Goal: Book appointment/travel/reservation

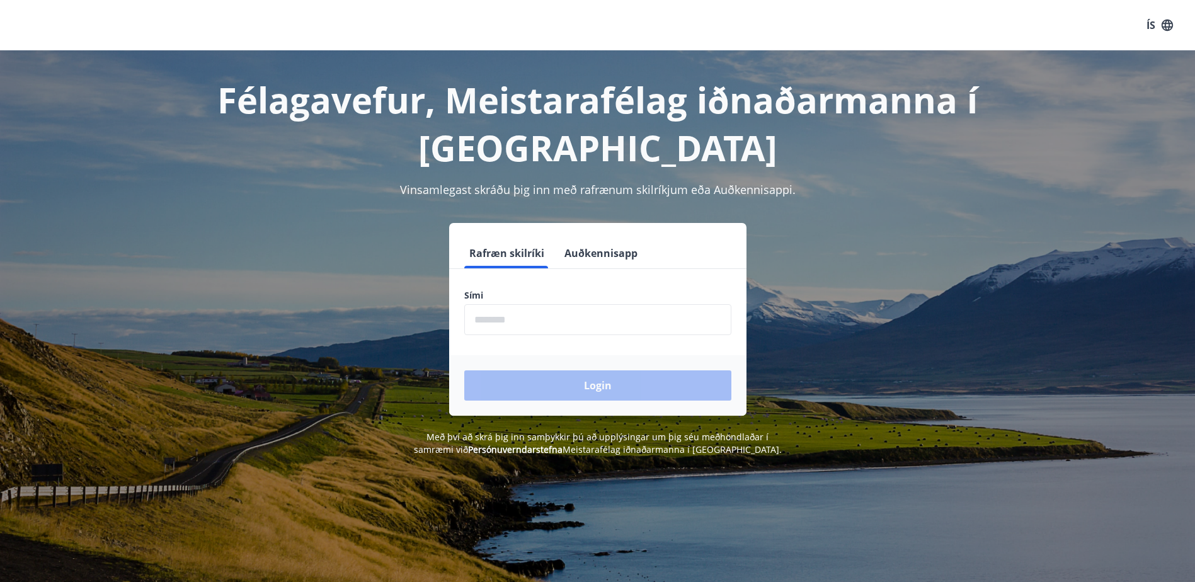
click at [497, 324] on input "phone" at bounding box center [597, 319] width 267 height 31
click at [562, 314] on input "phone" at bounding box center [597, 319] width 267 height 31
click at [534, 319] on input "phone" at bounding box center [597, 319] width 267 height 31
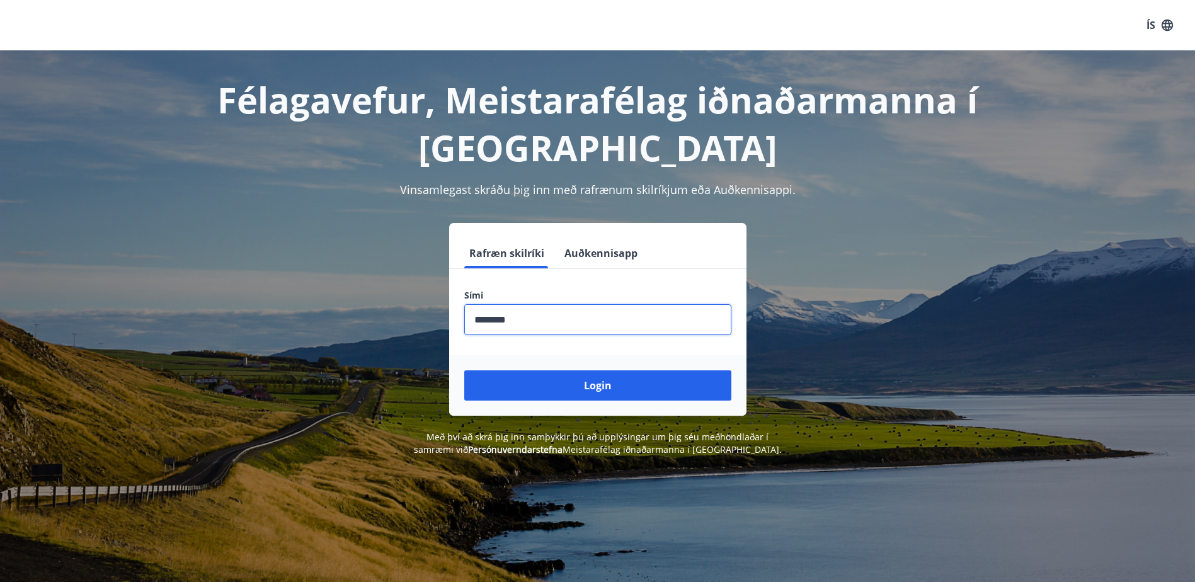
type input "********"
click at [464, 370] on button "Login" at bounding box center [597, 385] width 267 height 30
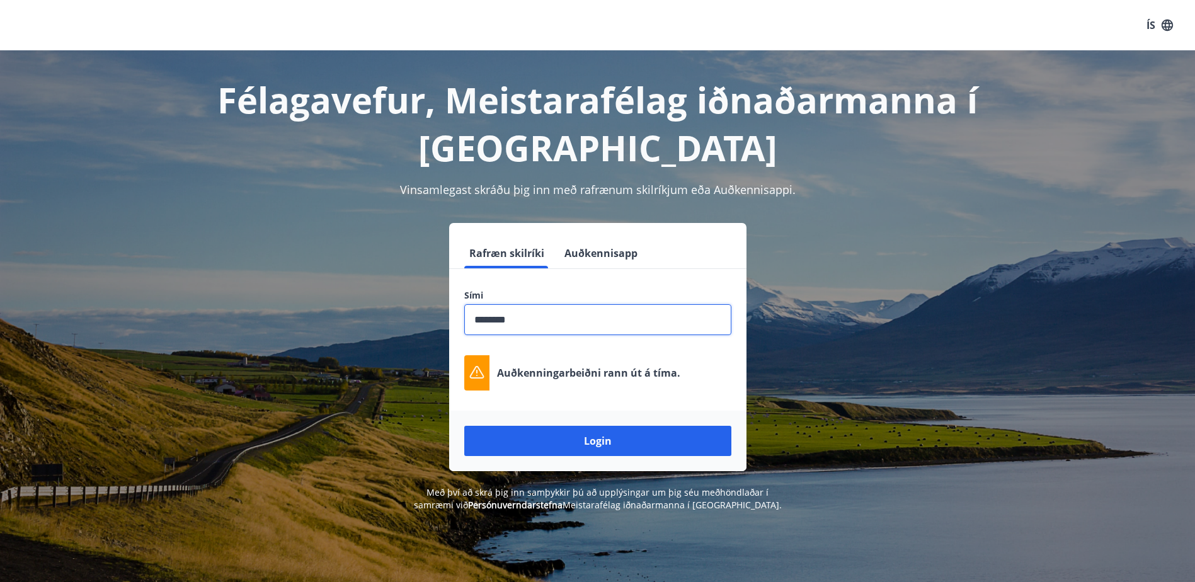
click at [580, 333] on input "phone" at bounding box center [597, 319] width 267 height 31
click at [616, 446] on button "Login" at bounding box center [597, 441] width 267 height 30
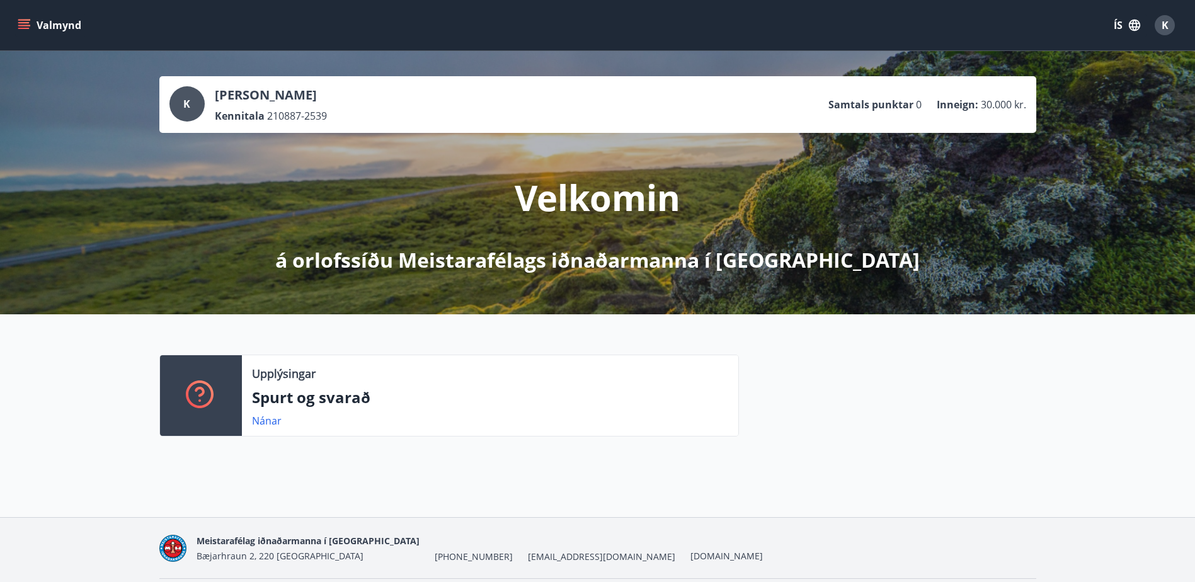
click at [52, 20] on button "Valmynd" at bounding box center [50, 25] width 71 height 23
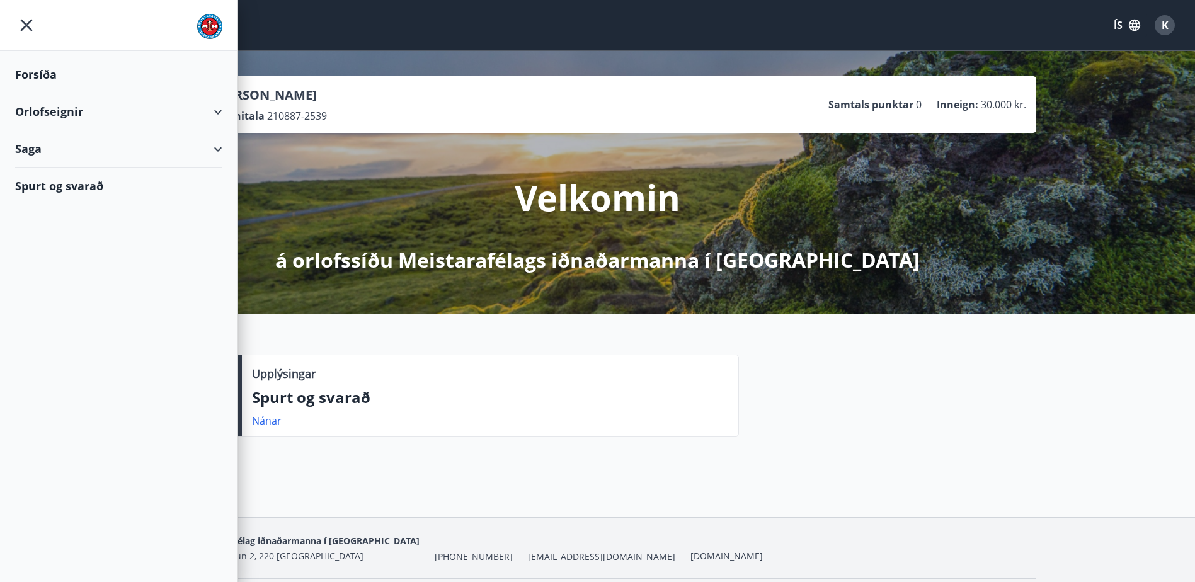
click at [117, 110] on div "Orlofseignir" at bounding box center [118, 111] width 207 height 37
click at [75, 145] on div "Framboð" at bounding box center [118, 143] width 187 height 26
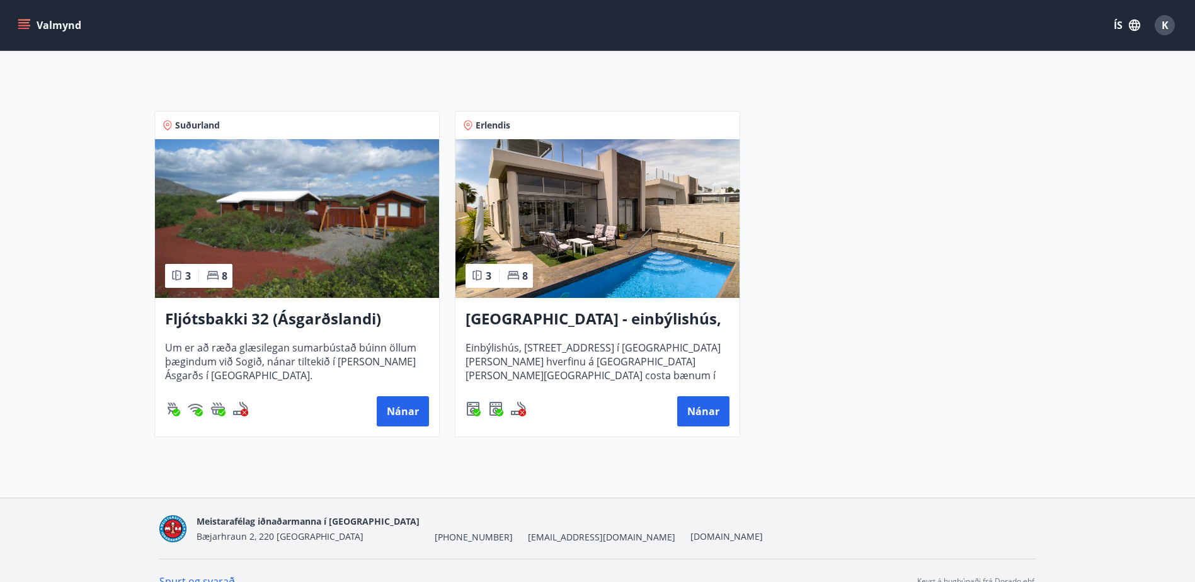
scroll to position [189, 0]
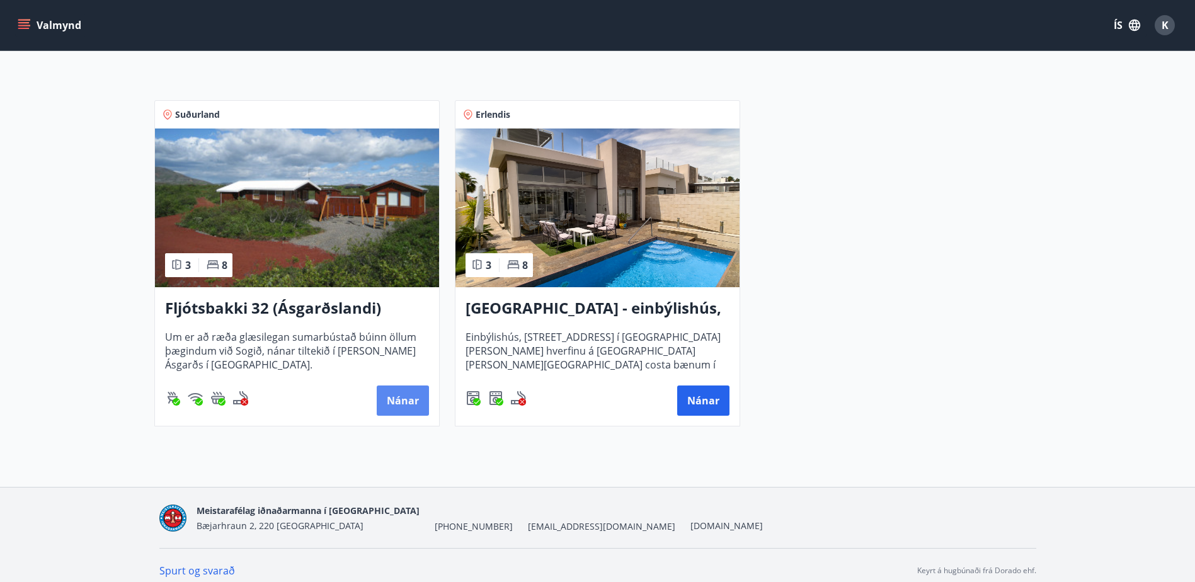
click at [415, 398] on button "Nánar" at bounding box center [403, 400] width 52 height 30
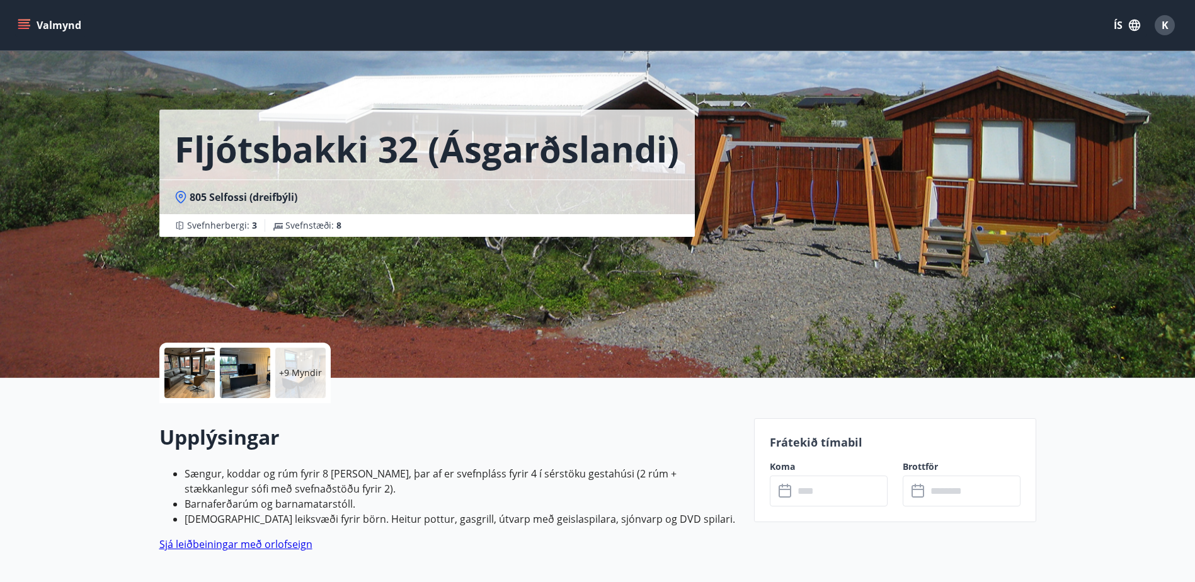
click at [200, 375] on div at bounding box center [189, 373] width 50 height 50
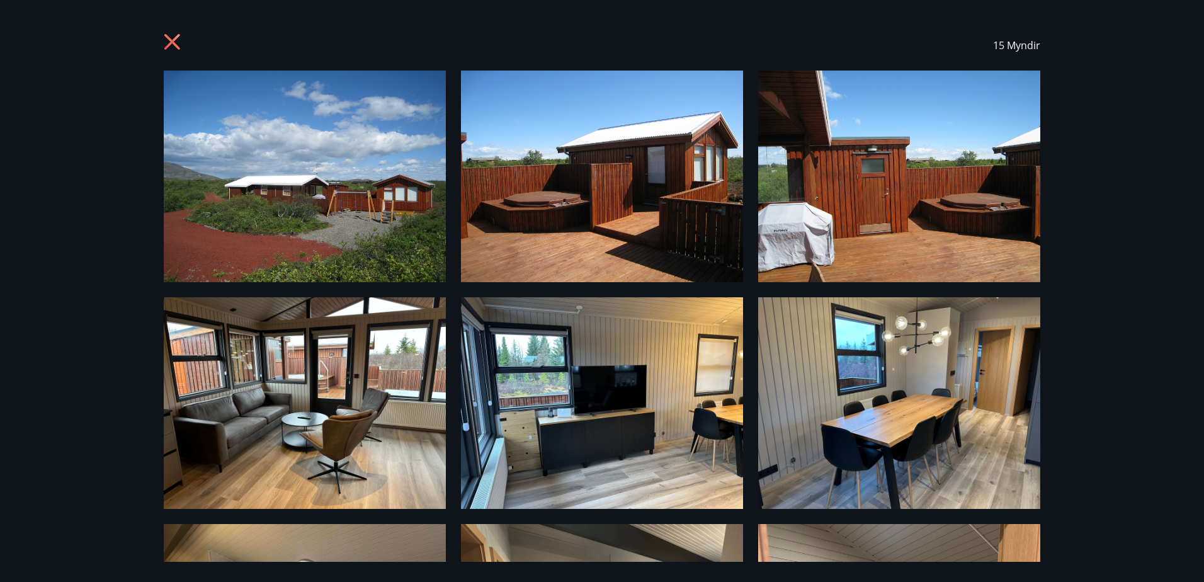
click at [280, 164] on img at bounding box center [305, 177] width 282 height 212
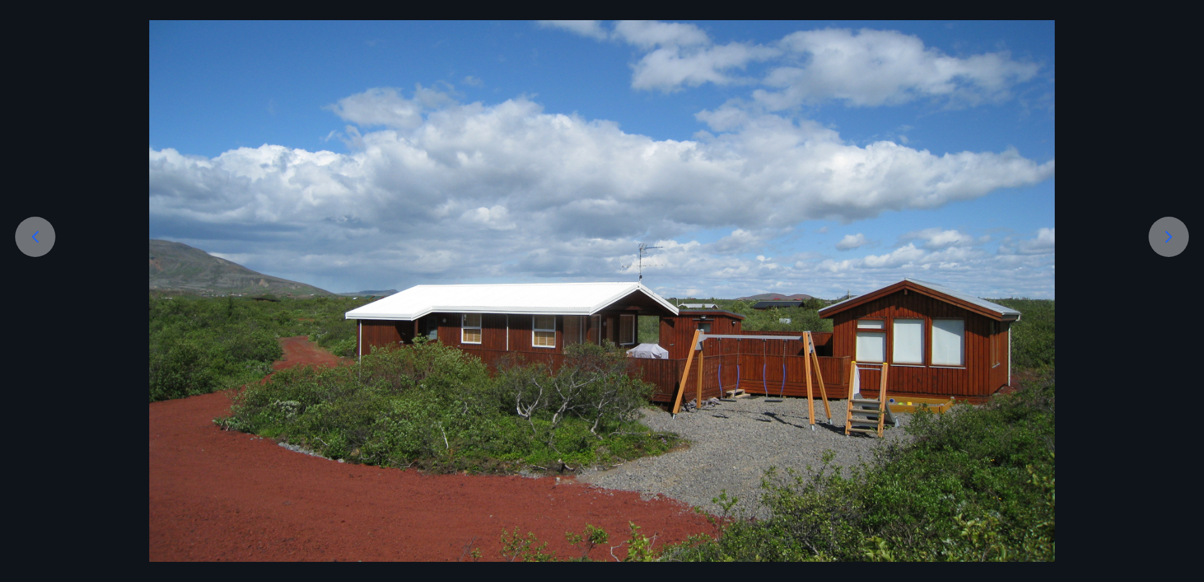
scroll to position [126, 0]
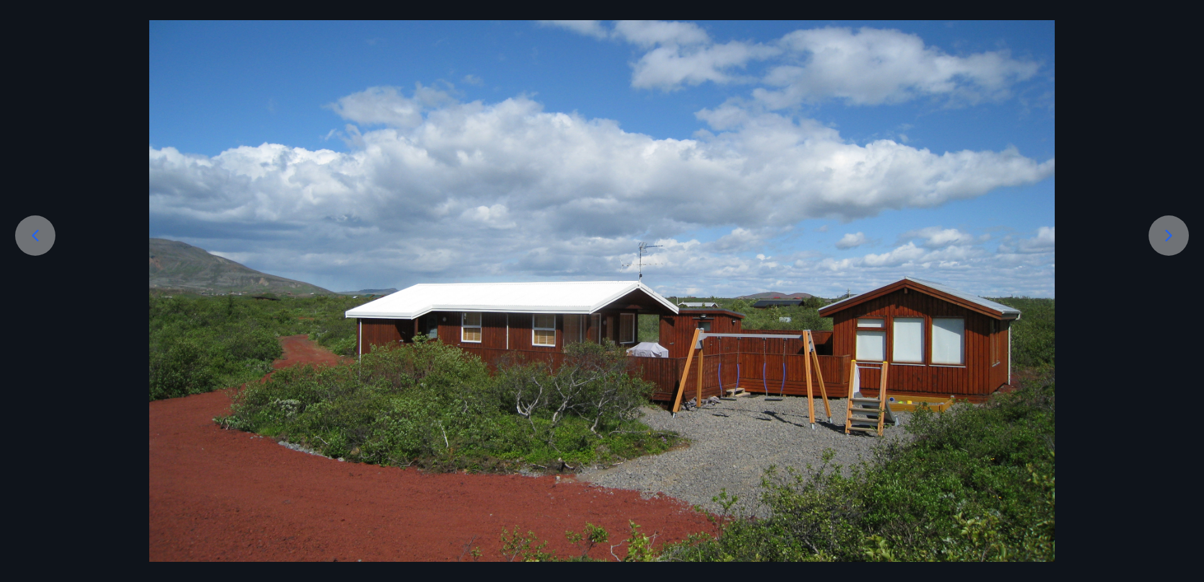
click at [1167, 242] on icon at bounding box center [1169, 235] width 20 height 20
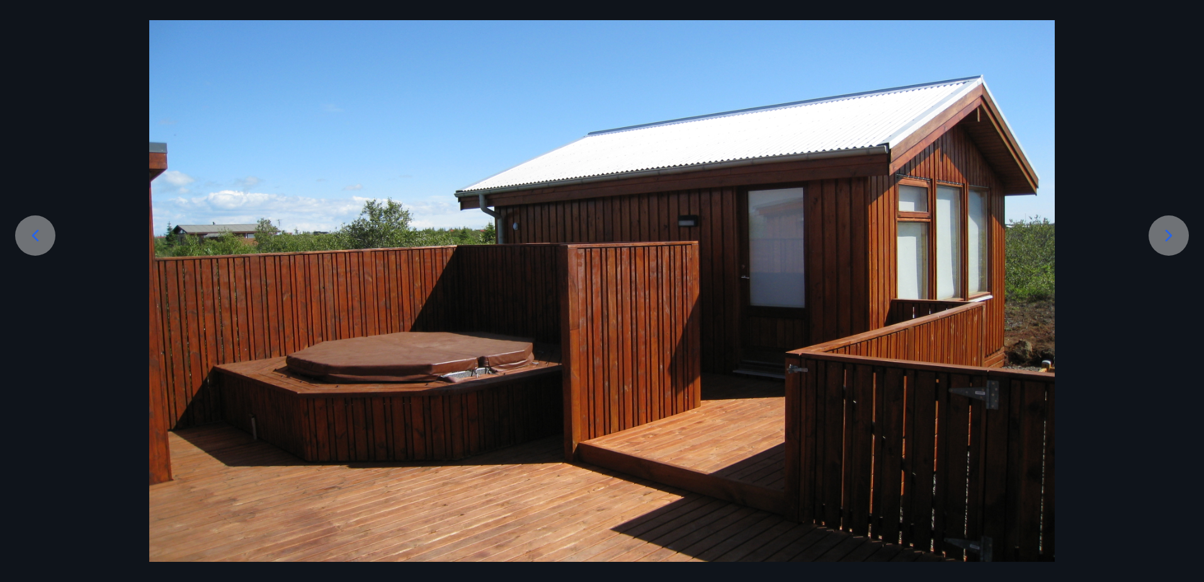
click at [1167, 242] on icon at bounding box center [1169, 235] width 20 height 20
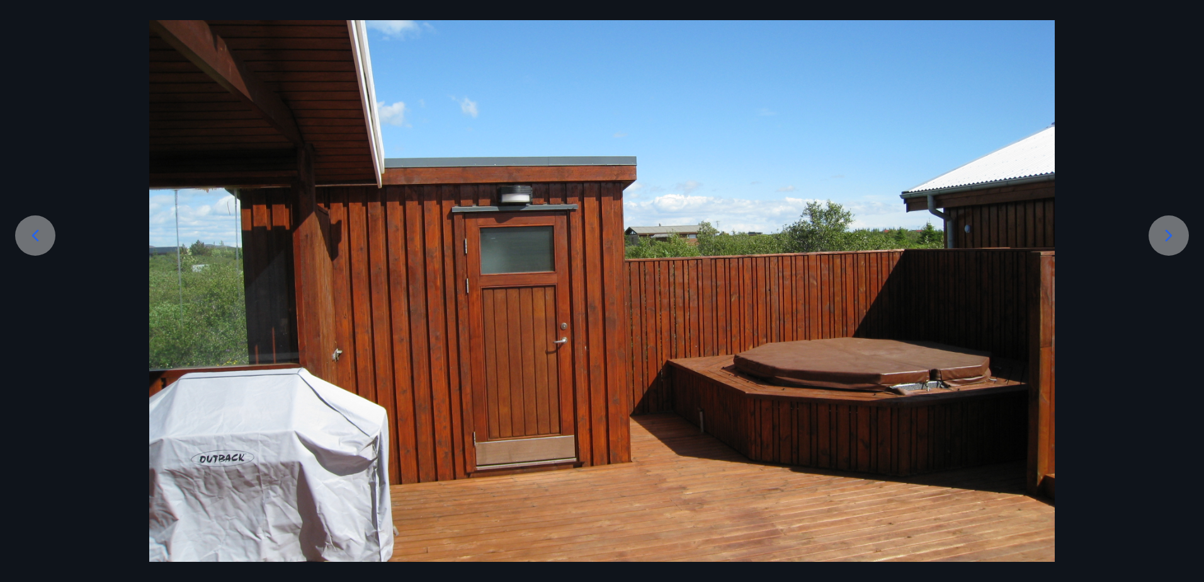
click at [24, 239] on div at bounding box center [35, 235] width 40 height 40
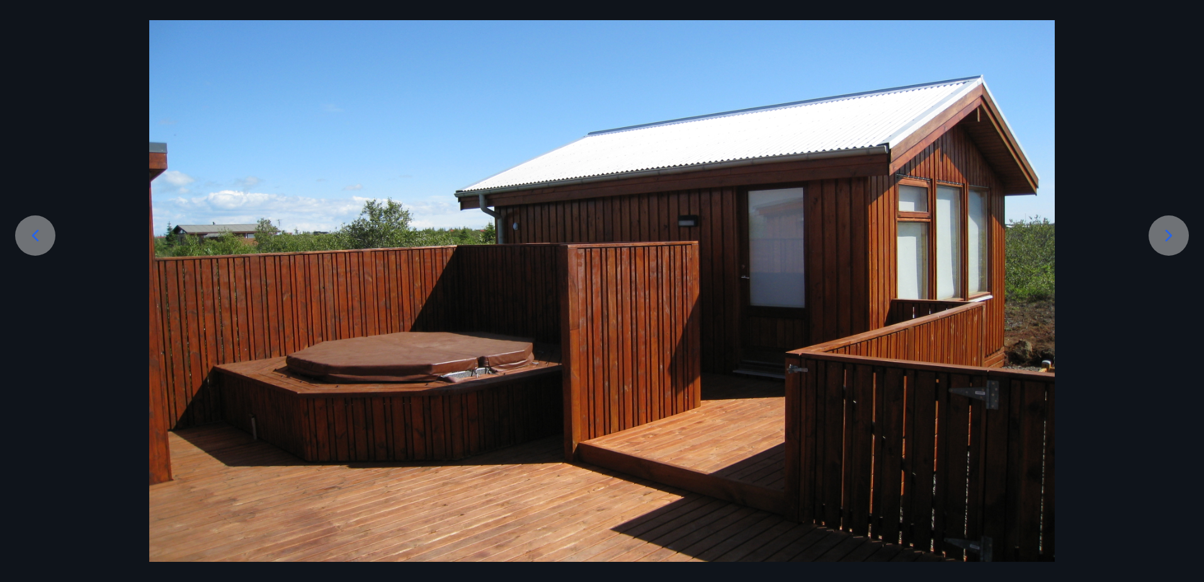
click at [1165, 229] on icon at bounding box center [1169, 235] width 20 height 20
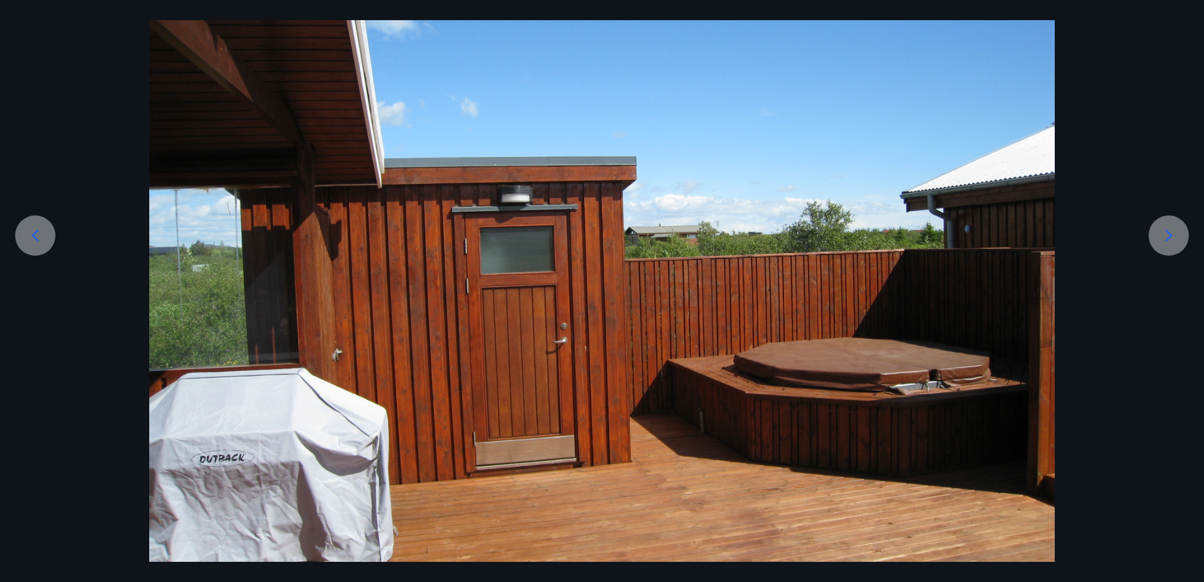
click at [1176, 242] on icon at bounding box center [1169, 235] width 20 height 20
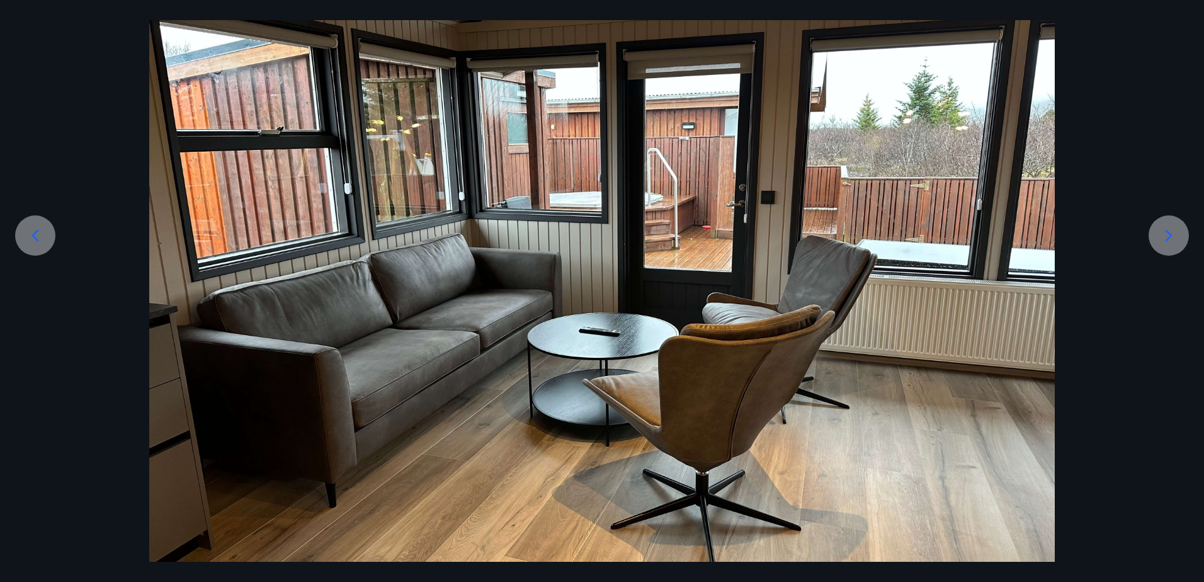
click at [1174, 242] on icon at bounding box center [1169, 235] width 20 height 20
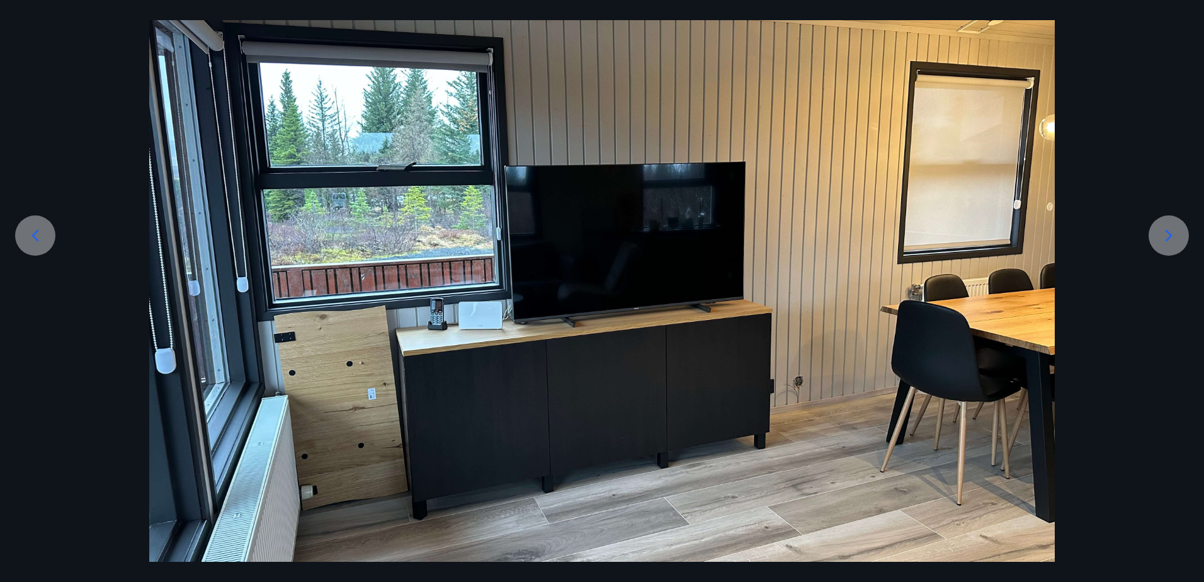
click at [1174, 239] on icon at bounding box center [1169, 235] width 20 height 20
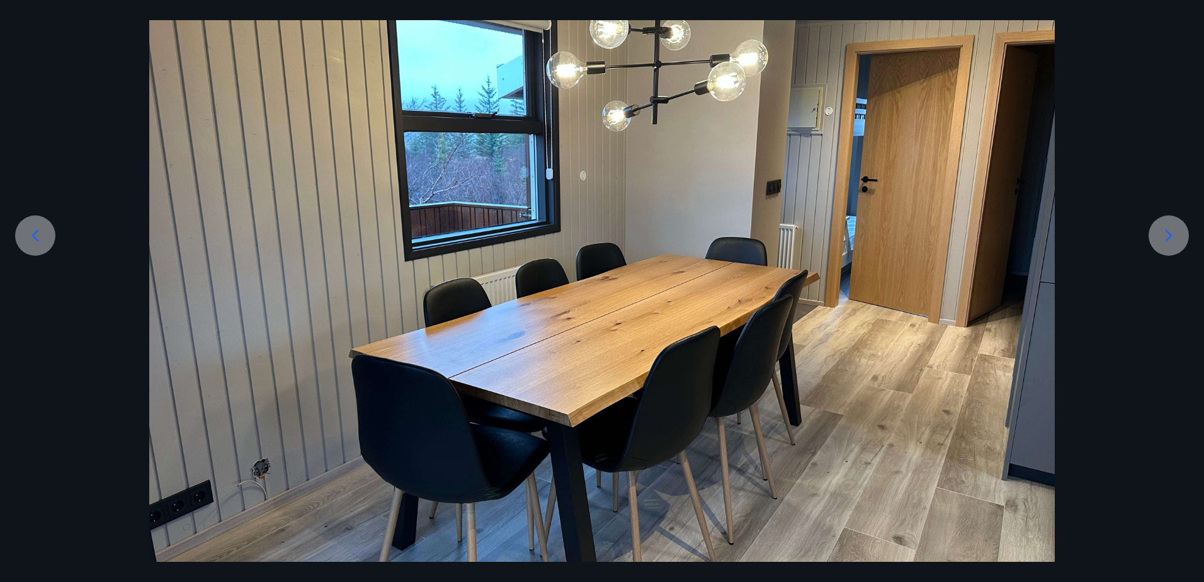
click at [1174, 236] on icon at bounding box center [1169, 235] width 20 height 20
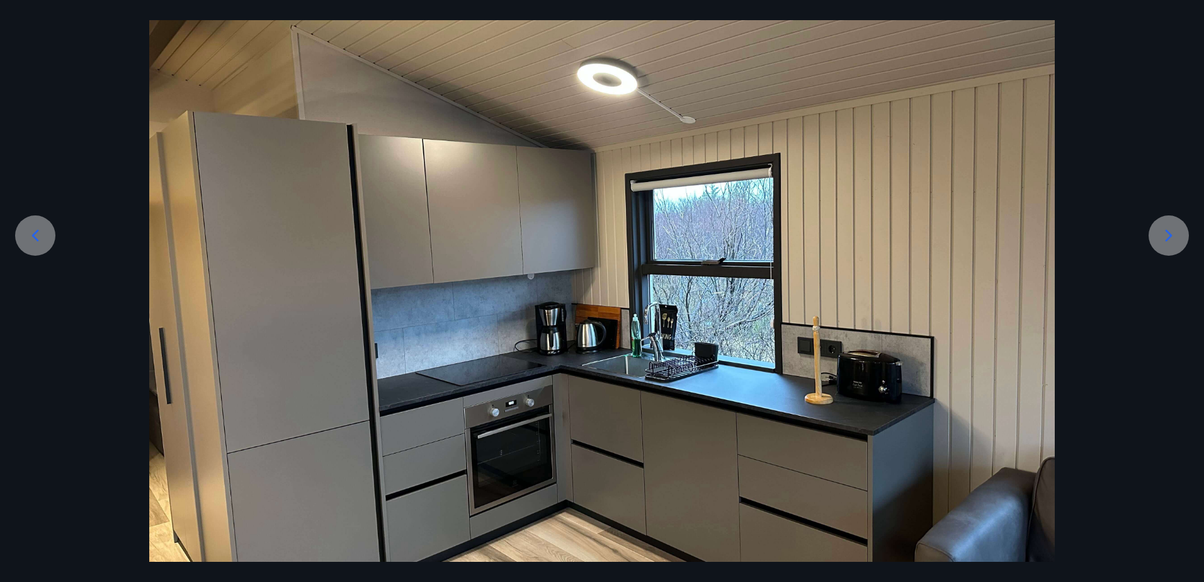
click at [1174, 237] on icon at bounding box center [1169, 235] width 20 height 20
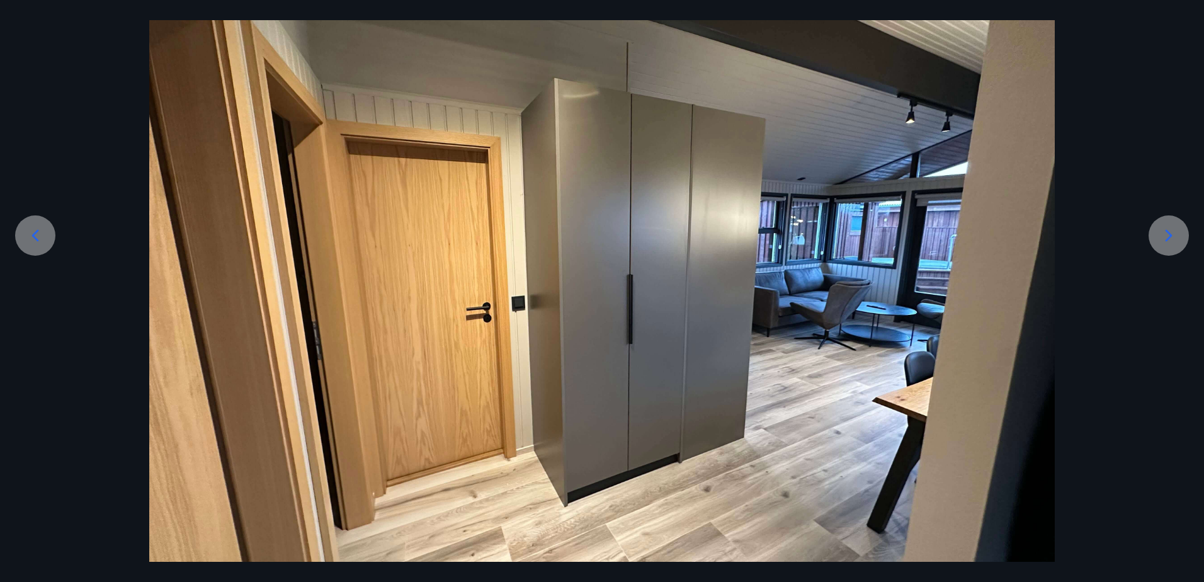
click at [1174, 237] on icon at bounding box center [1169, 235] width 20 height 20
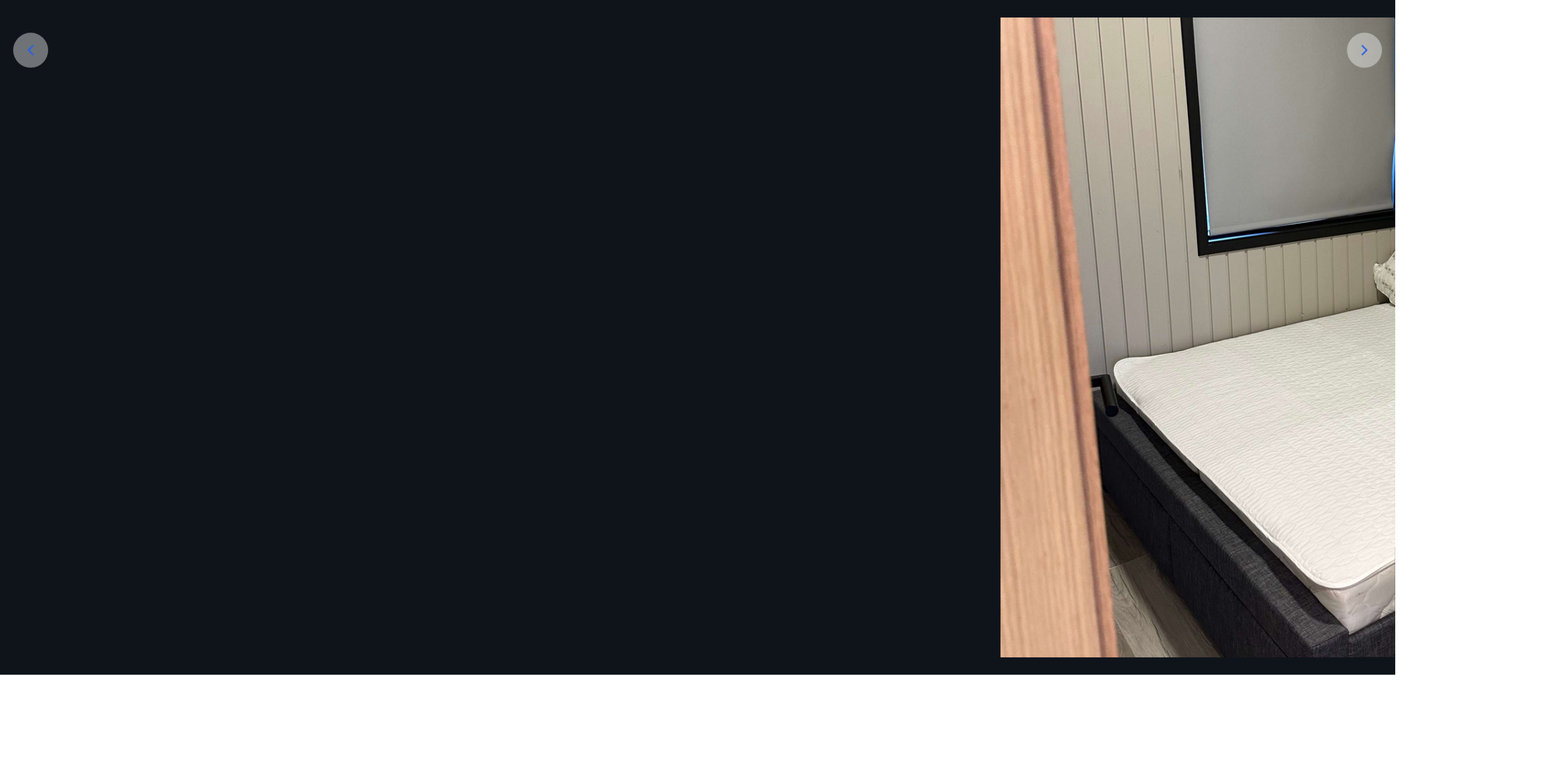
scroll to position [348, 0]
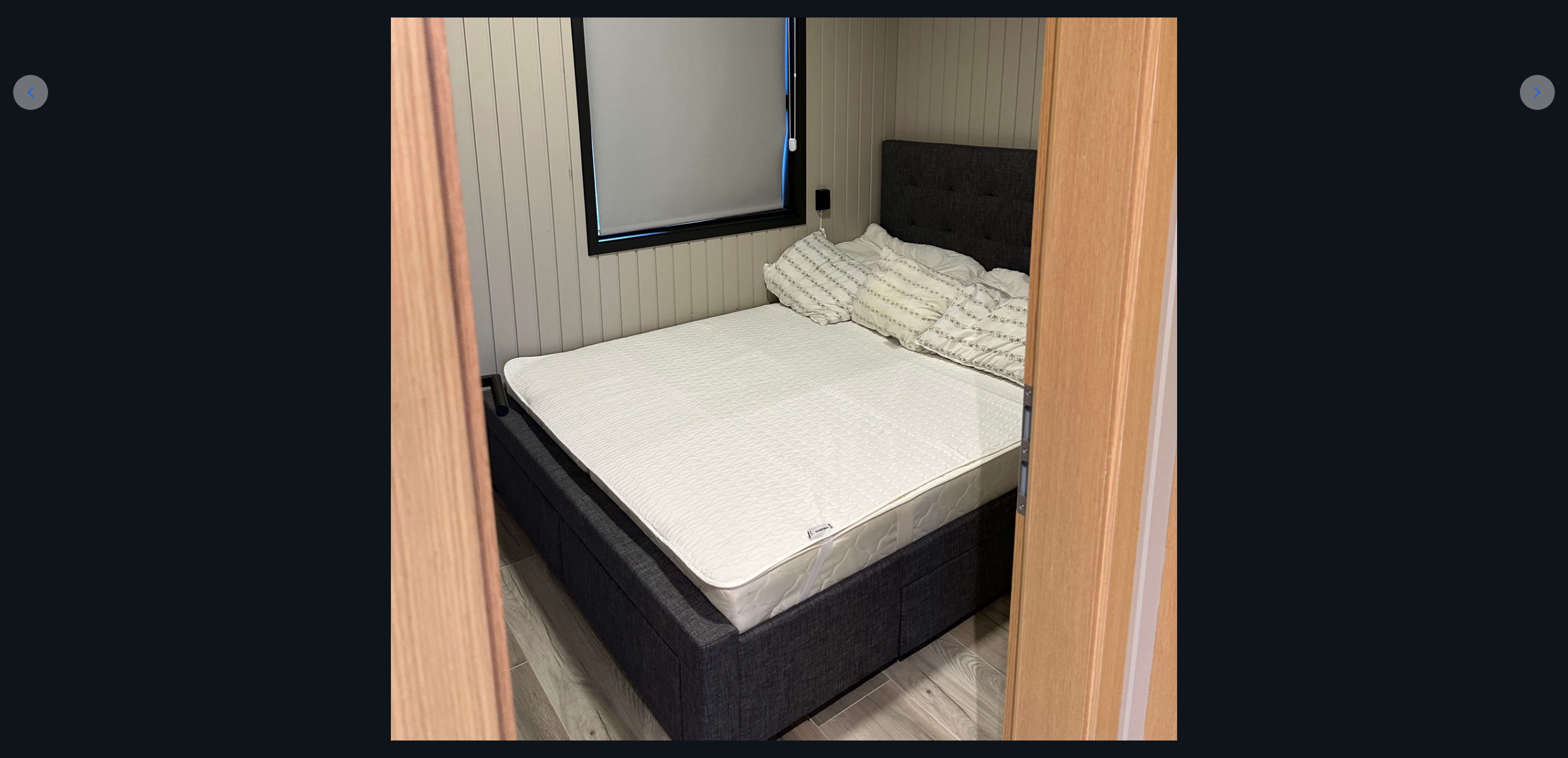
click at [26, 90] on icon at bounding box center [30, 92] width 17 height 17
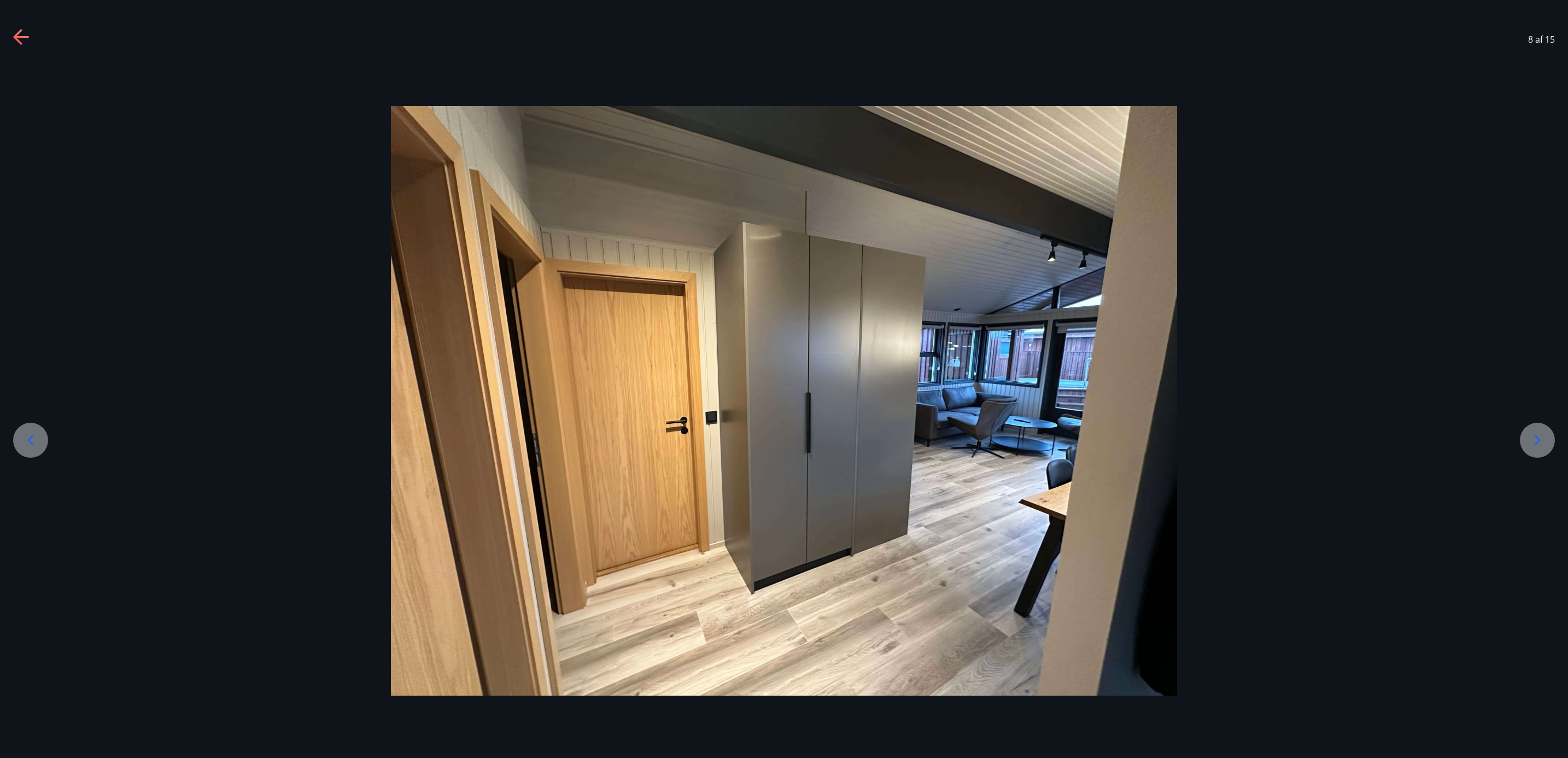
scroll to position [0, 0]
click at [26, 90] on div at bounding box center [784, 401] width 1568 height 679
click at [1044, 437] on div at bounding box center [784, 401] width 1568 height 590
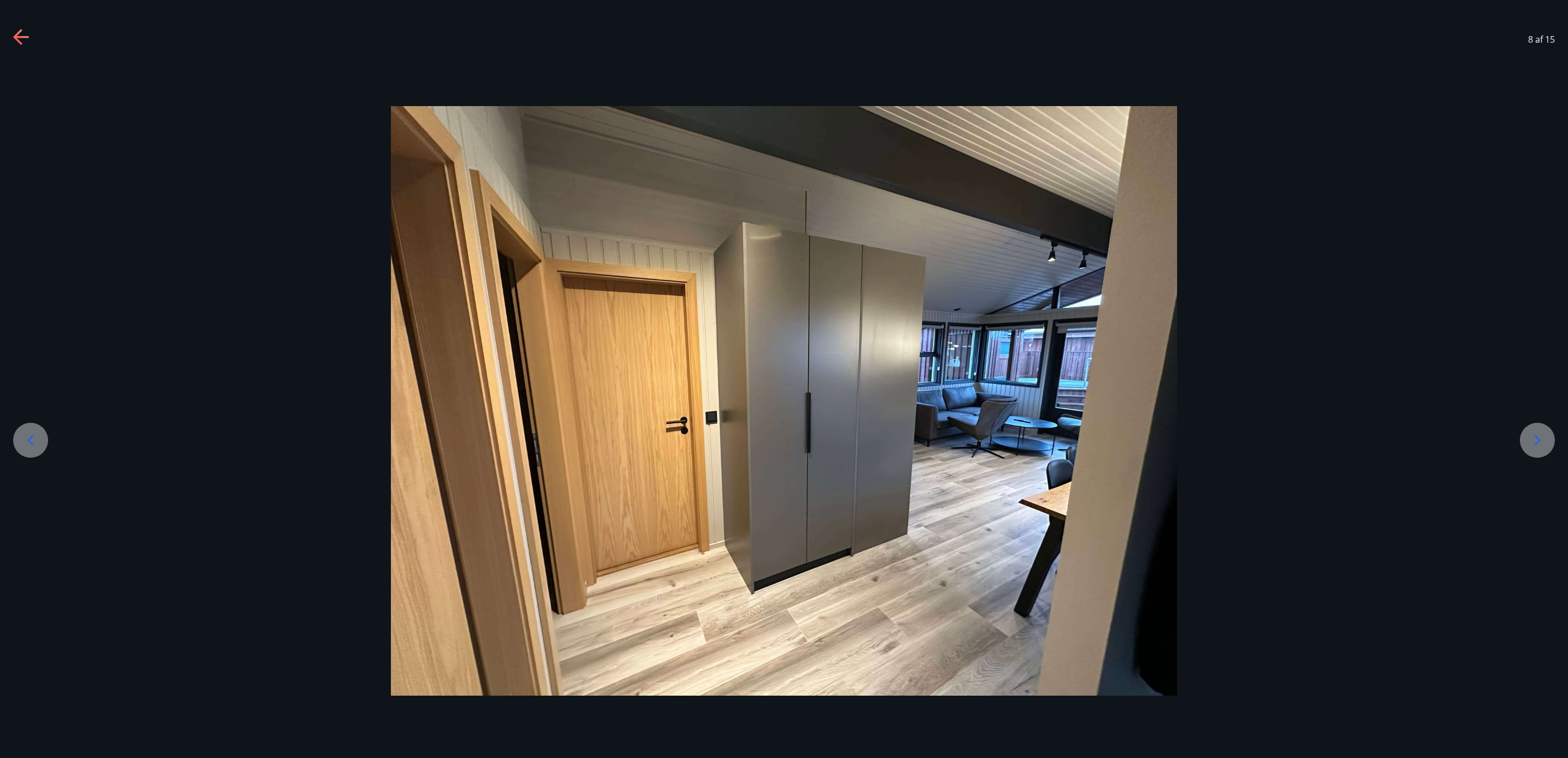
click at [1044, 437] on div at bounding box center [1538, 440] width 35 height 35
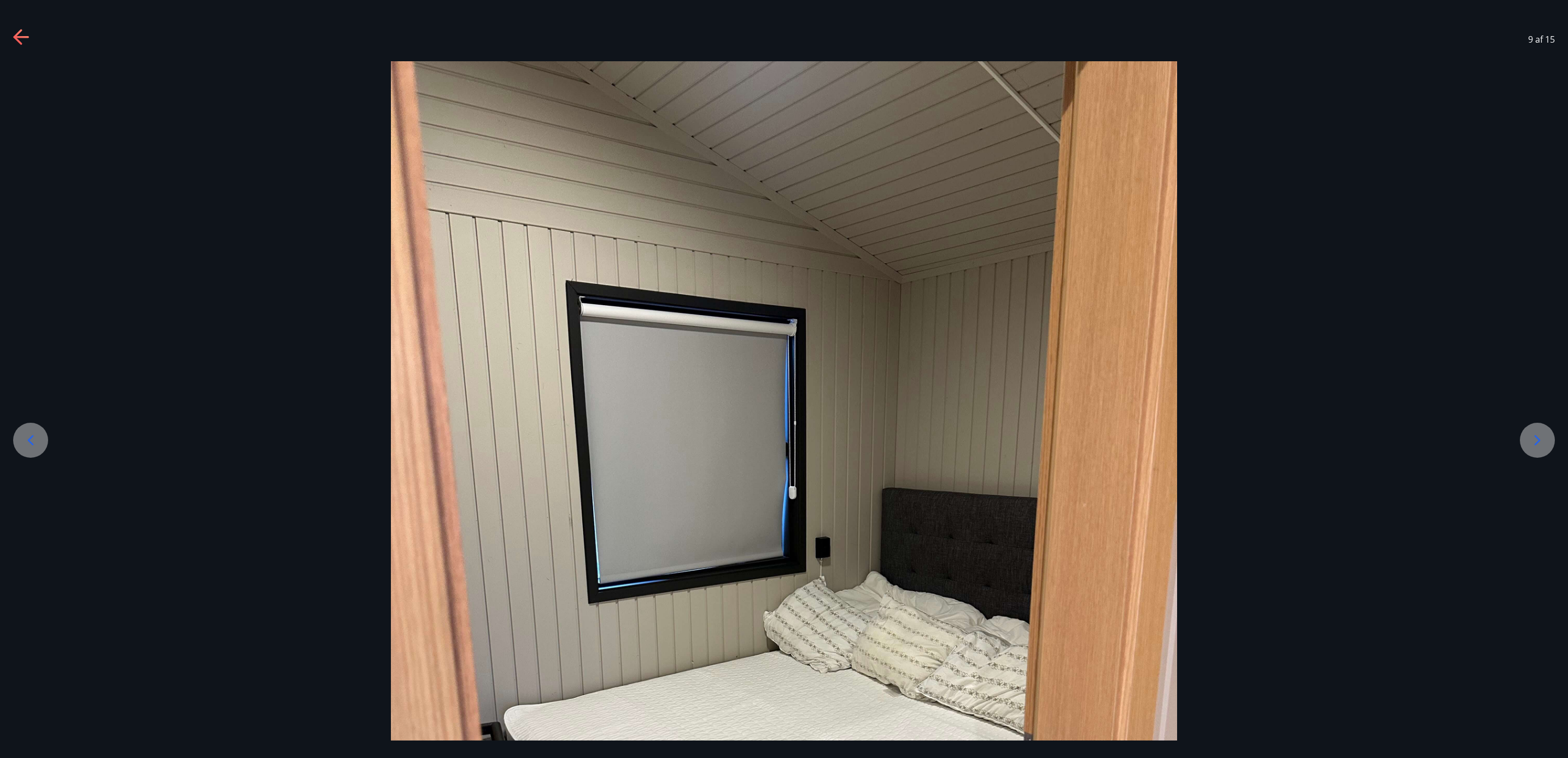
click at [1044, 437] on icon at bounding box center [1538, 440] width 17 height 17
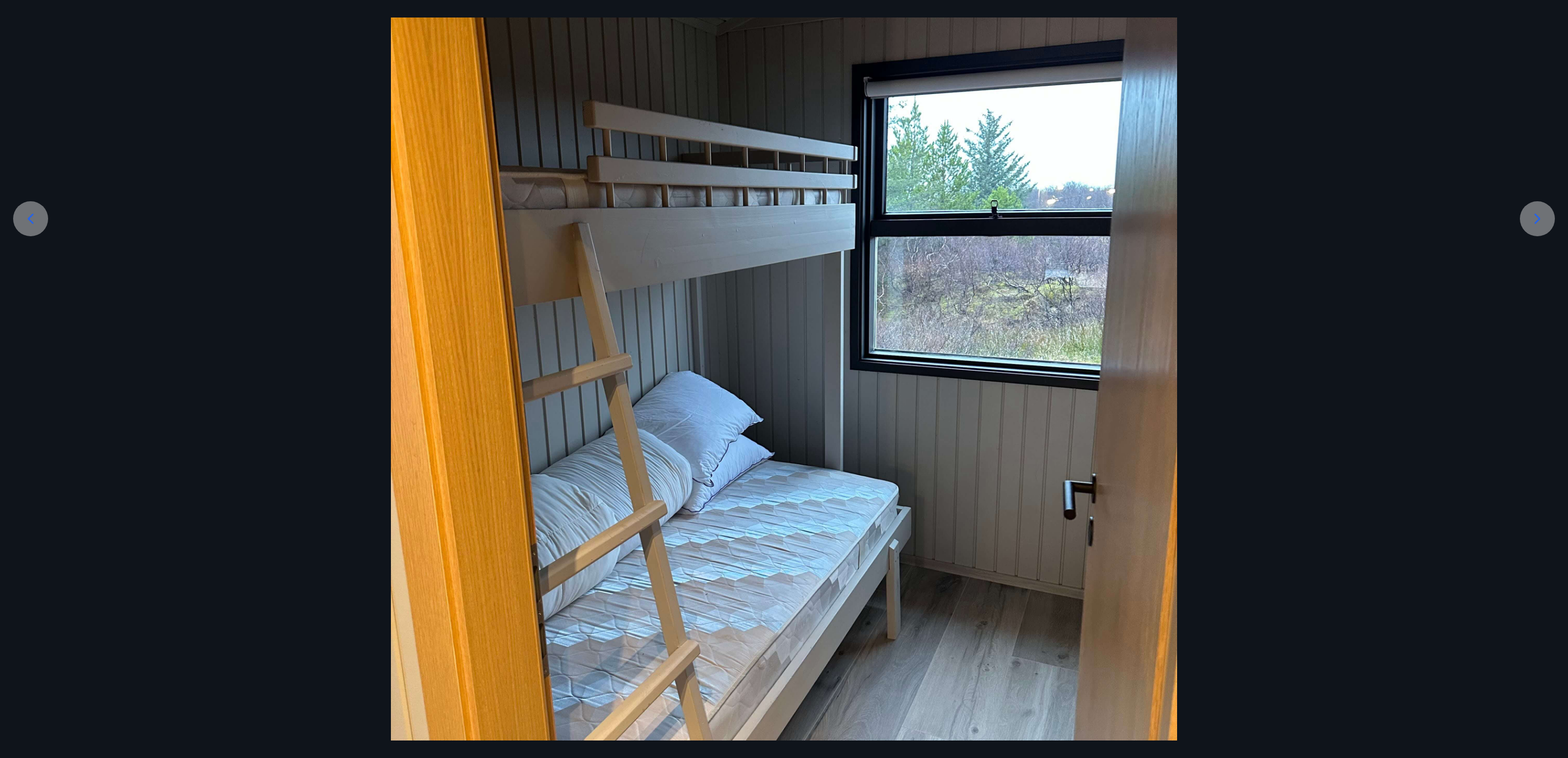
scroll to position [328, 0]
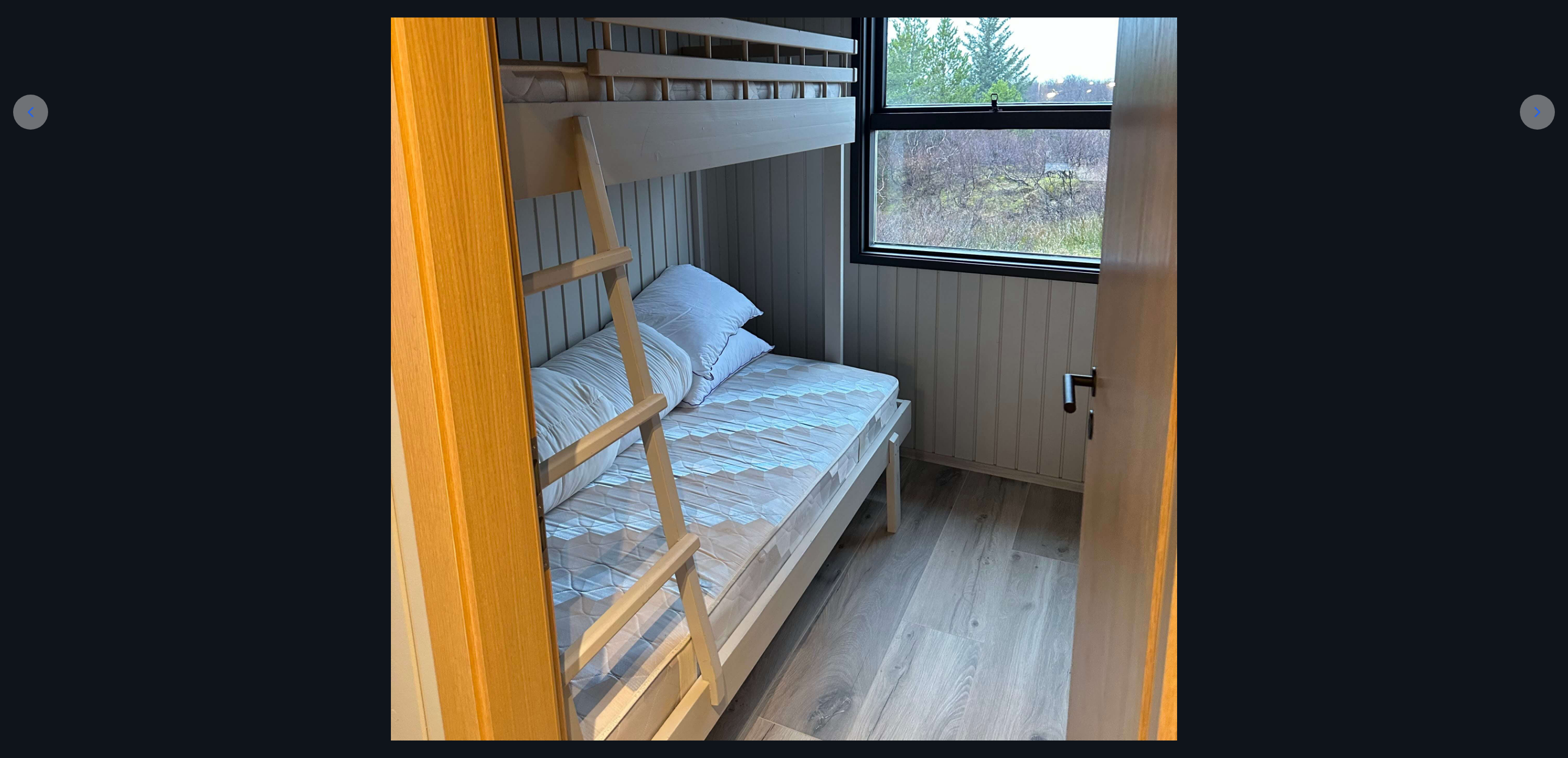
click at [1044, 122] on div at bounding box center [1538, 112] width 35 height 35
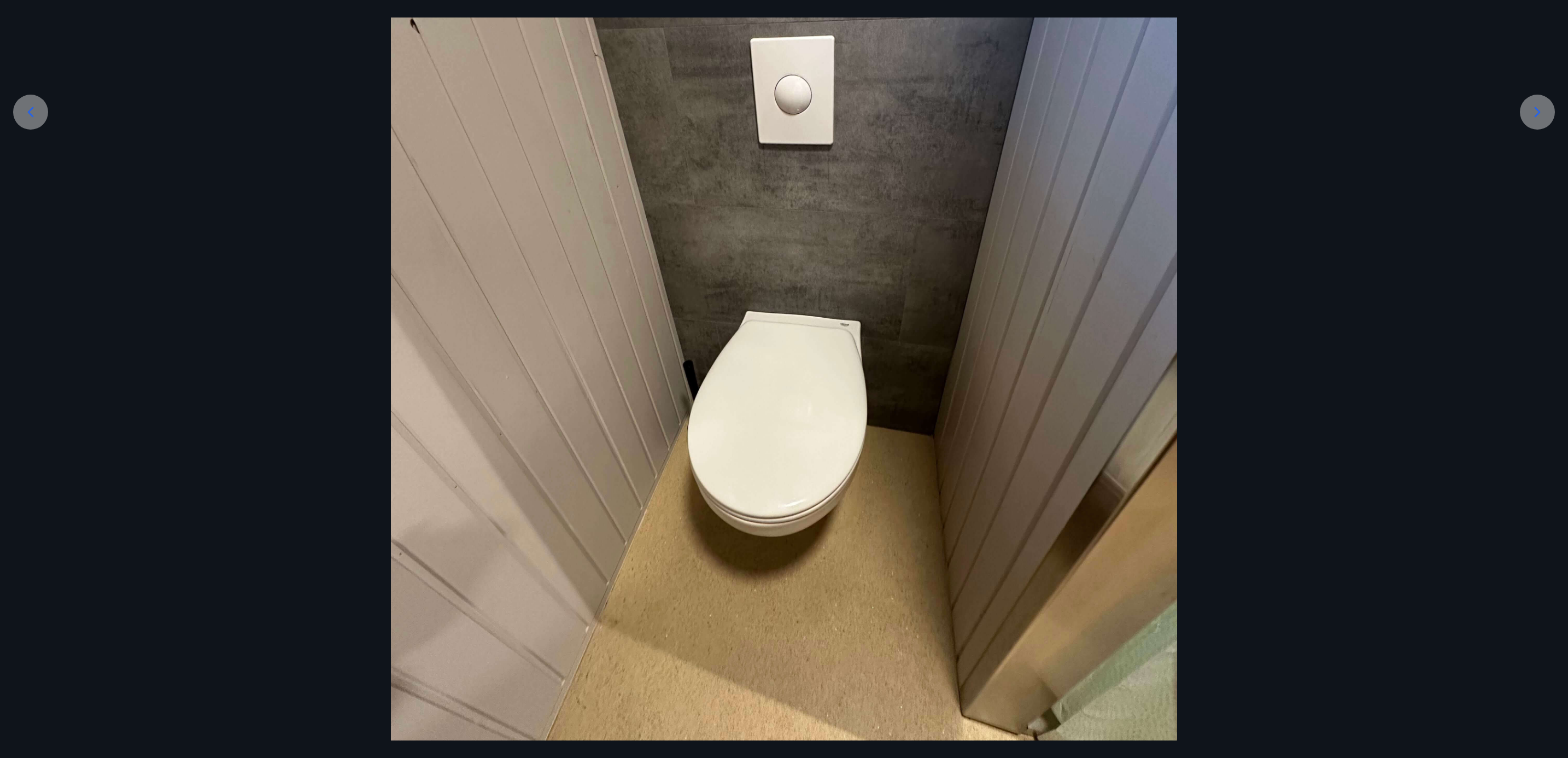
click at [1044, 122] on div at bounding box center [1538, 112] width 35 height 35
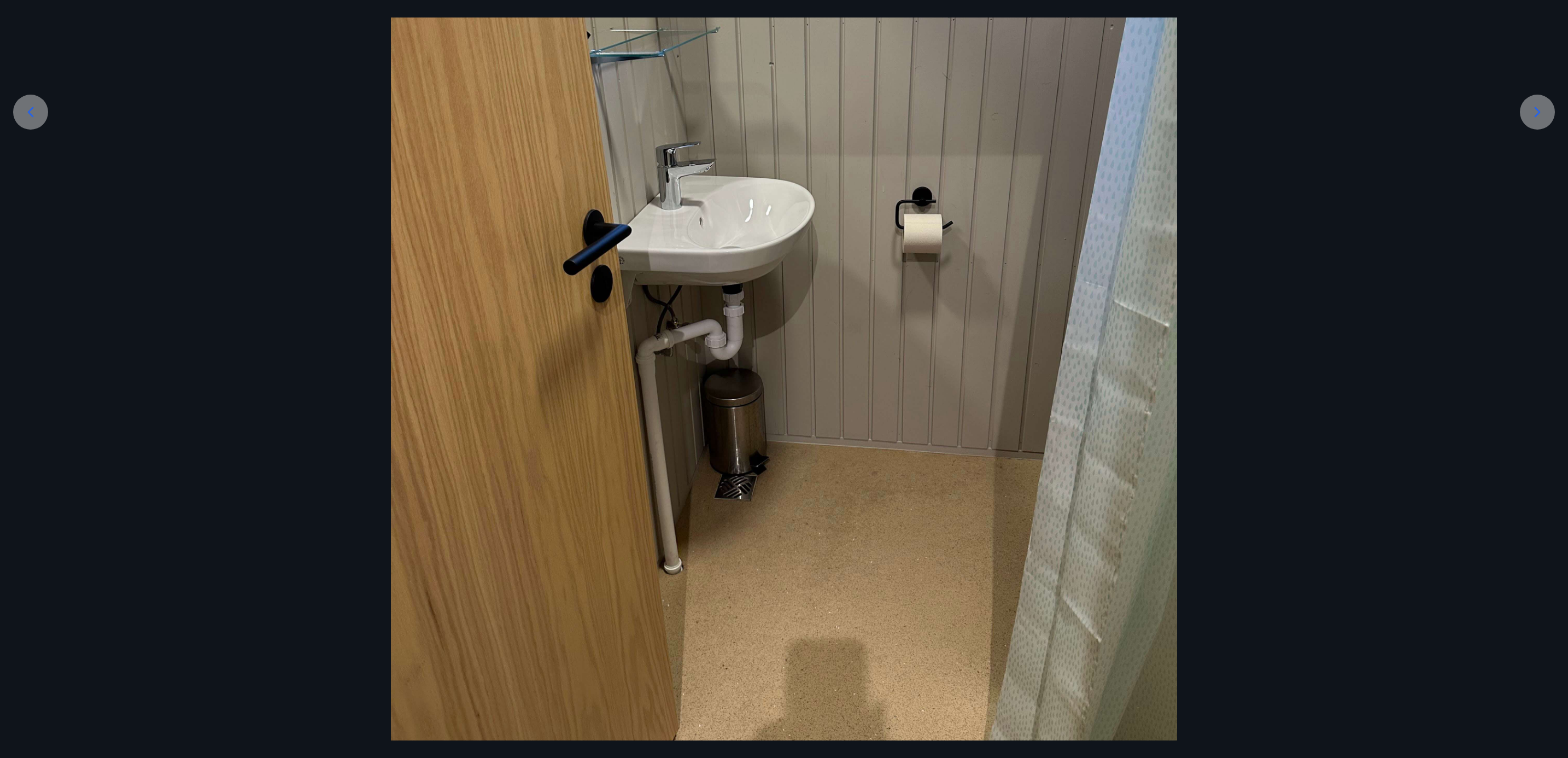
click at [1044, 122] on div at bounding box center [1538, 112] width 35 height 35
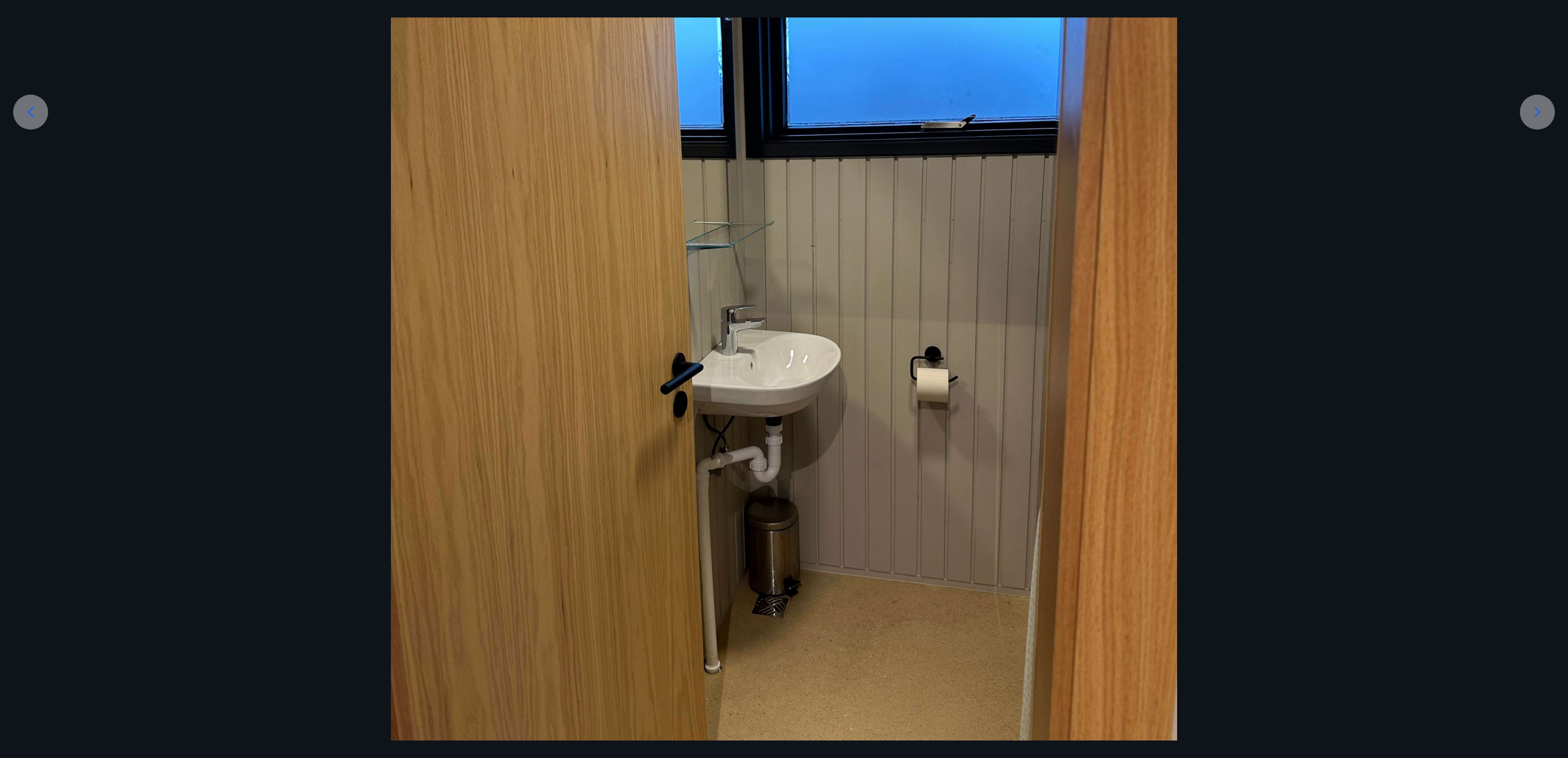
click at [1044, 110] on icon at bounding box center [1538, 112] width 17 height 17
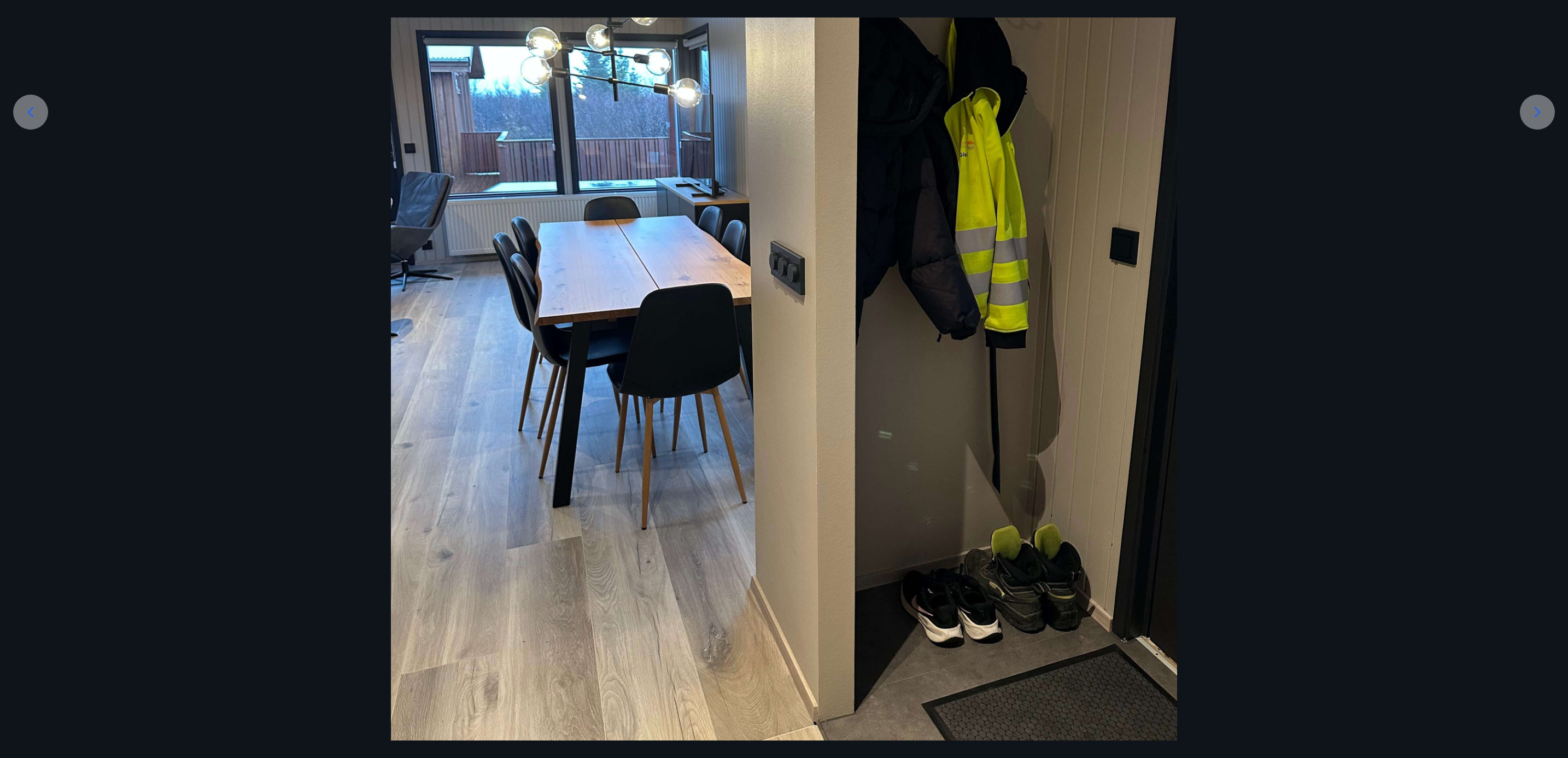
click at [1044, 110] on icon at bounding box center [1538, 112] width 17 height 17
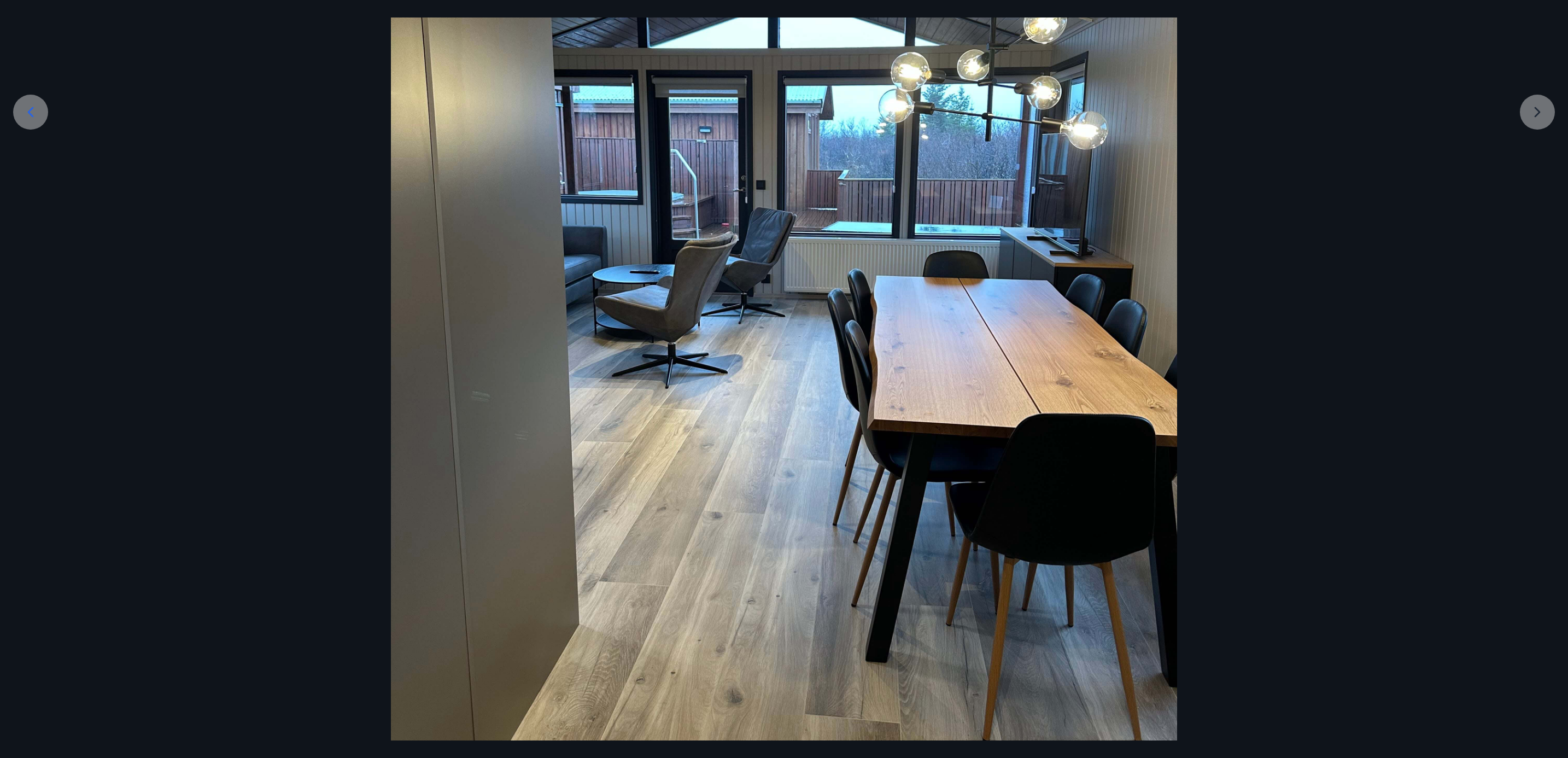
drag, startPoint x: 1543, startPoint y: 110, endPoint x: 1470, endPoint y: 64, distance: 86.3
click at [1044, 64] on div at bounding box center [784, 257] width 1568 height 1048
click at [1044, 110] on div at bounding box center [784, 257] width 1568 height 1048
click at [1044, 121] on div at bounding box center [784, 257] width 1568 height 1048
drag, startPoint x: 1535, startPoint y: 111, endPoint x: 1527, endPoint y: 130, distance: 20.6
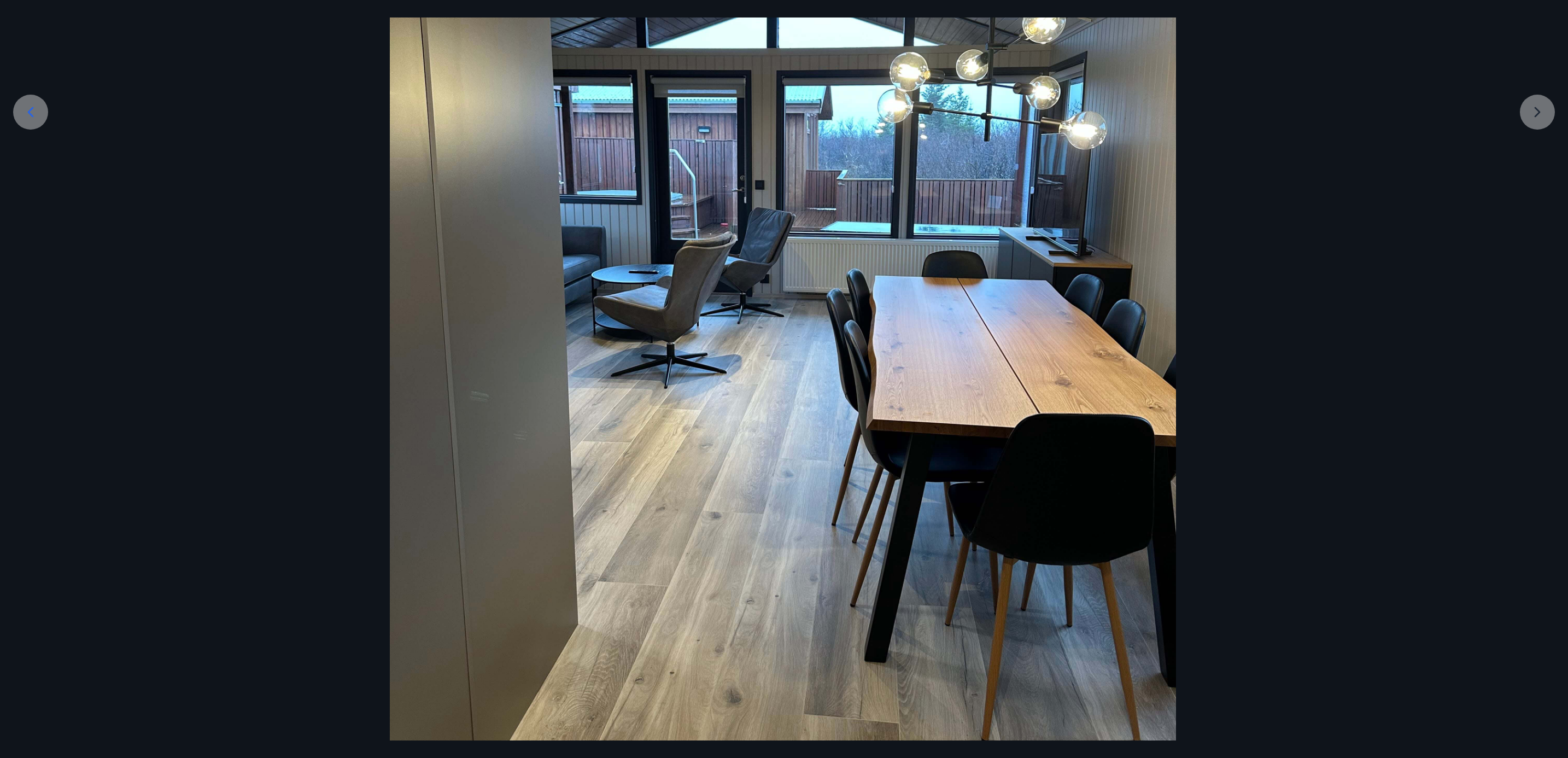
click at [1044, 123] on div at bounding box center [783, 257] width 1568 height 1048
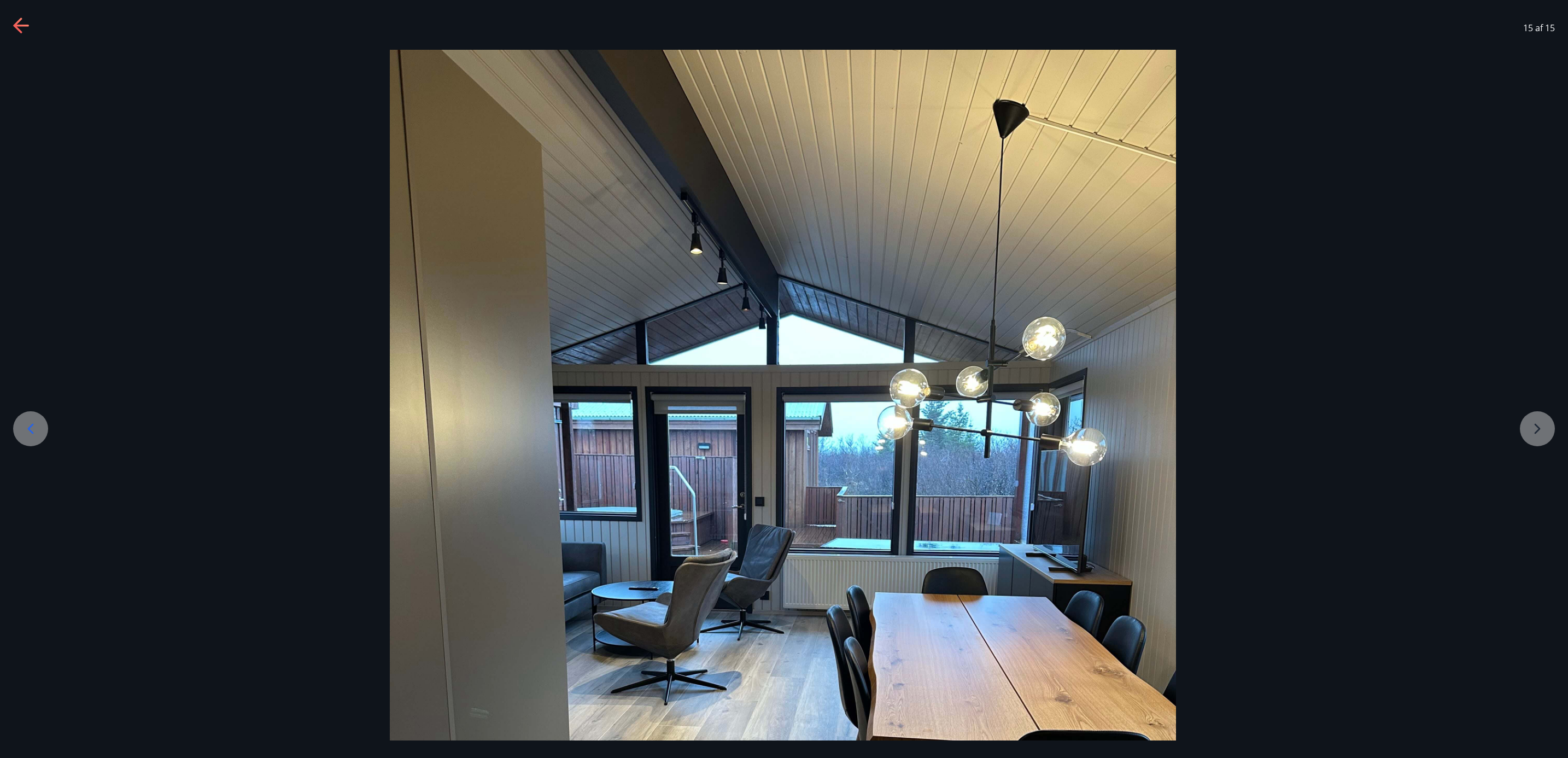
scroll to position [0, 0]
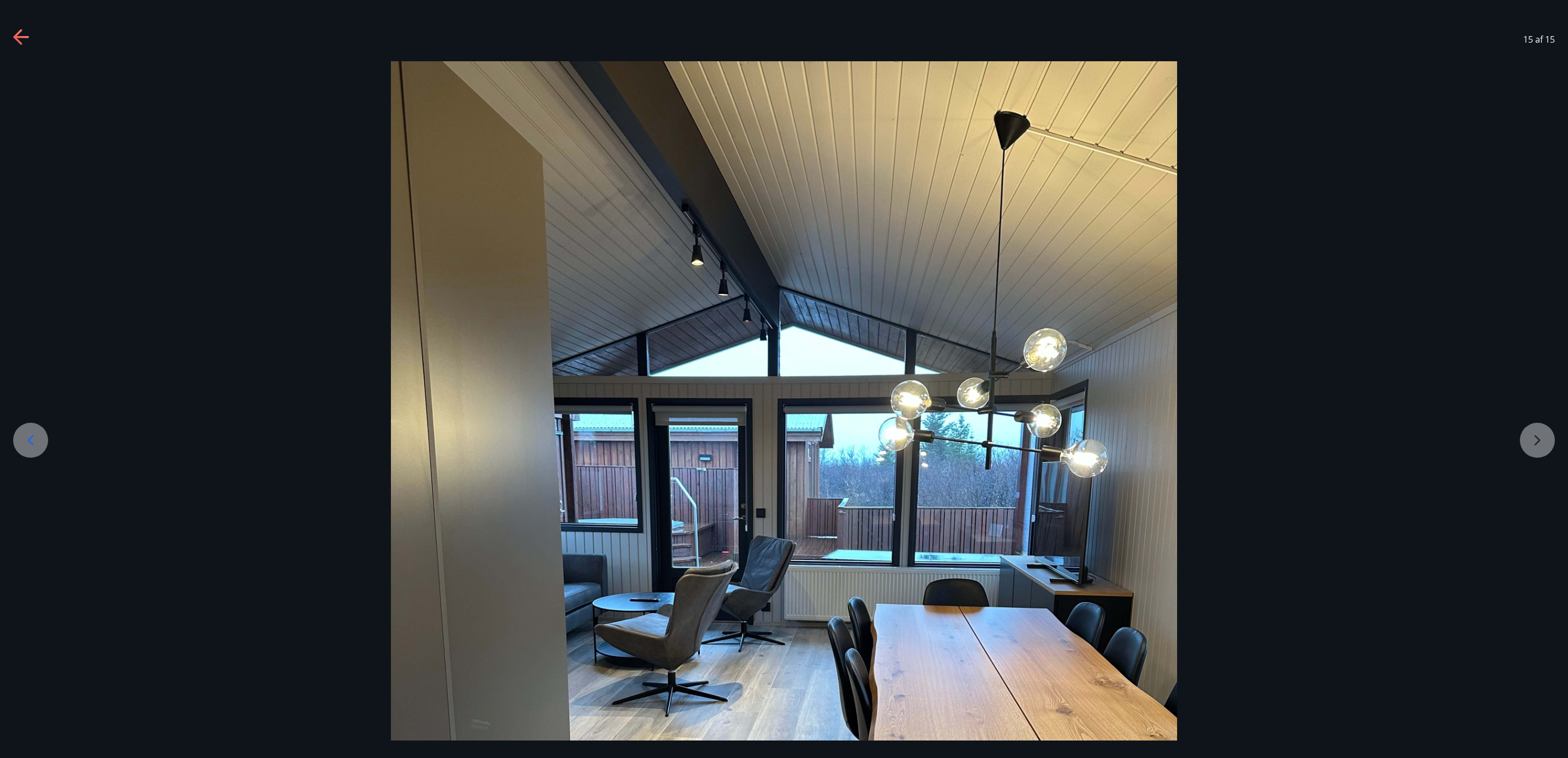
click at [1044, 445] on div at bounding box center [784, 585] width 1568 height 1048
click at [13, 42] on icon at bounding box center [22, 37] width 17 height 17
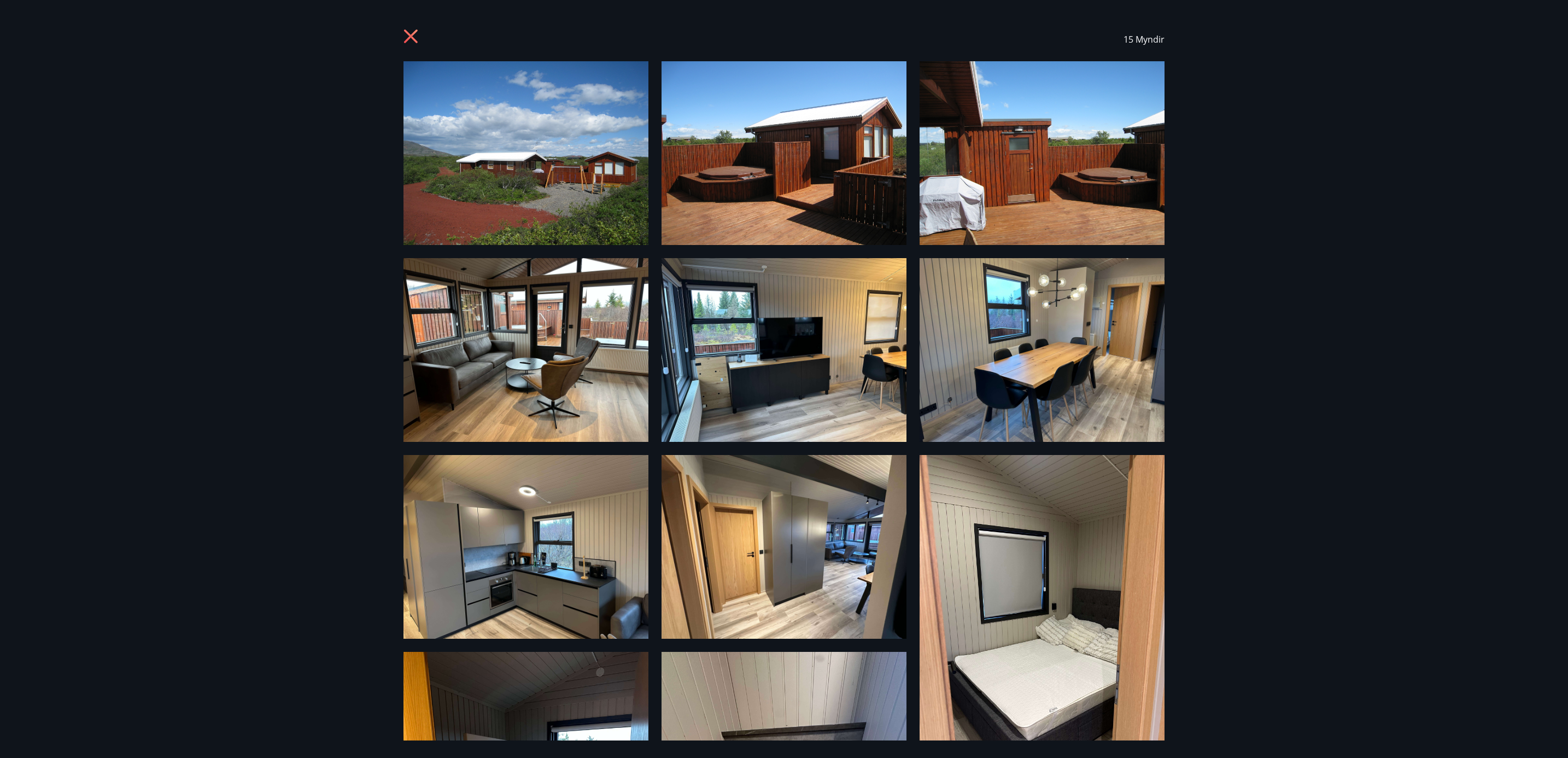
click at [409, 43] on icon at bounding box center [412, 37] width 17 height 17
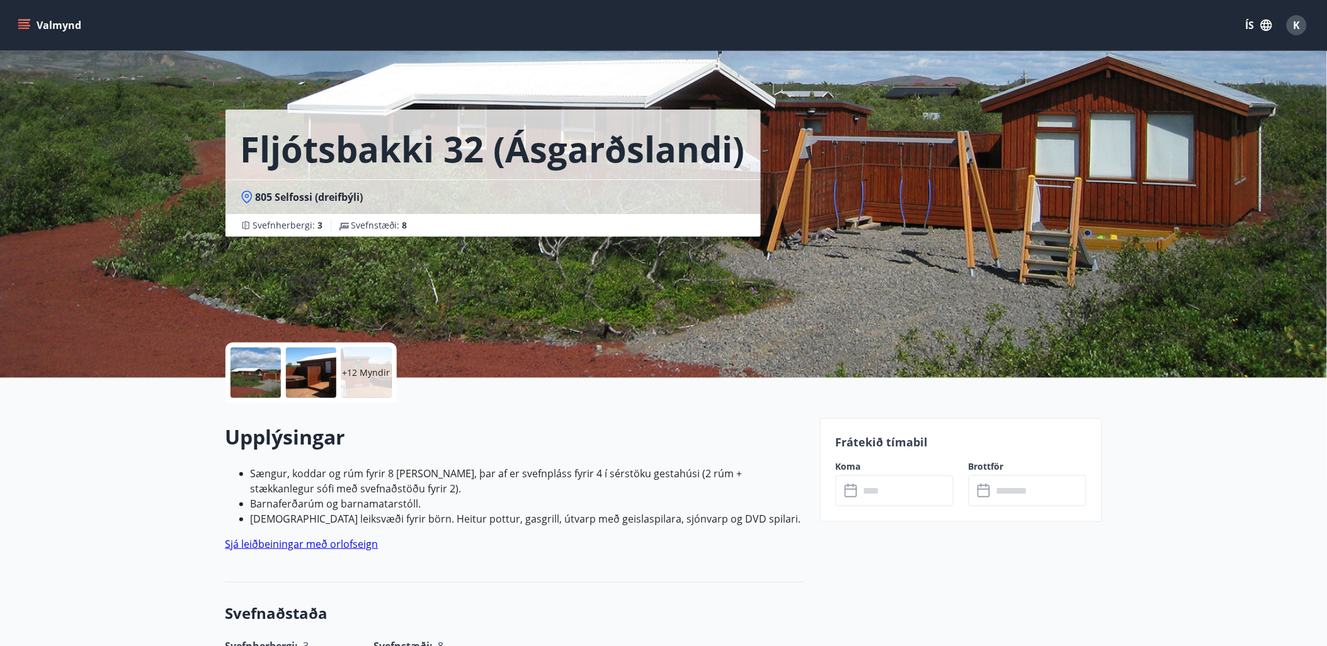
click at [882, 490] on input "text" at bounding box center [907, 490] width 94 height 31
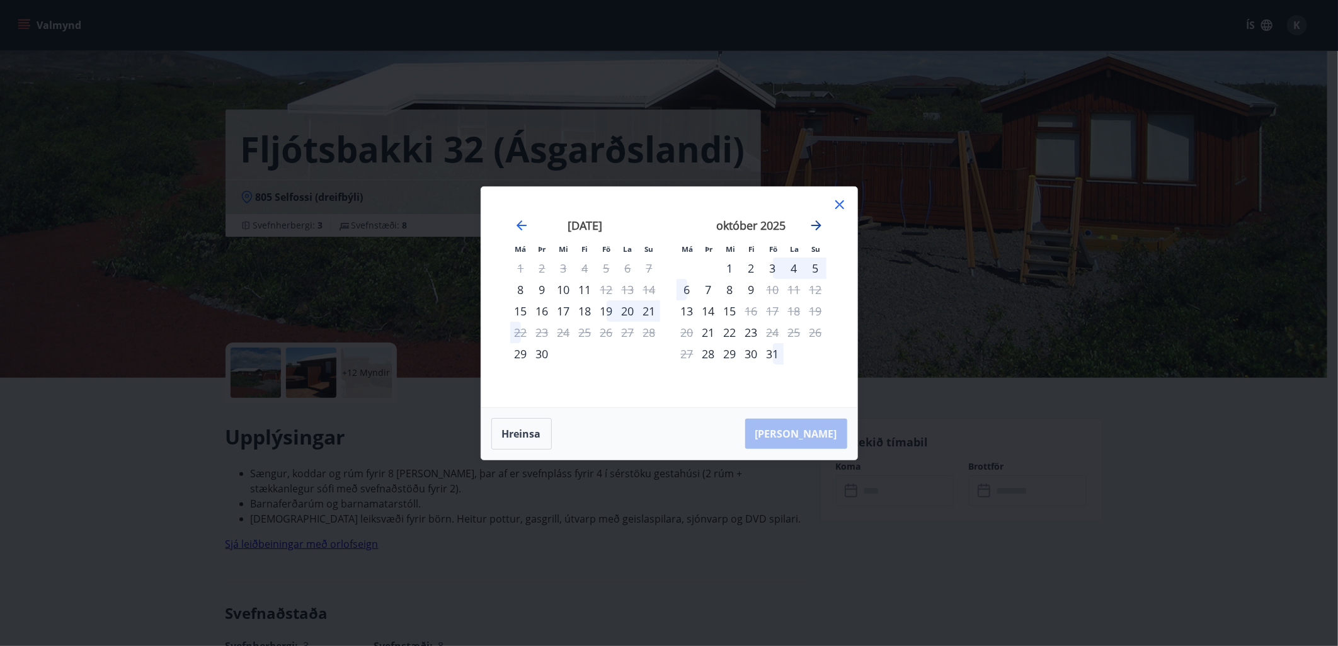
click at [816, 225] on icon "Move forward to switch to the next month." at bounding box center [816, 225] width 10 height 10
click at [719, 292] on div "5" at bounding box center [729, 289] width 21 height 21
click at [725, 290] on div "5" at bounding box center [729, 289] width 21 height 21
click at [751, 268] on td "Calendar" at bounding box center [751, 268] width 21 height 21
click at [754, 290] on div "6" at bounding box center [751, 289] width 21 height 21
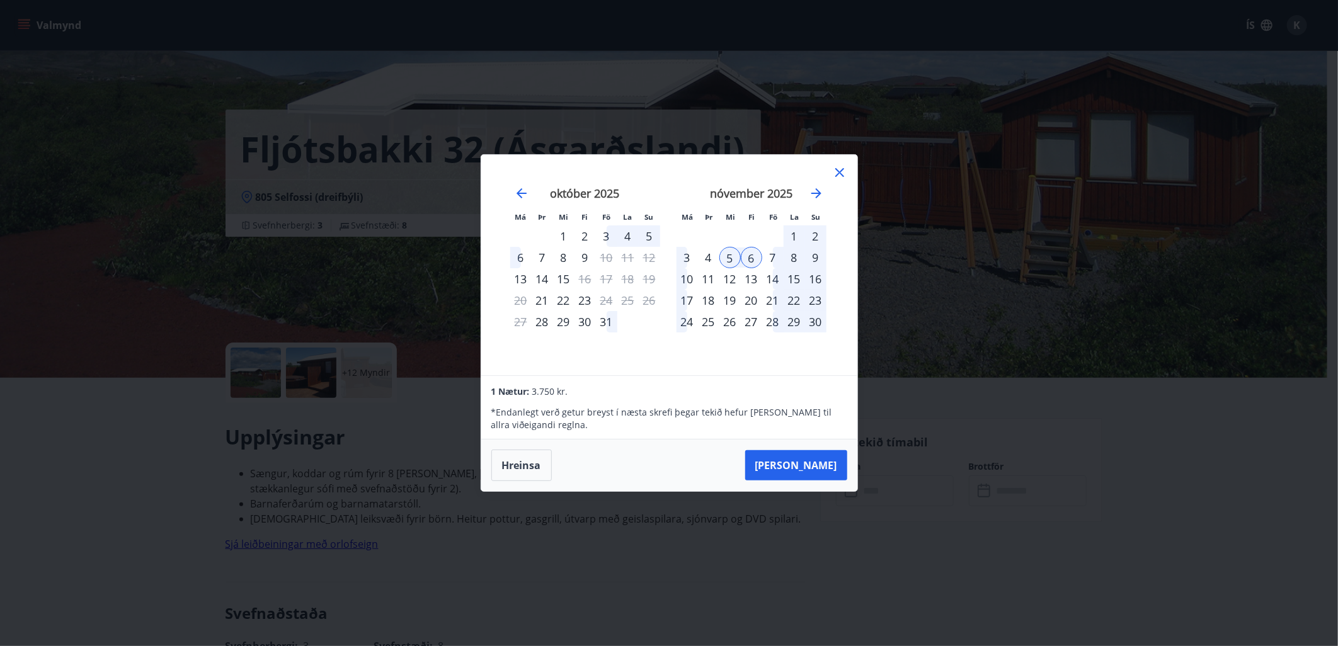
click at [728, 234] on td "Calendar" at bounding box center [729, 235] width 21 height 21
drag, startPoint x: 838, startPoint y: 172, endPoint x: 536, endPoint y: 467, distance: 422.2
click at [537, 468] on div "Má Þr Mi Fi Fö La Su Má Þr Mi Fi Fö La Su [DATE] 1 2 3 4 5 6 7 8 9 10 11 12 13 …" at bounding box center [669, 323] width 377 height 338
click at [536, 465] on button "Hreinsa" at bounding box center [521, 465] width 60 height 31
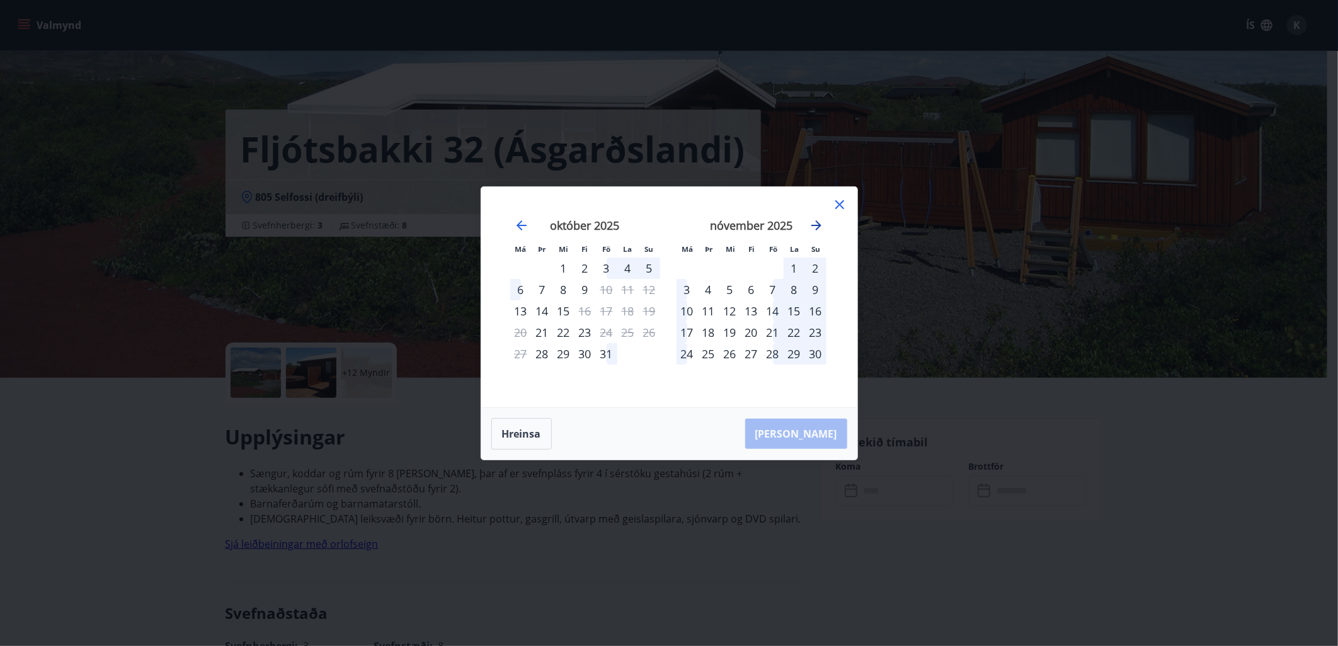
click at [816, 228] on icon "Move forward to switch to the next month." at bounding box center [816, 225] width 15 height 15
drag, startPoint x: 816, startPoint y: 228, endPoint x: 691, endPoint y: 202, distance: 127.3
click at [691, 202] on div "desember 2025" at bounding box center [751, 229] width 150 height 55
click at [810, 227] on icon "Move forward to switch to the next month." at bounding box center [816, 225] width 15 height 15
click at [812, 224] on icon "Move forward to switch to the next month." at bounding box center [816, 225] width 15 height 15
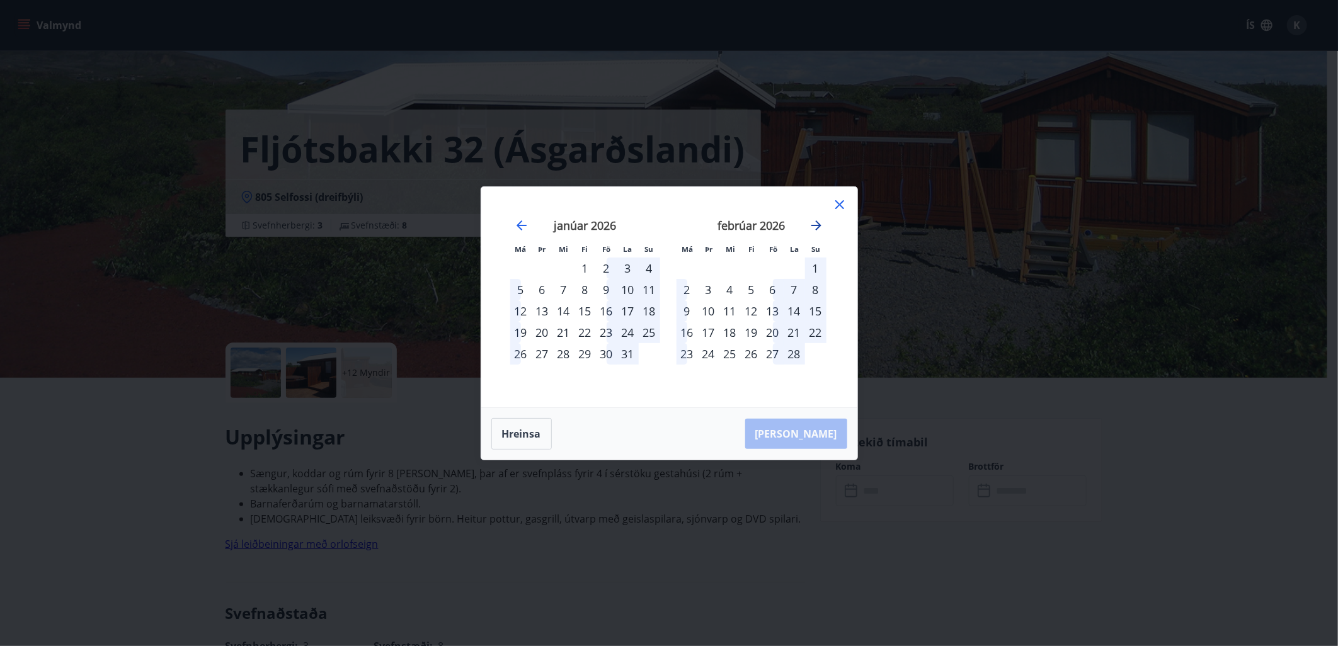
click at [812, 224] on icon "Move forward to switch to the next month." at bounding box center [816, 225] width 15 height 15
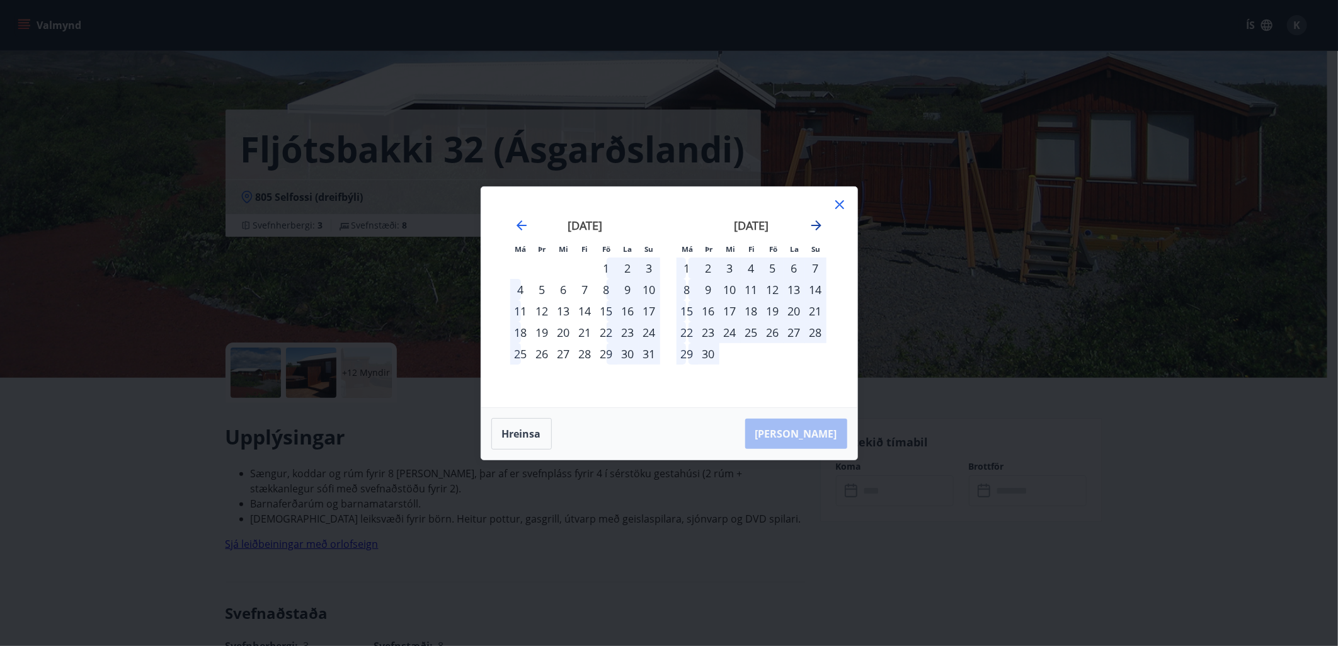
click at [812, 224] on icon "Move forward to switch to the next month." at bounding box center [816, 225] width 15 height 15
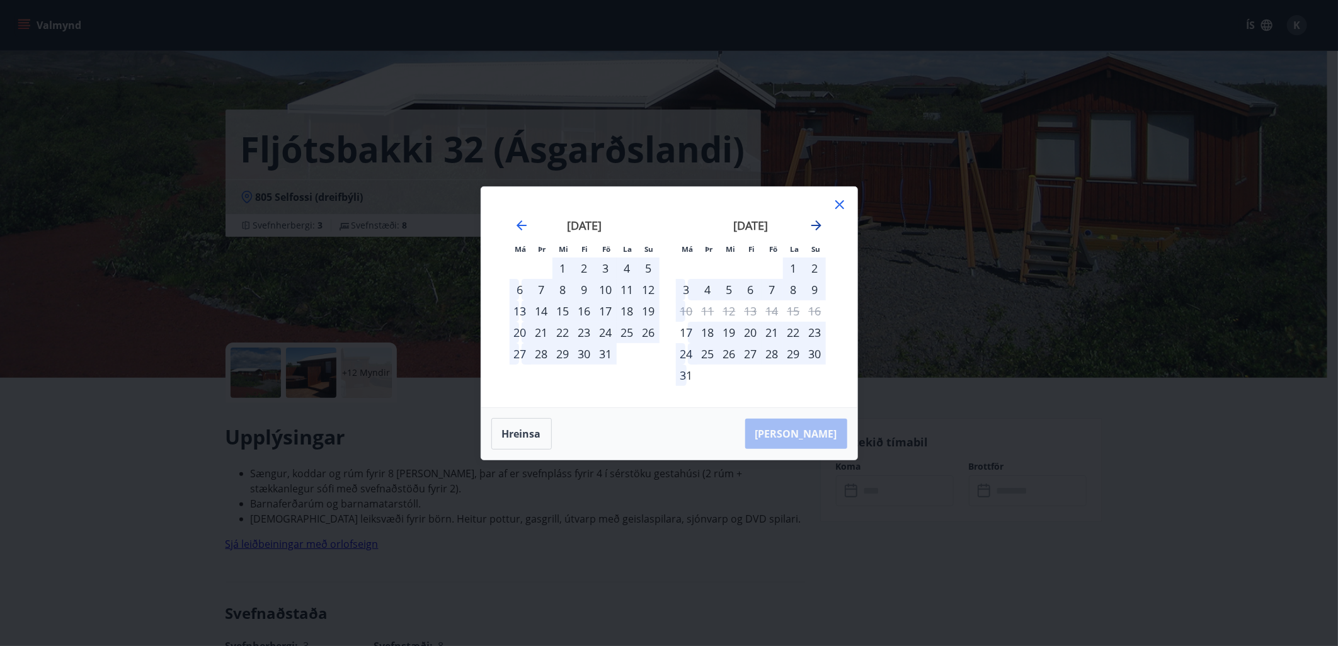
click at [812, 224] on icon "Move forward to switch to the next month." at bounding box center [816, 225] width 15 height 15
click at [815, 224] on icon "Move forward to switch to the next month." at bounding box center [816, 225] width 15 height 15
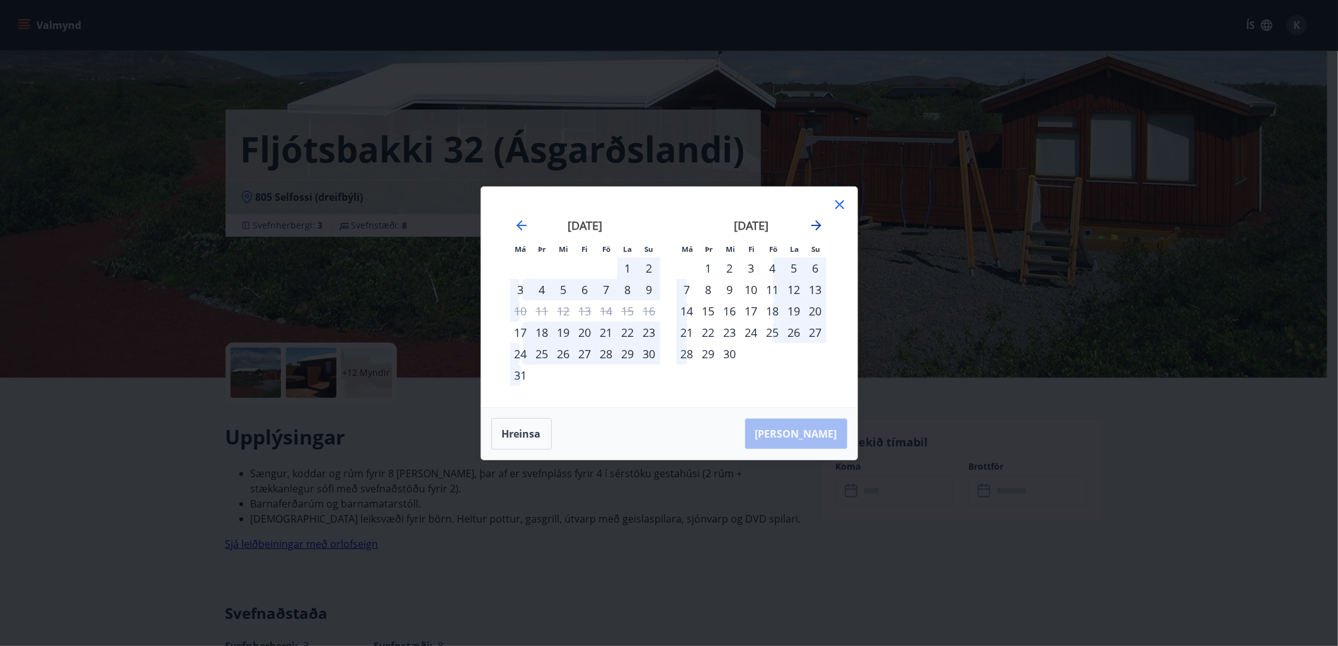
click at [819, 221] on icon "Move forward to switch to the next month." at bounding box center [816, 225] width 15 height 15
click at [822, 219] on icon "Move forward to switch to the next month." at bounding box center [816, 225] width 15 height 15
click at [846, 203] on icon at bounding box center [839, 204] width 15 height 15
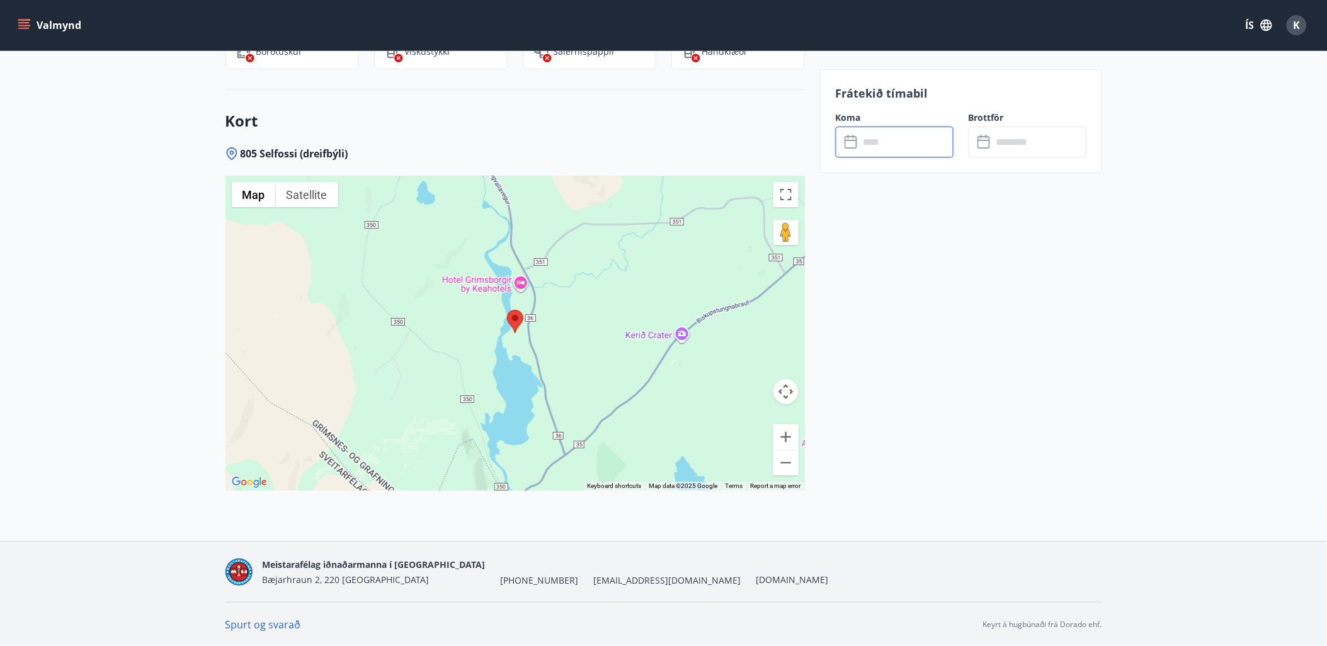
scroll to position [1433, 0]
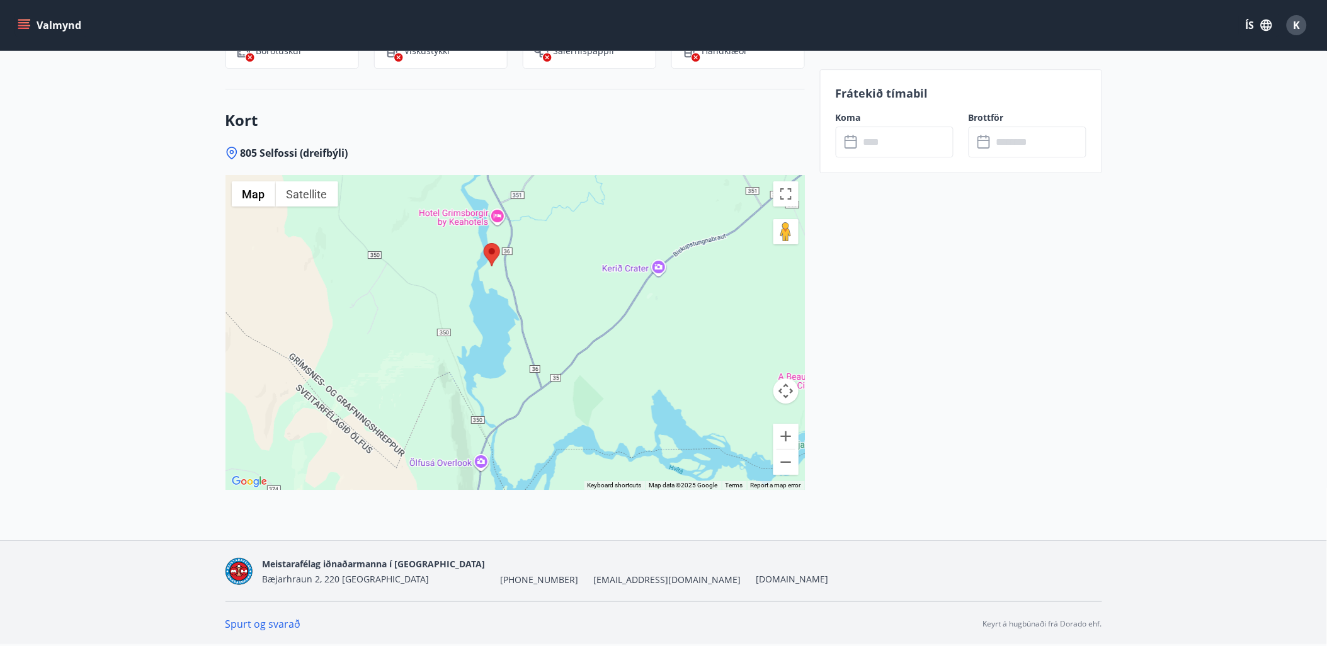
drag, startPoint x: 589, startPoint y: 424, endPoint x: 563, endPoint y: 366, distance: 64.0
click at [563, 366] on div at bounding box center [514, 332] width 579 height 315
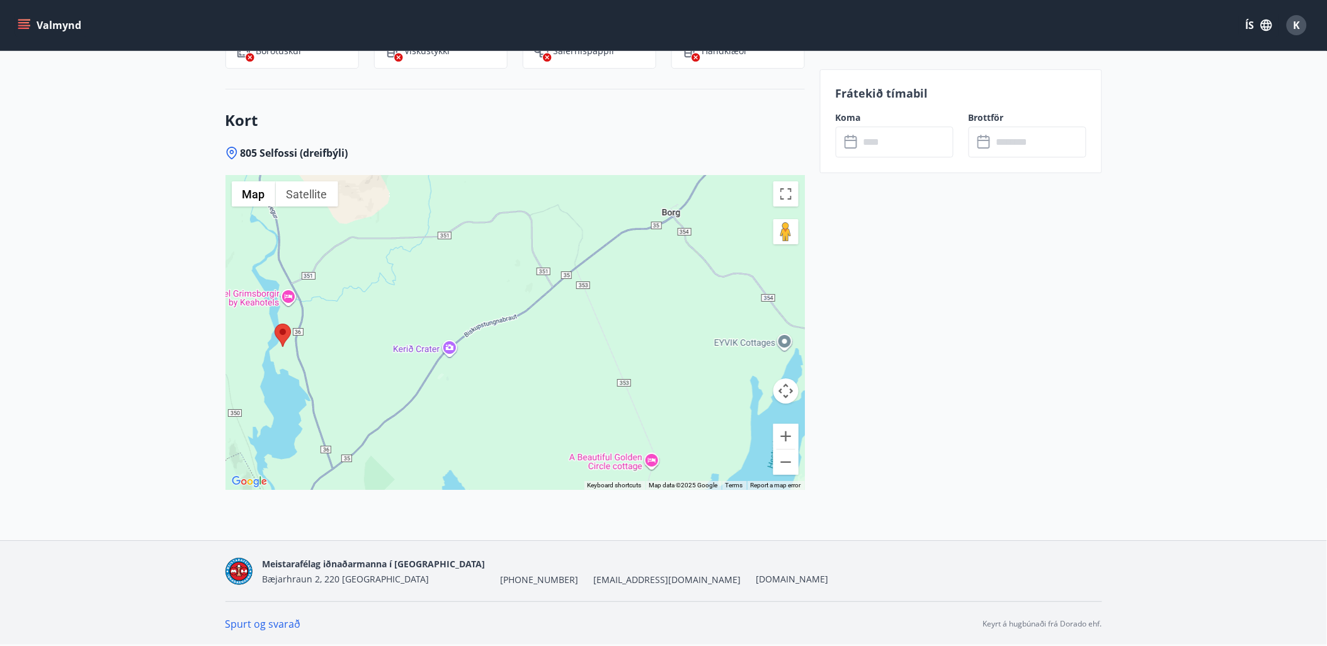
drag, startPoint x: 696, startPoint y: 323, endPoint x: 489, endPoint y: 399, distance: 220.5
click at [489, 399] on div at bounding box center [514, 332] width 579 height 315
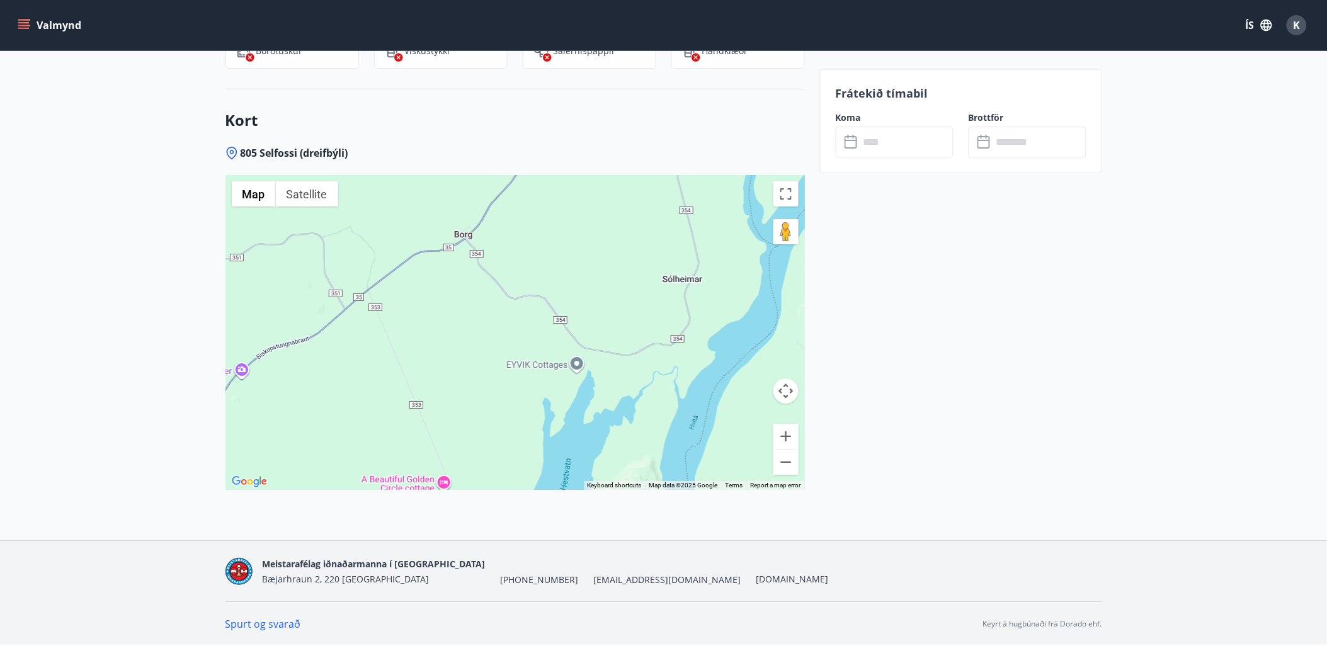
drag, startPoint x: 728, startPoint y: 319, endPoint x: 515, endPoint y: 348, distance: 214.8
click at [515, 348] on div at bounding box center [514, 332] width 579 height 315
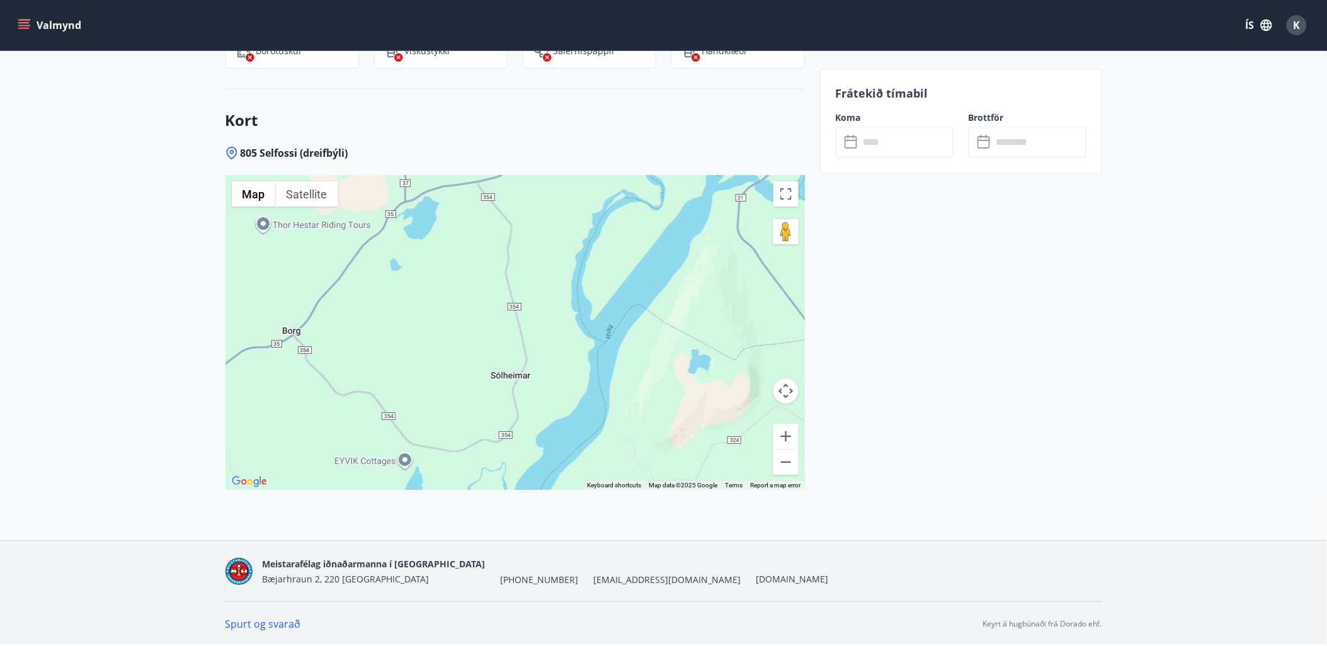
drag, startPoint x: 673, startPoint y: 265, endPoint x: 507, endPoint y: 353, distance: 187.3
click at [507, 353] on div at bounding box center [514, 332] width 579 height 315
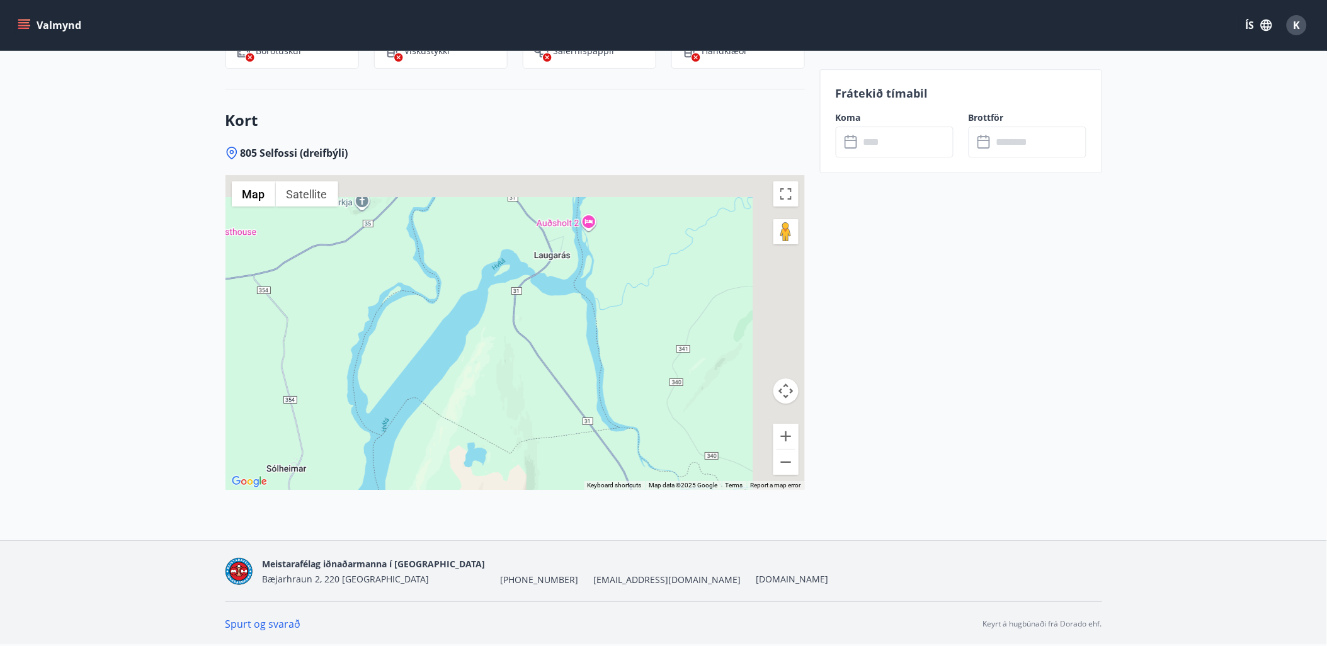
drag, startPoint x: 632, startPoint y: 293, endPoint x: 365, endPoint y: 433, distance: 300.6
click at [363, 435] on div at bounding box center [514, 332] width 579 height 315
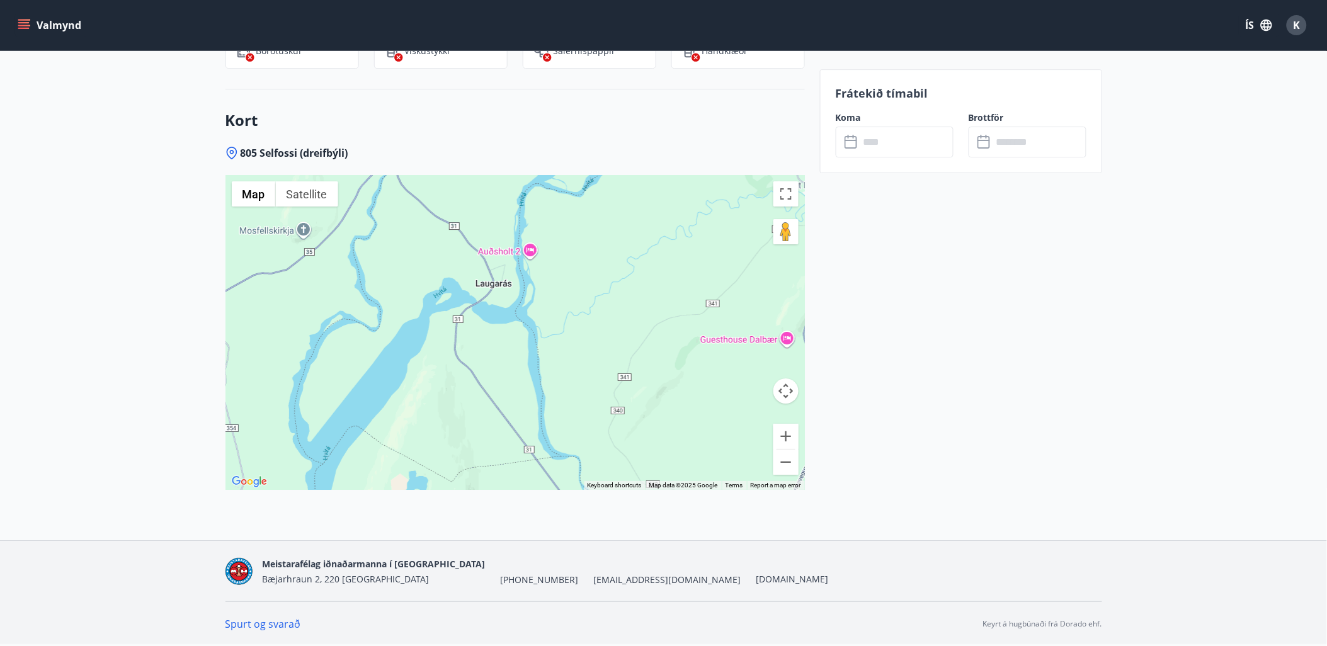
drag, startPoint x: 533, startPoint y: 348, endPoint x: 492, endPoint y: 273, distance: 85.4
click at [492, 268] on div at bounding box center [514, 332] width 579 height 315
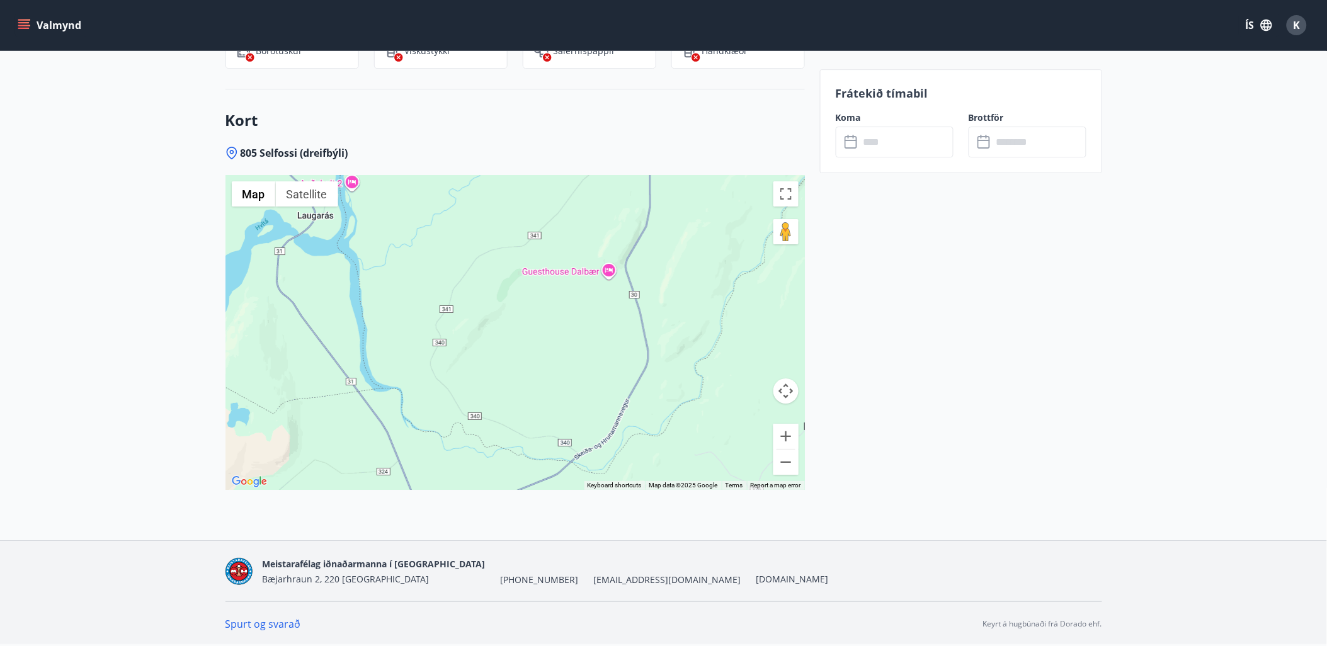
drag, startPoint x: 488, startPoint y: 426, endPoint x: 381, endPoint y: 485, distance: 122.0
click at [375, 501] on div "805 Selfossi (dreifbýli) ← Move left → Move right ↑ Move up ↓ Move down + Zoom …" at bounding box center [514, 343] width 579 height 394
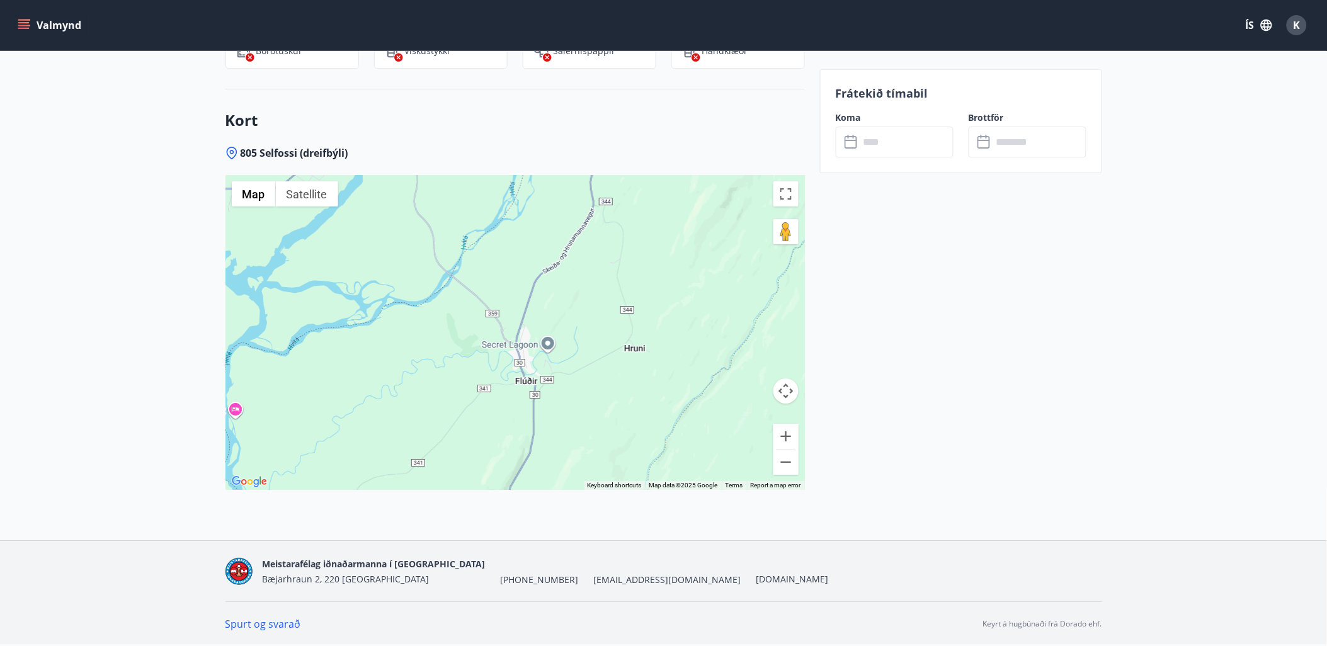
drag, startPoint x: 542, startPoint y: 266, endPoint x: 406, endPoint y: 438, distance: 218.7
click at [425, 498] on div "805 Selfossi (dreifbýli) ← Move left → Move right ↑ Move up ↓ Move down + Zoom …" at bounding box center [514, 343] width 579 height 394
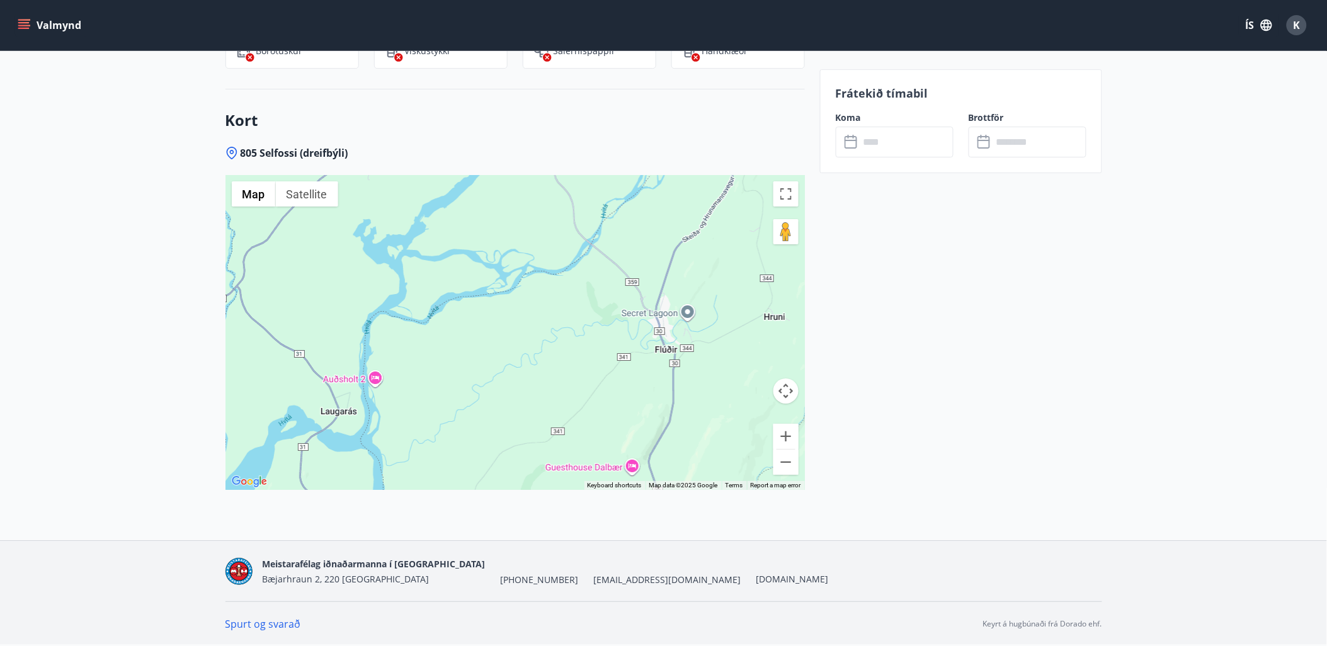
drag, startPoint x: 375, startPoint y: 400, endPoint x: 513, endPoint y: 378, distance: 139.0
click at [535, 372] on div at bounding box center [514, 332] width 579 height 315
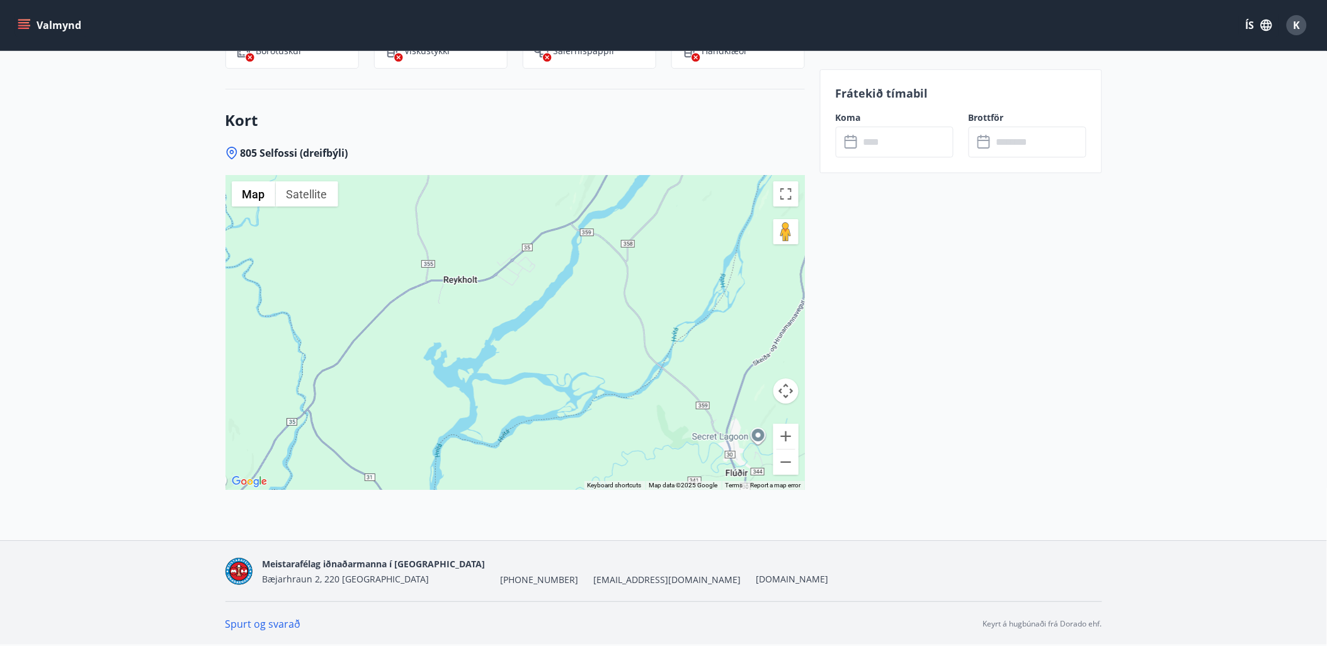
drag, startPoint x: 467, startPoint y: 418, endPoint x: 462, endPoint y: 435, distance: 17.1
click at [455, 443] on div at bounding box center [514, 332] width 579 height 315
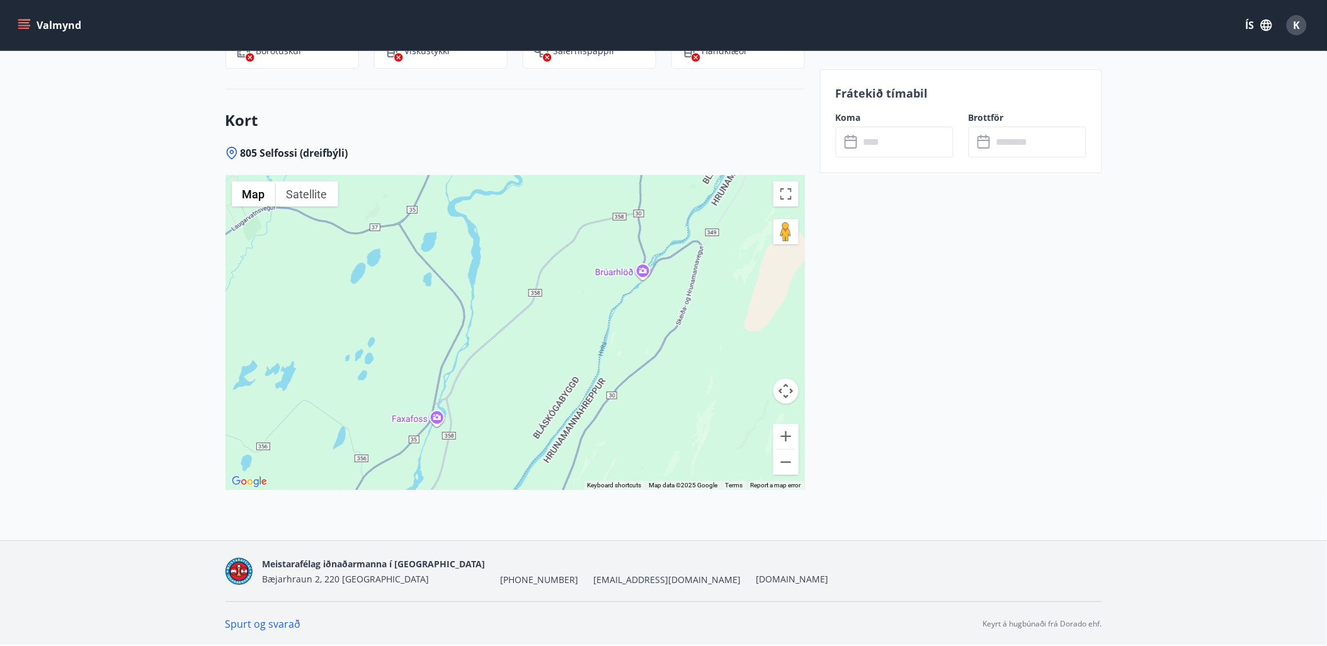
drag, startPoint x: 640, startPoint y: 329, endPoint x: 515, endPoint y: 471, distance: 188.7
click at [515, 471] on div at bounding box center [514, 332] width 579 height 315
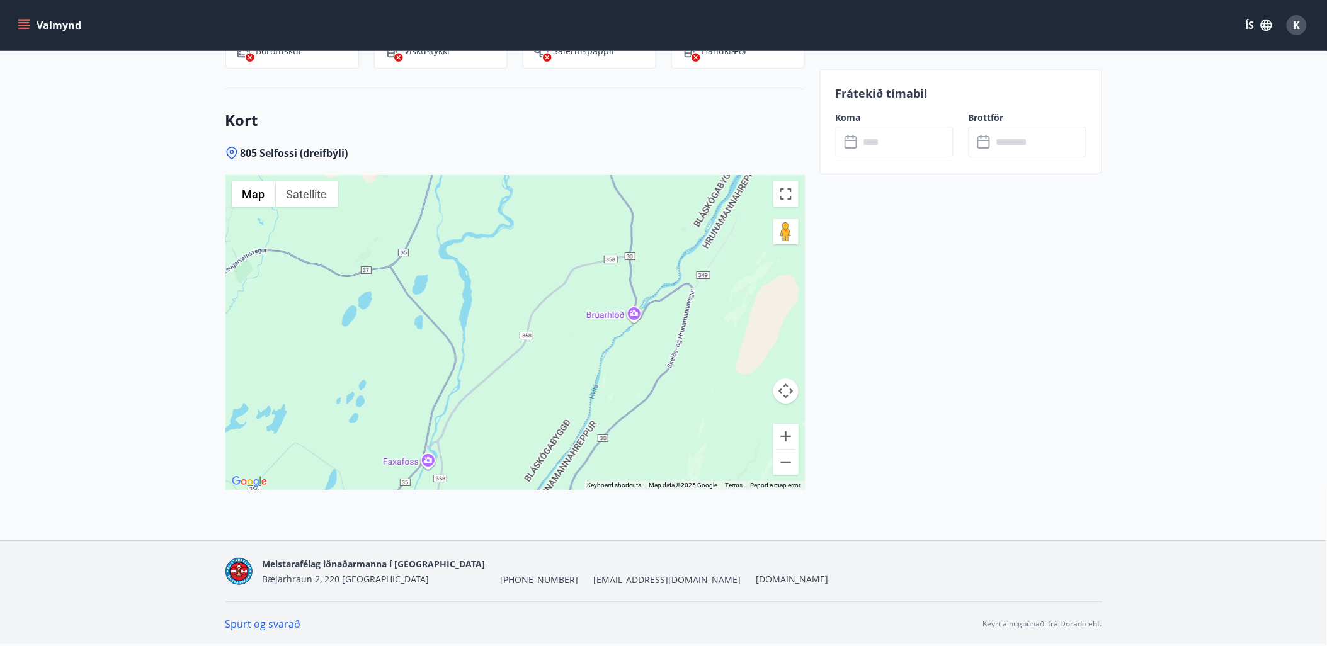
drag, startPoint x: 546, startPoint y: 275, endPoint x: 540, endPoint y: 307, distance: 33.3
click at [540, 307] on div at bounding box center [514, 332] width 579 height 315
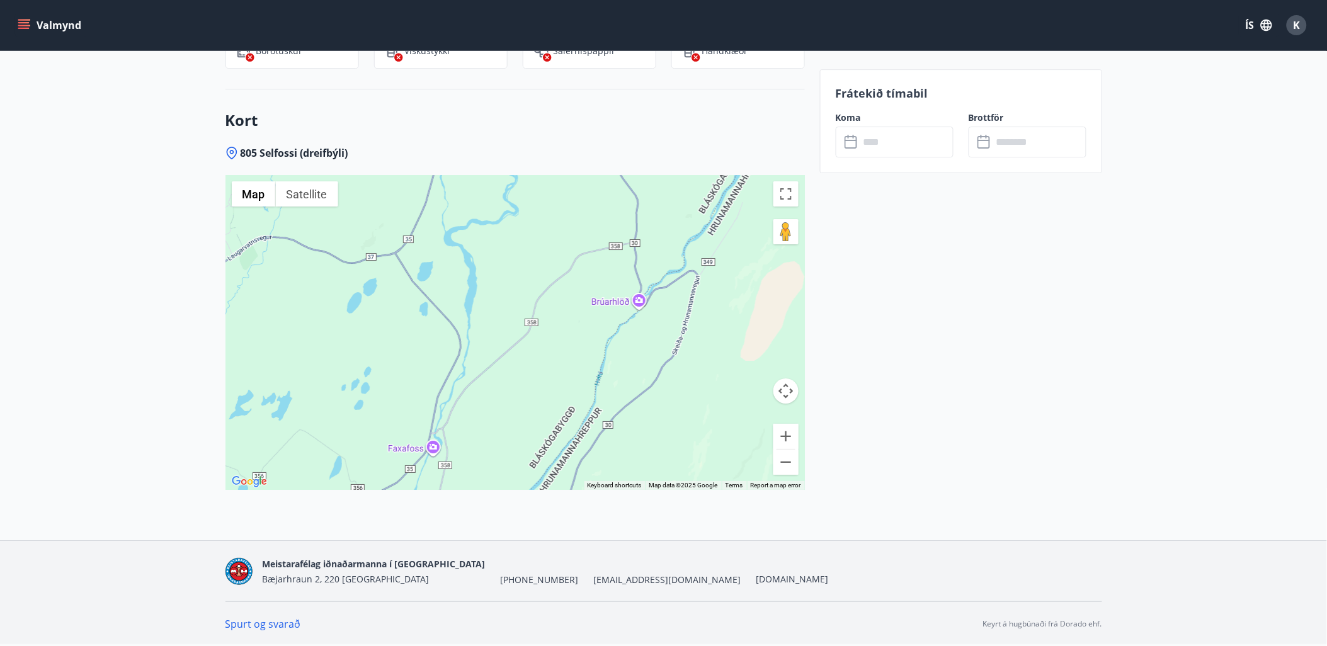
drag, startPoint x: 492, startPoint y: 385, endPoint x: 543, endPoint y: 287, distance: 110.4
click at [557, 264] on div at bounding box center [514, 332] width 579 height 315
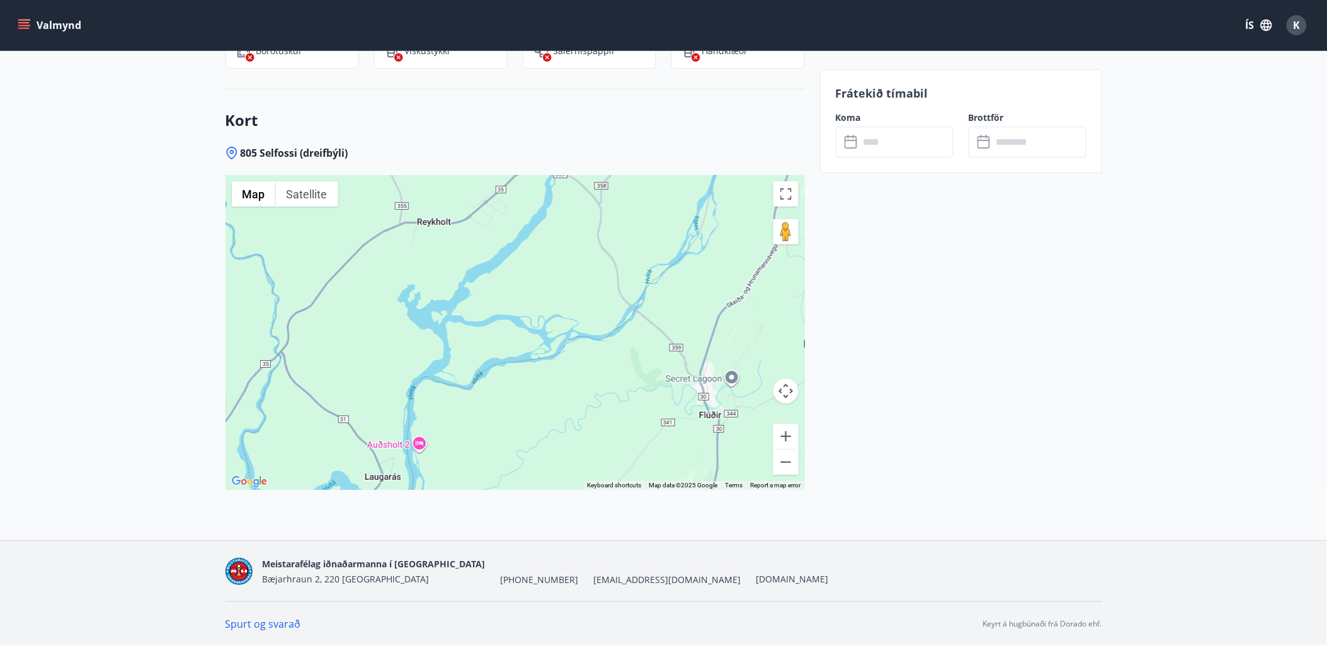
drag, startPoint x: 501, startPoint y: 394, endPoint x: 571, endPoint y: 293, distance: 123.2
click at [571, 293] on div at bounding box center [514, 332] width 579 height 315
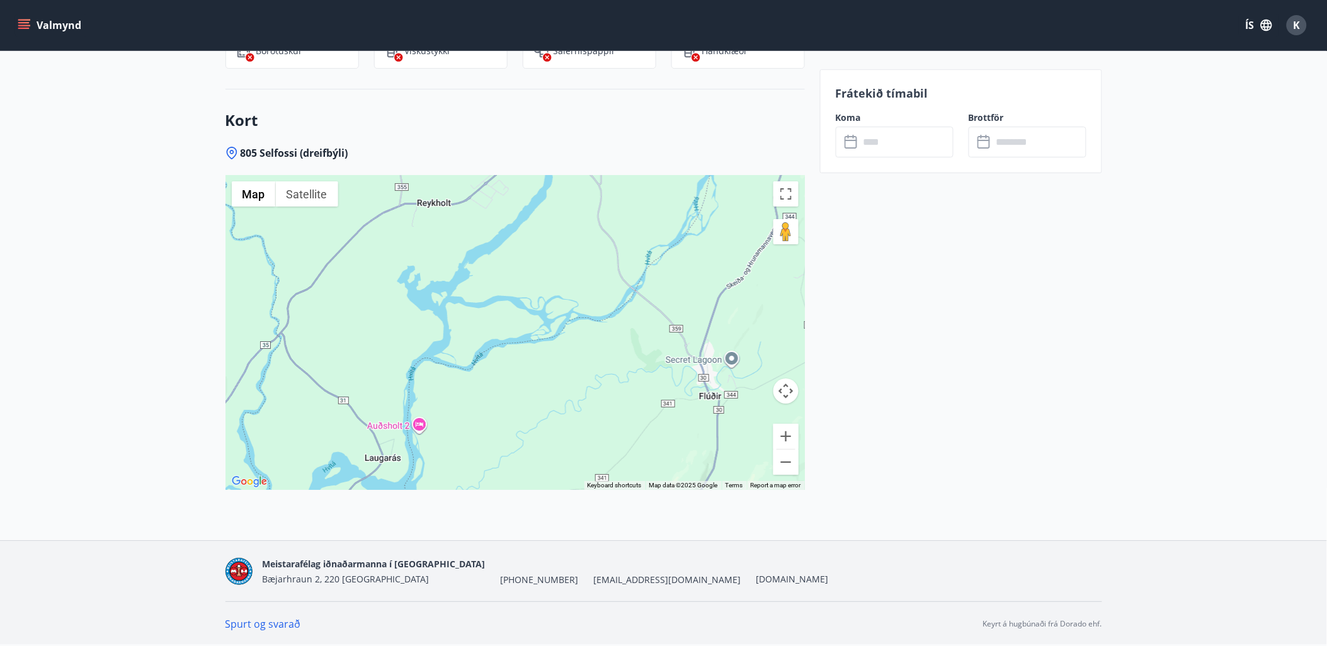
drag, startPoint x: 394, startPoint y: 356, endPoint x: 392, endPoint y: 318, distance: 37.8
click at [392, 318] on div at bounding box center [514, 332] width 579 height 315
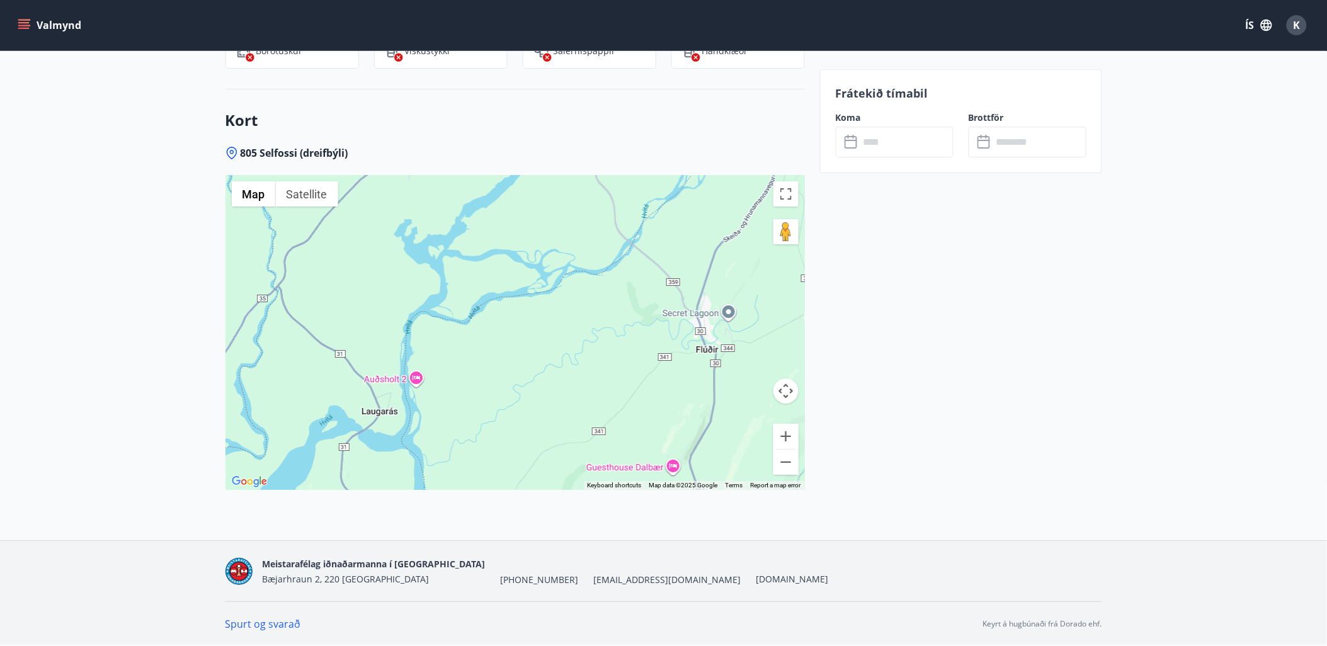
drag, startPoint x: 353, startPoint y: 417, endPoint x: 390, endPoint y: 385, distance: 49.1
click at [390, 385] on div at bounding box center [514, 332] width 579 height 315
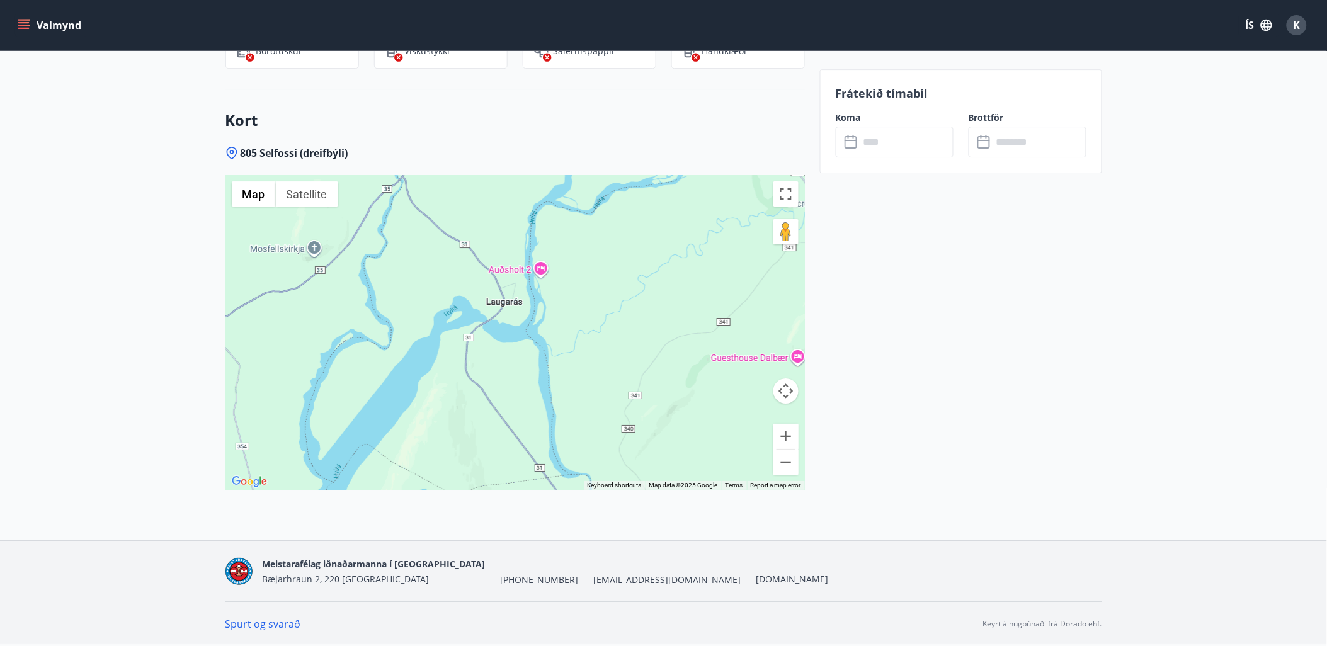
drag, startPoint x: 429, startPoint y: 422, endPoint x: 443, endPoint y: 400, distance: 26.4
click at [443, 400] on div at bounding box center [514, 332] width 579 height 315
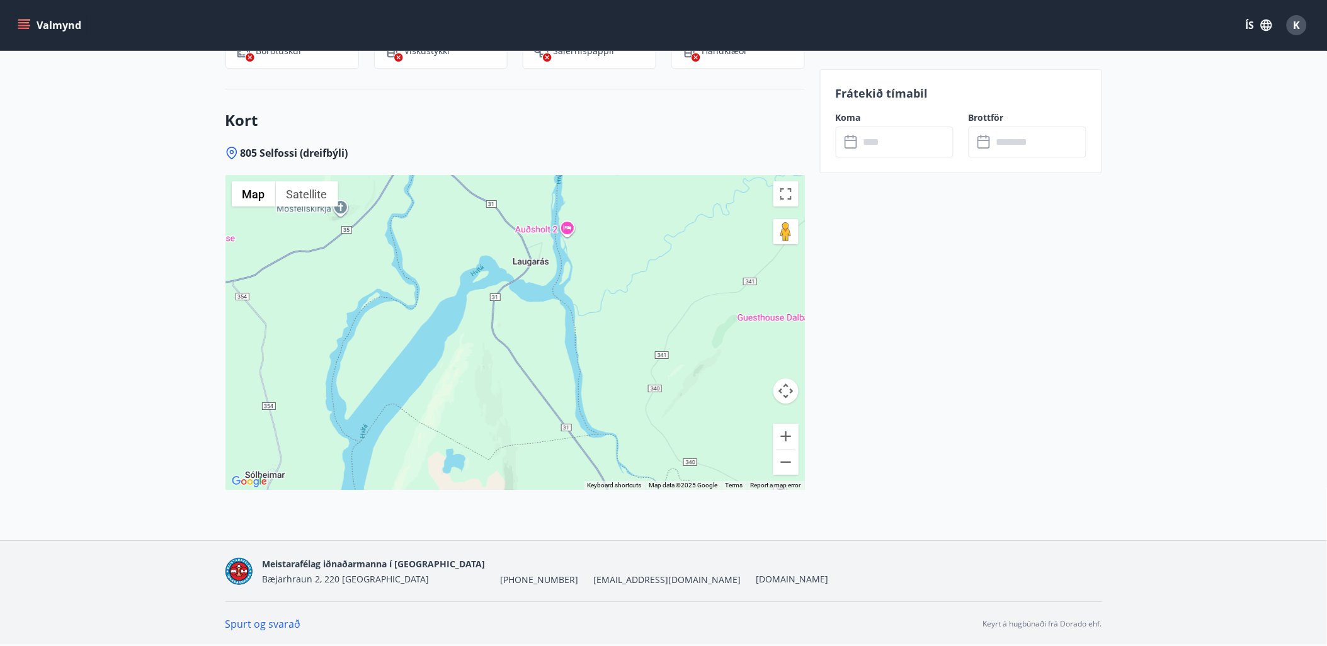
drag, startPoint x: 402, startPoint y: 418, endPoint x: 441, endPoint y: 391, distance: 47.2
click at [433, 394] on div at bounding box center [514, 332] width 579 height 315
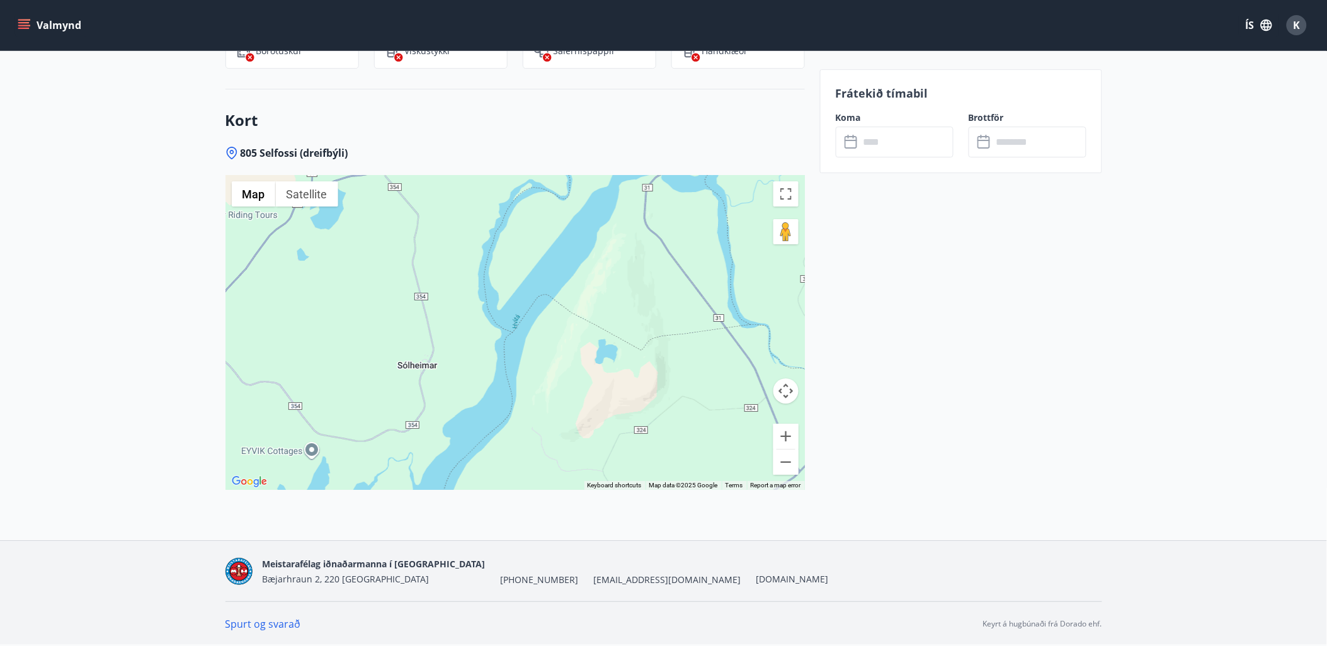
drag, startPoint x: 337, startPoint y: 377, endPoint x: 376, endPoint y: 375, distance: 39.1
click at [372, 375] on div at bounding box center [514, 332] width 579 height 315
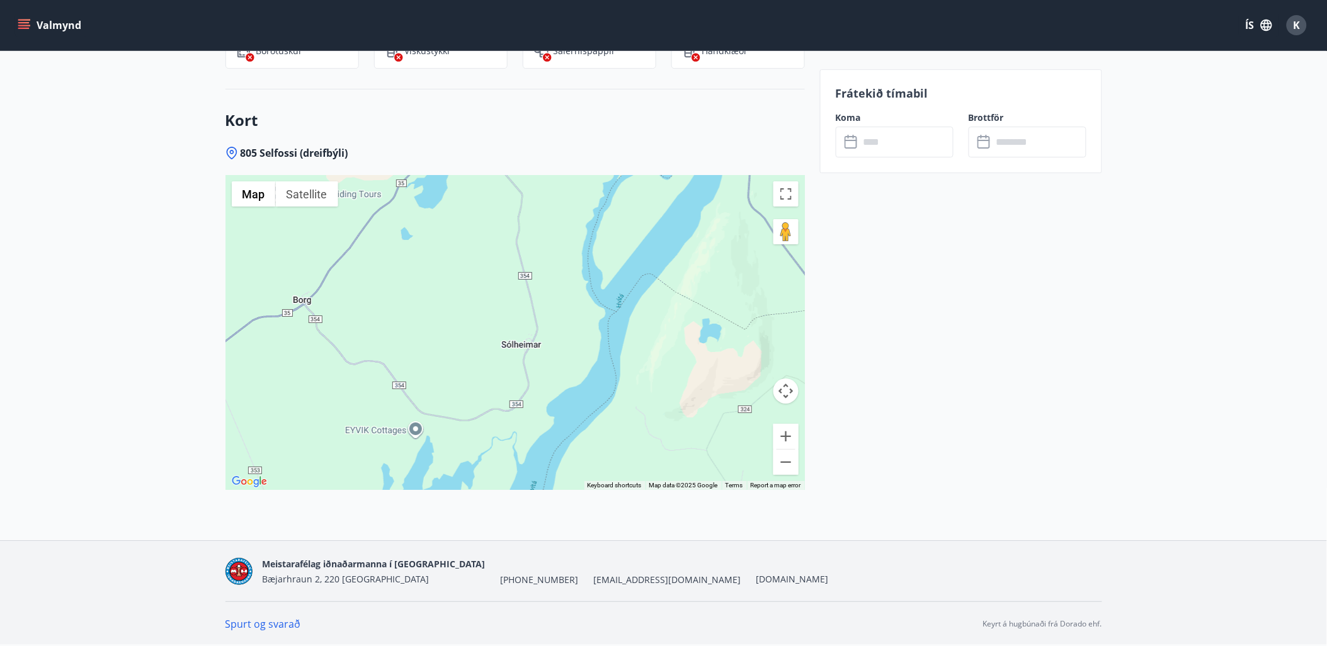
drag, startPoint x: 358, startPoint y: 400, endPoint x: 409, endPoint y: 344, distance: 75.7
click at [409, 344] on div at bounding box center [514, 332] width 579 height 315
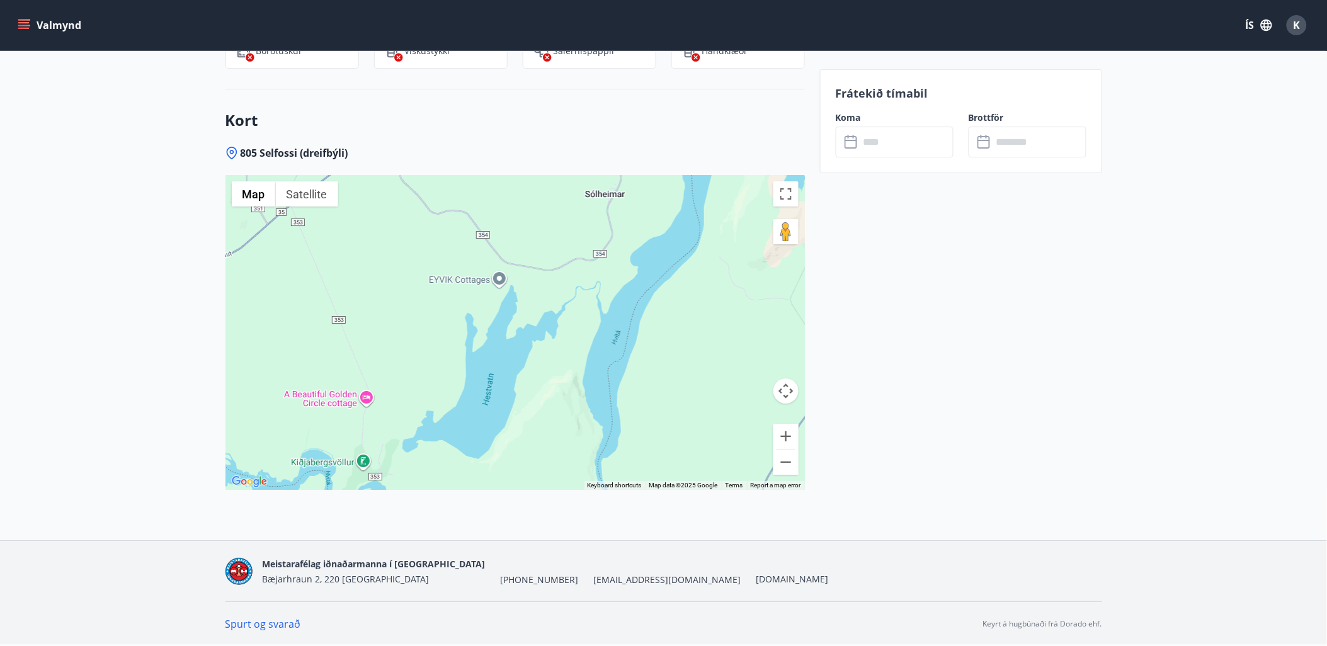
drag, startPoint x: 372, startPoint y: 375, endPoint x: 350, endPoint y: 331, distance: 49.9
click at [350, 331] on div at bounding box center [514, 332] width 579 height 315
drag, startPoint x: 355, startPoint y: 332, endPoint x: 431, endPoint y: 291, distance: 86.5
click at [423, 295] on div at bounding box center [514, 332] width 579 height 315
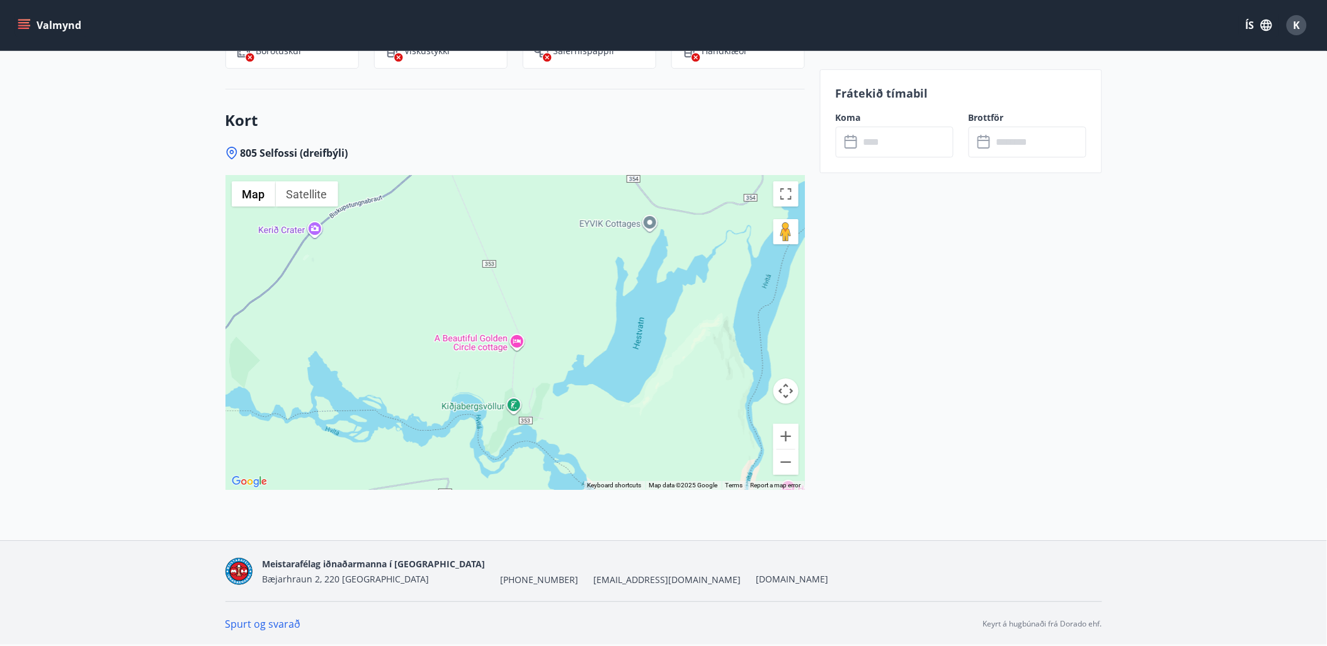
drag, startPoint x: 429, startPoint y: 299, endPoint x: 601, endPoint y: 353, distance: 180.3
click at [460, 332] on div at bounding box center [514, 332] width 579 height 315
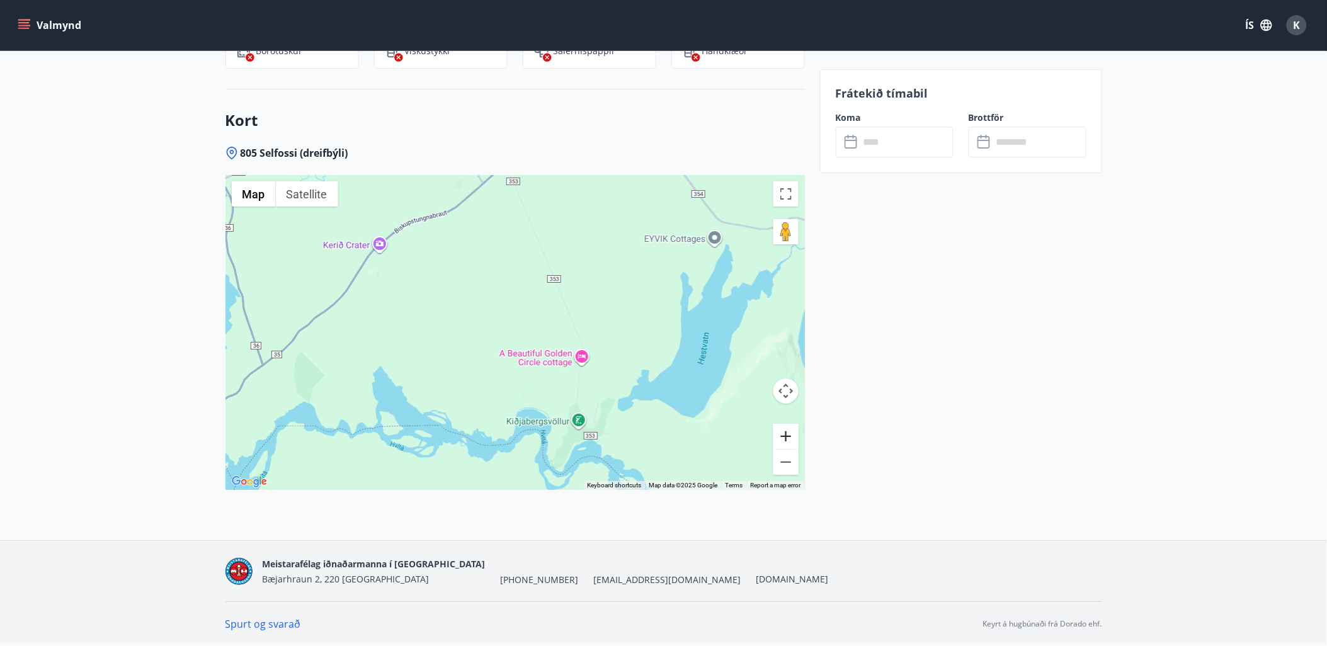
click at [788, 432] on button "Zoom in" at bounding box center [785, 436] width 25 height 25
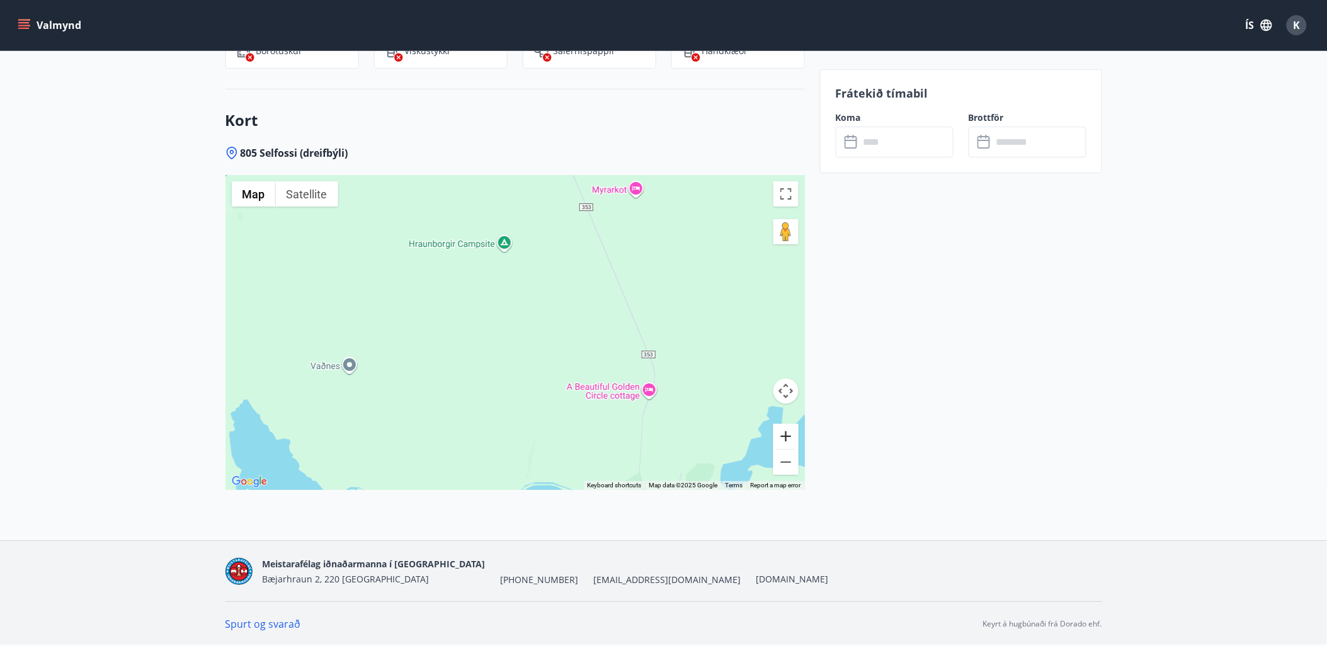
drag, startPoint x: 788, startPoint y: 432, endPoint x: 498, endPoint y: 404, distance: 292.3
click at [498, 404] on div "Use ctrl + scroll to zoom the map Map Terrain Satellite Labels Keyboard shortcu…" at bounding box center [514, 332] width 579 height 315
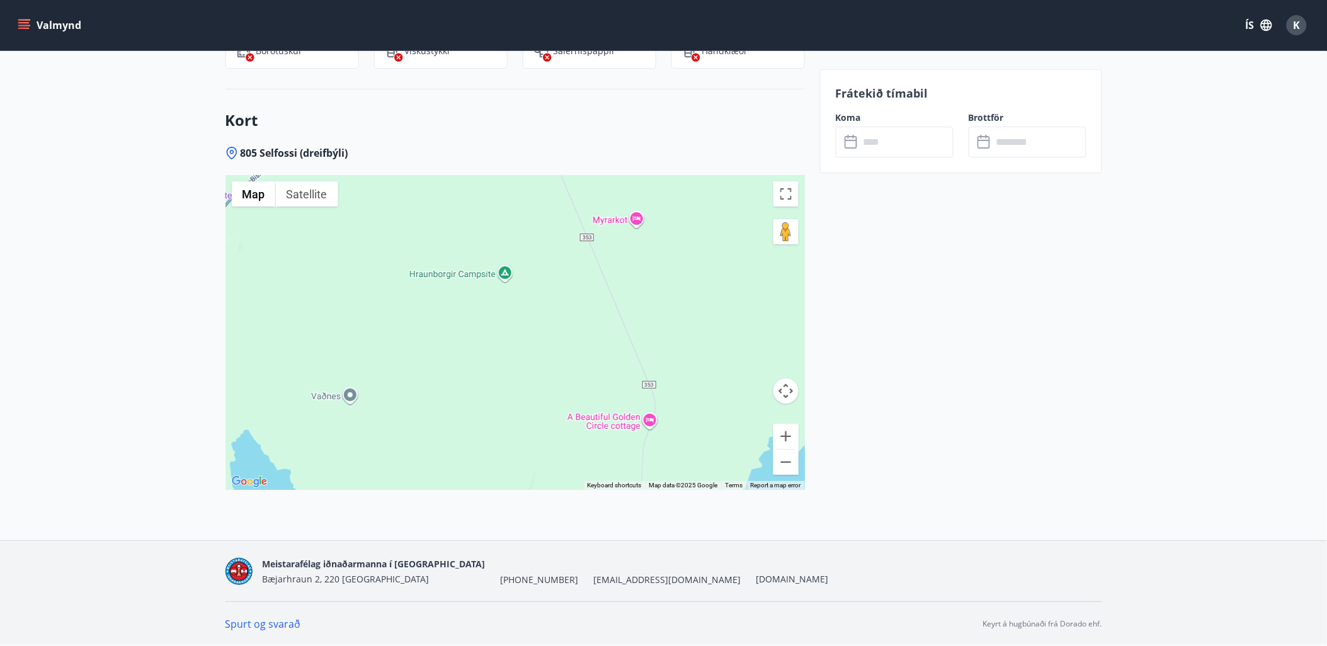
drag, startPoint x: 467, startPoint y: 375, endPoint x: 470, endPoint y: 391, distance: 15.9
click at [469, 398] on div at bounding box center [514, 332] width 579 height 315
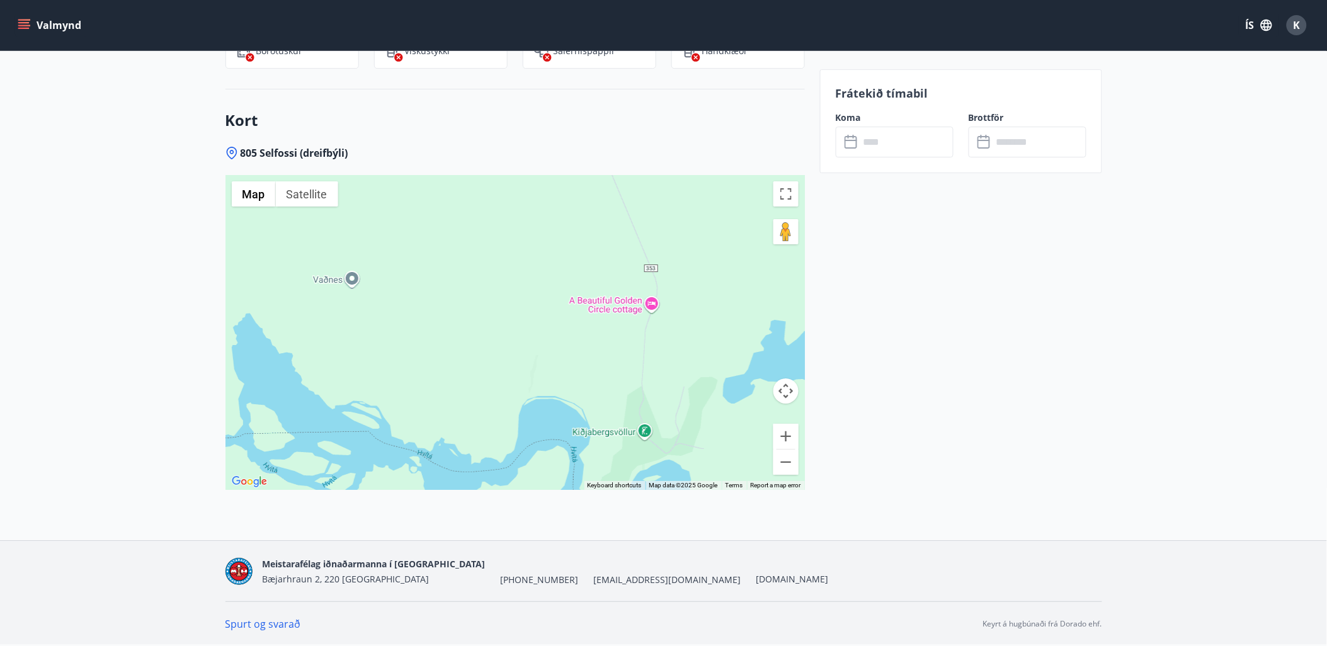
drag, startPoint x: 613, startPoint y: 367, endPoint x: 523, endPoint y: 307, distance: 108.5
click at [523, 307] on div at bounding box center [514, 332] width 579 height 315
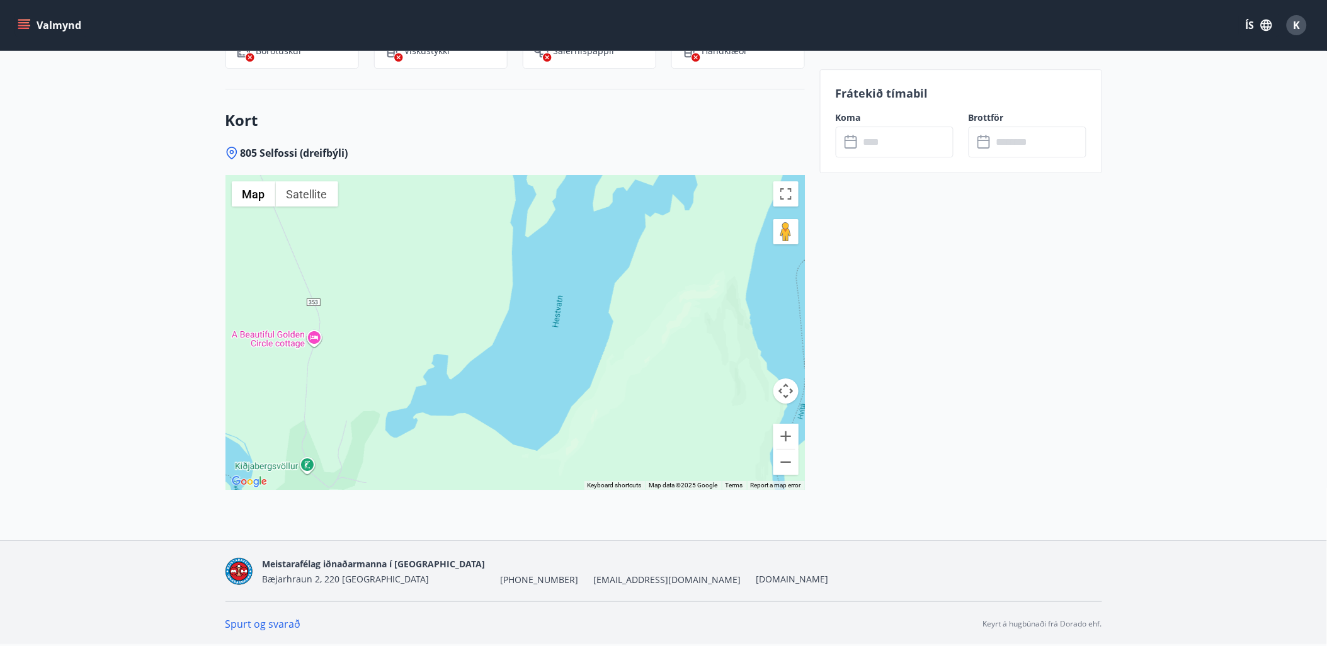
drag, startPoint x: 626, startPoint y: 346, endPoint x: 487, endPoint y: 414, distance: 154.9
click at [446, 435] on div at bounding box center [514, 332] width 579 height 315
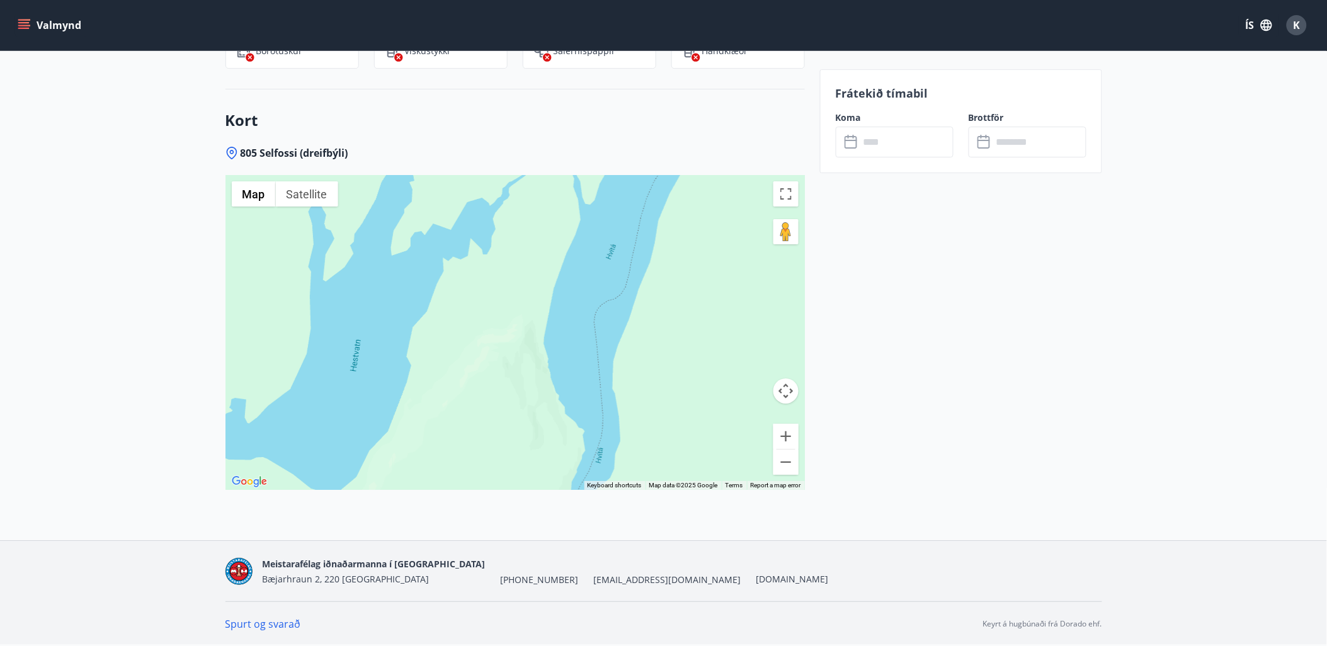
drag, startPoint x: 489, startPoint y: 400, endPoint x: 477, endPoint y: 353, distance: 48.1
click at [427, 375] on div at bounding box center [514, 332] width 579 height 315
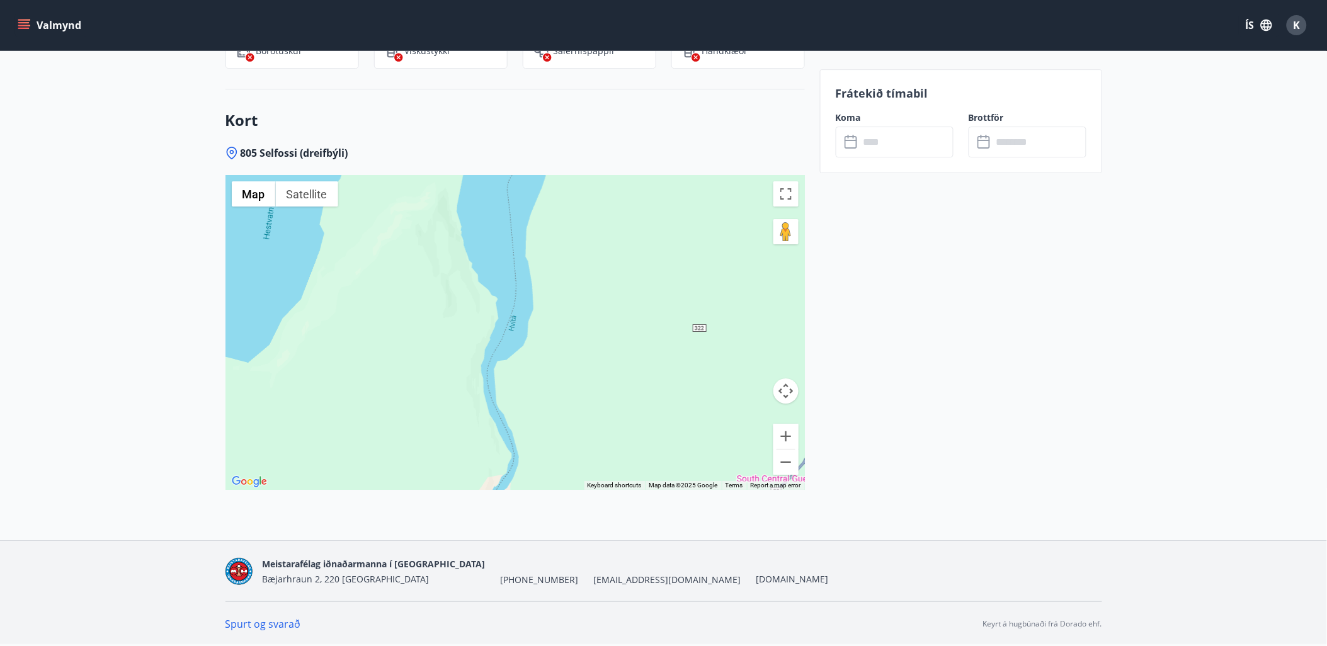
drag, startPoint x: 535, startPoint y: 420, endPoint x: 480, endPoint y: 265, distance: 164.5
click at [480, 265] on div at bounding box center [514, 332] width 579 height 315
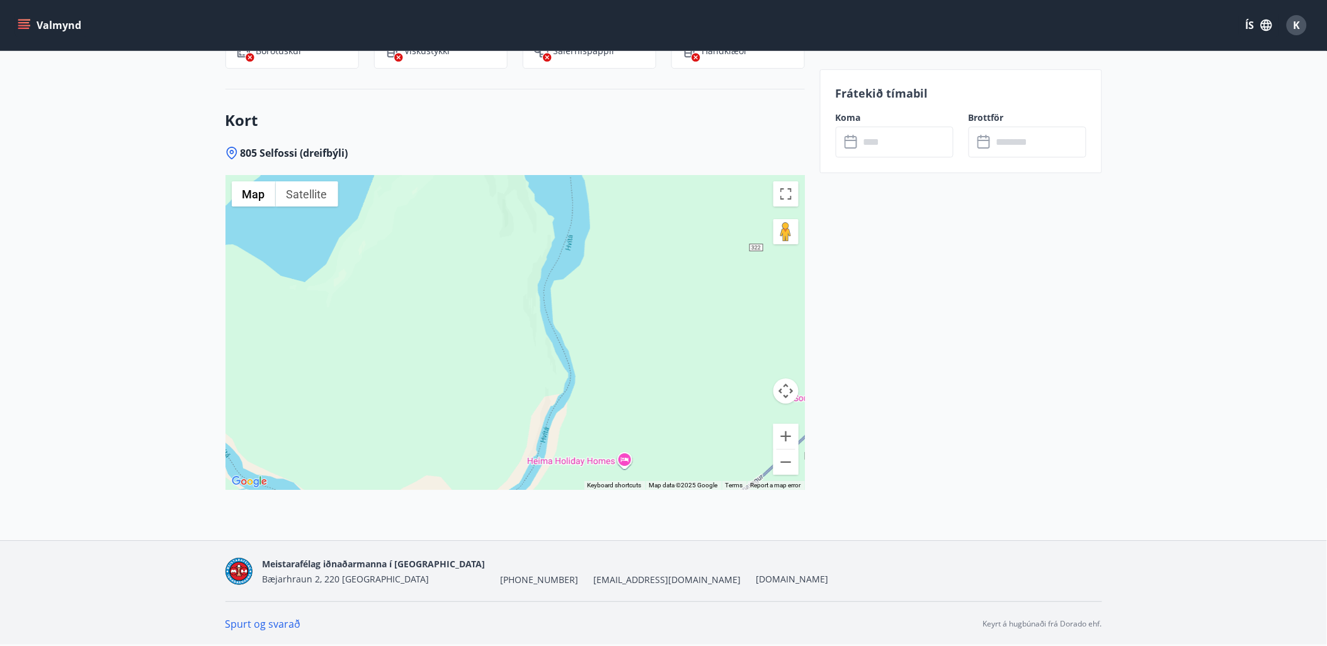
drag, startPoint x: 406, startPoint y: 350, endPoint x: 399, endPoint y: 356, distance: 9.4
click at [421, 322] on div at bounding box center [514, 332] width 579 height 315
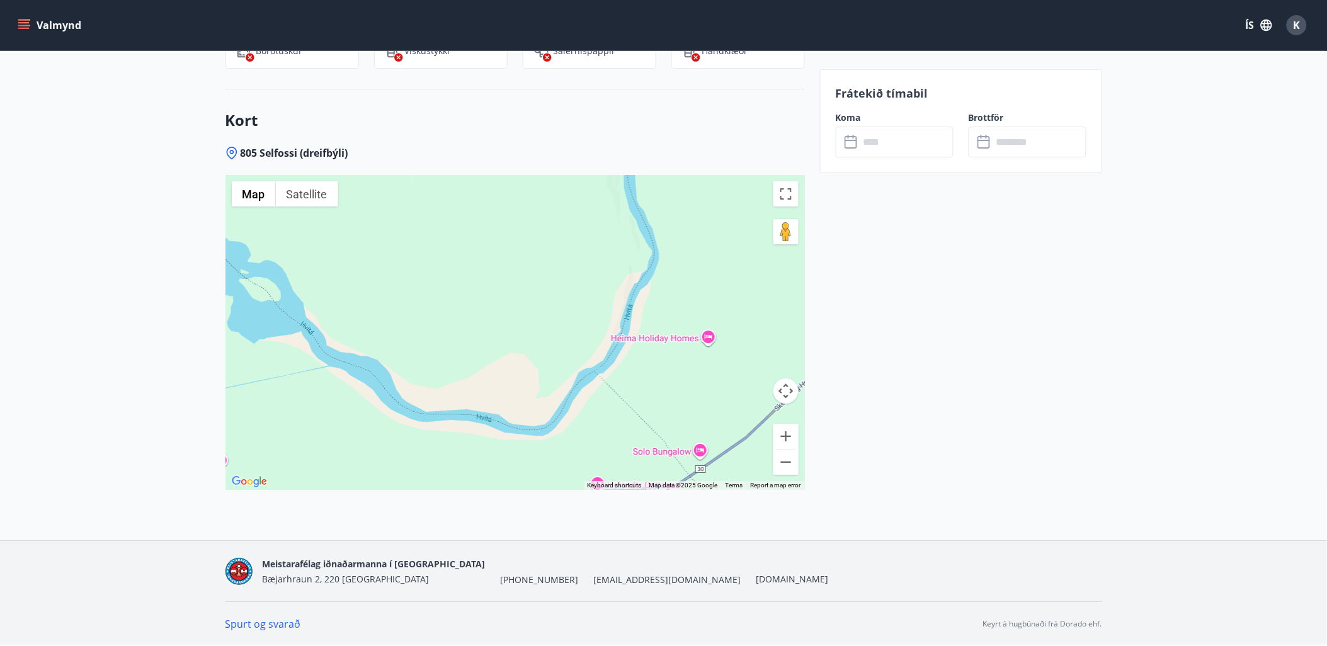
drag, startPoint x: 479, startPoint y: 283, endPoint x: 513, endPoint y: 344, distance: 69.9
click at [513, 344] on div at bounding box center [514, 332] width 579 height 315
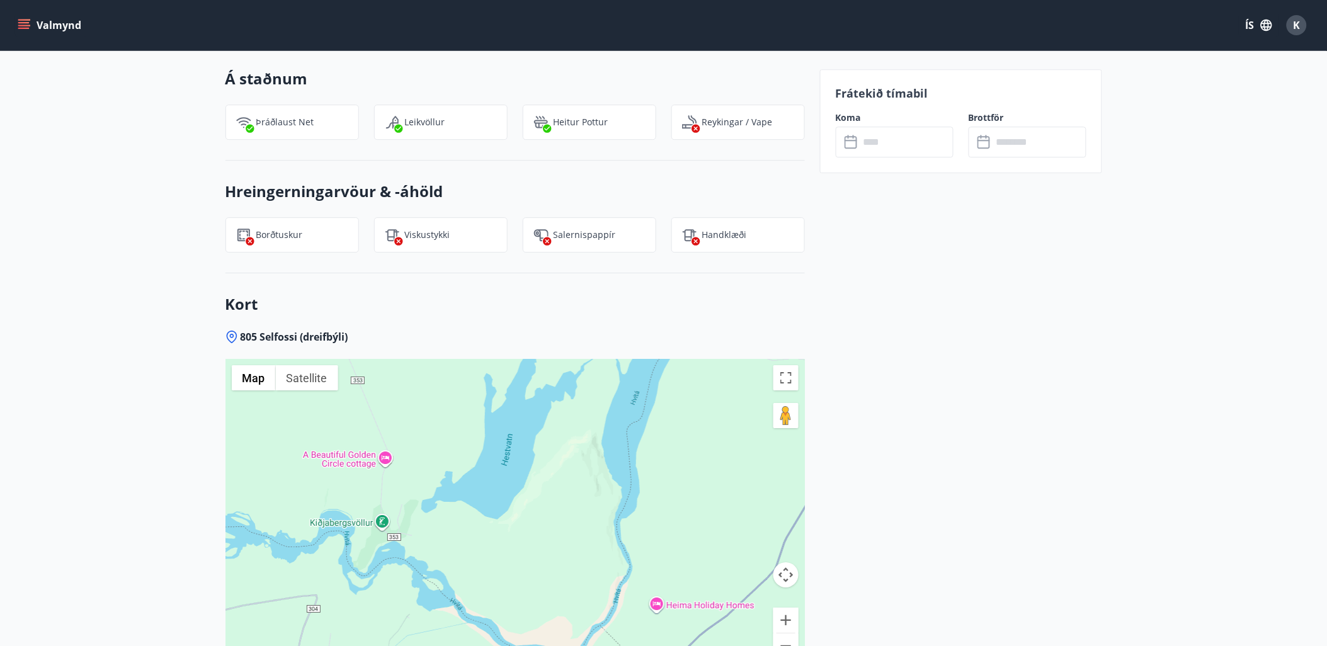
scroll to position [1293, 0]
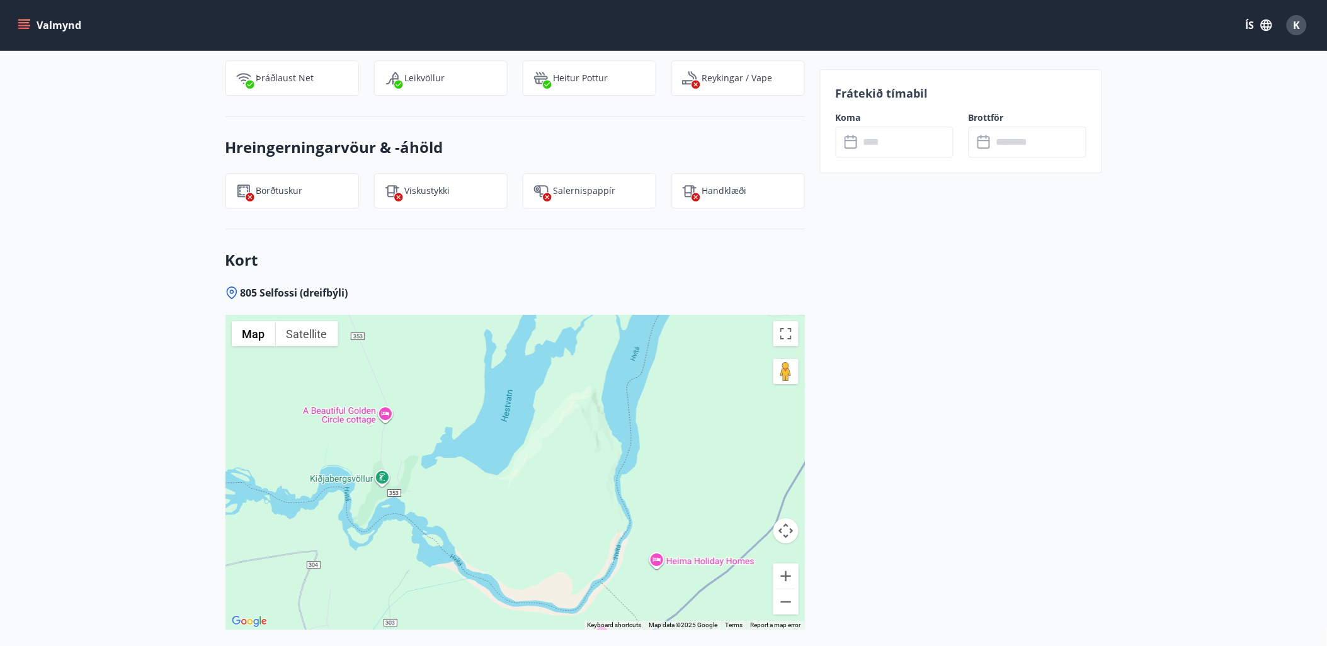
drag, startPoint x: 183, startPoint y: 482, endPoint x: 215, endPoint y: 458, distance: 40.1
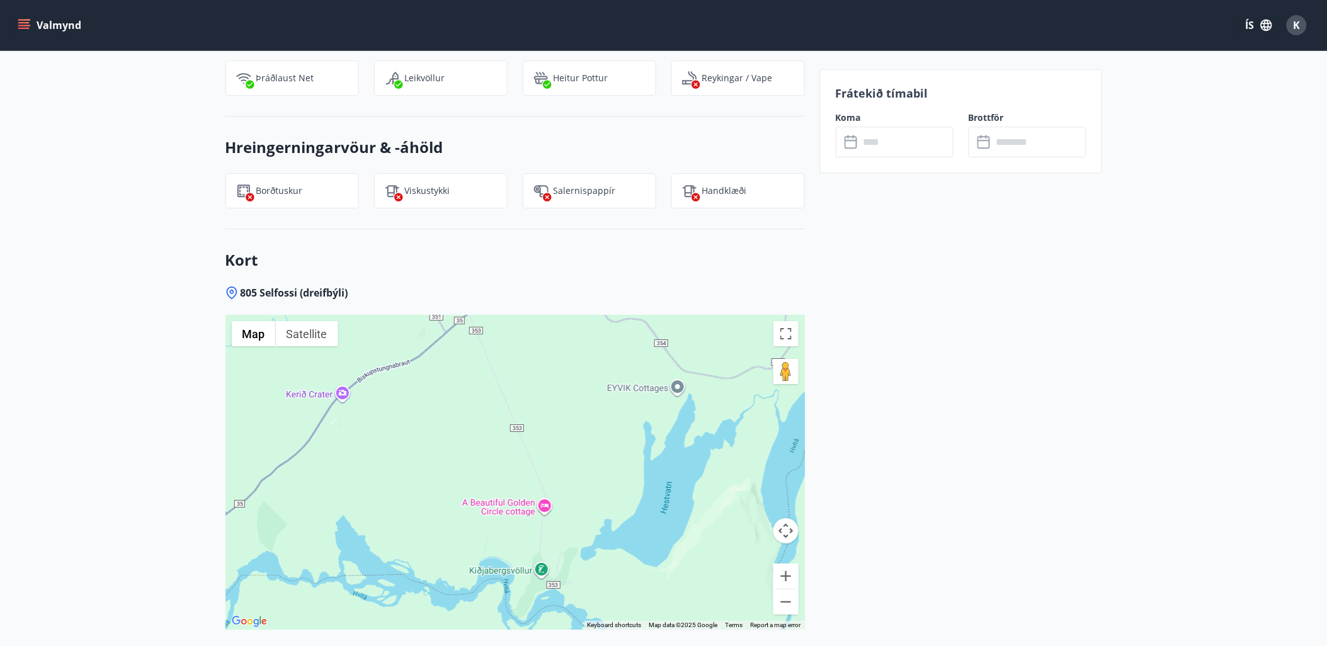
drag, startPoint x: 395, startPoint y: 426, endPoint x: 559, endPoint y: 526, distance: 191.9
click at [559, 526] on div at bounding box center [514, 472] width 579 height 315
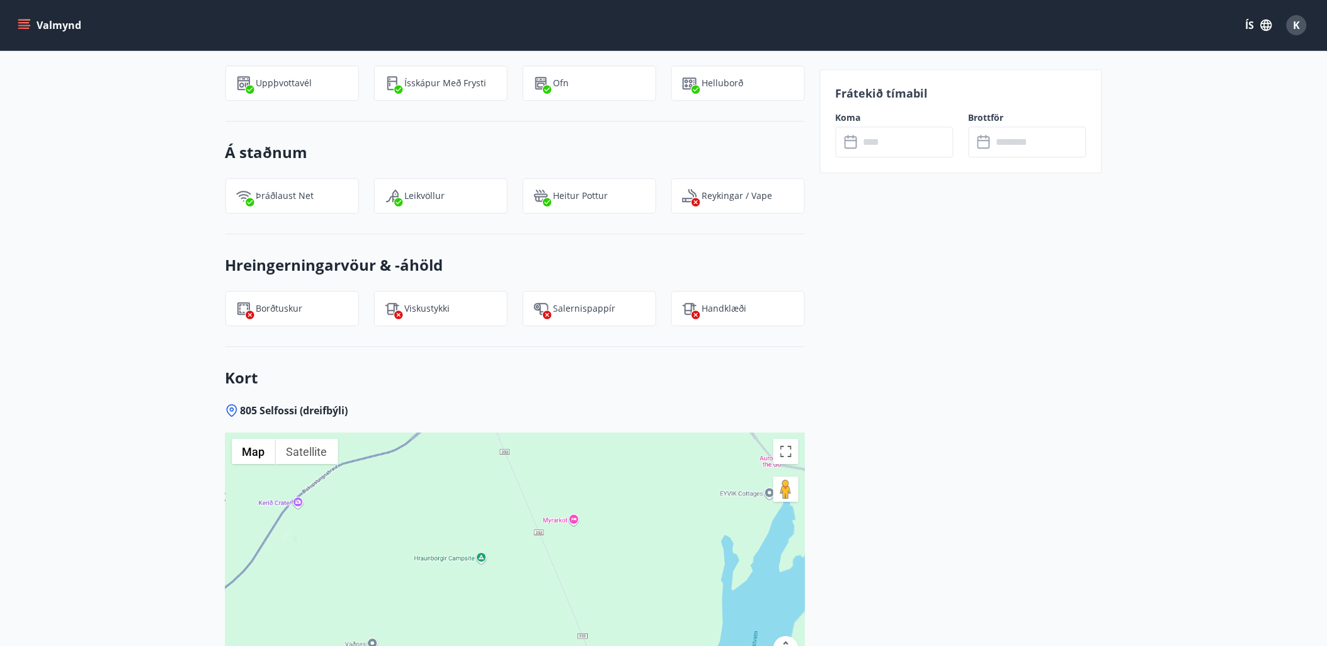
scroll to position [1153, 0]
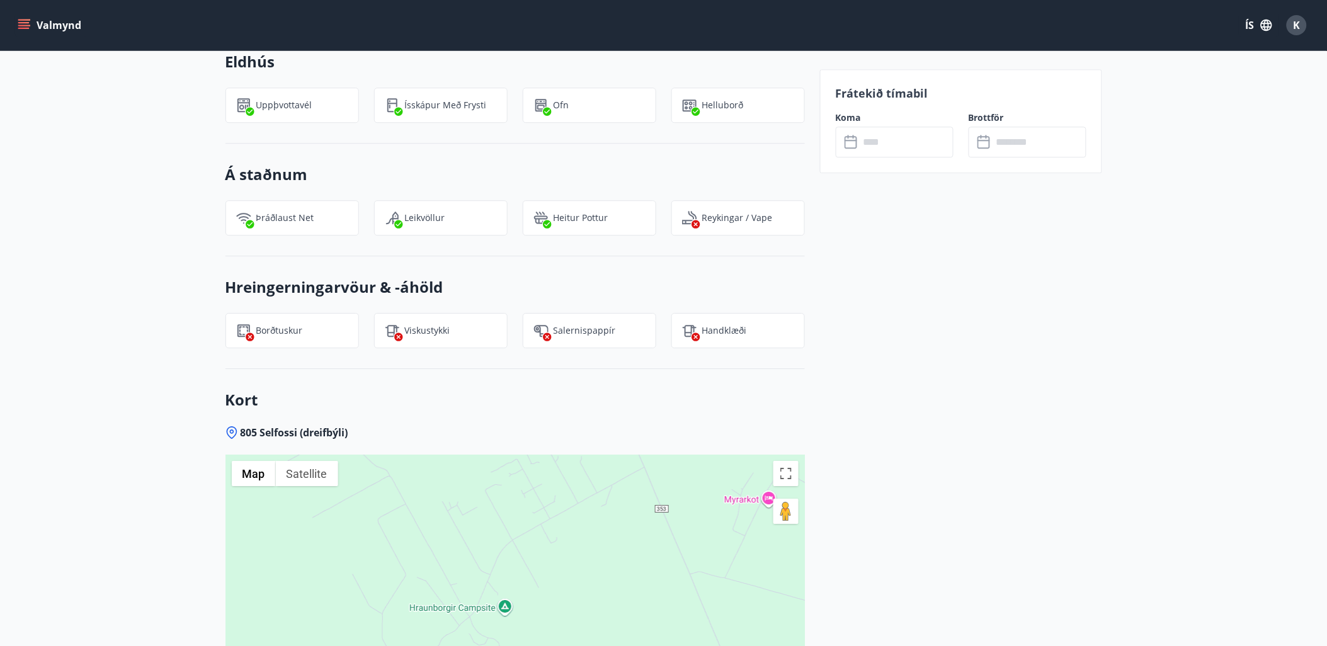
drag, startPoint x: 486, startPoint y: 556, endPoint x: 481, endPoint y: 488, distance: 68.2
click at [481, 488] on div at bounding box center [514, 612] width 579 height 315
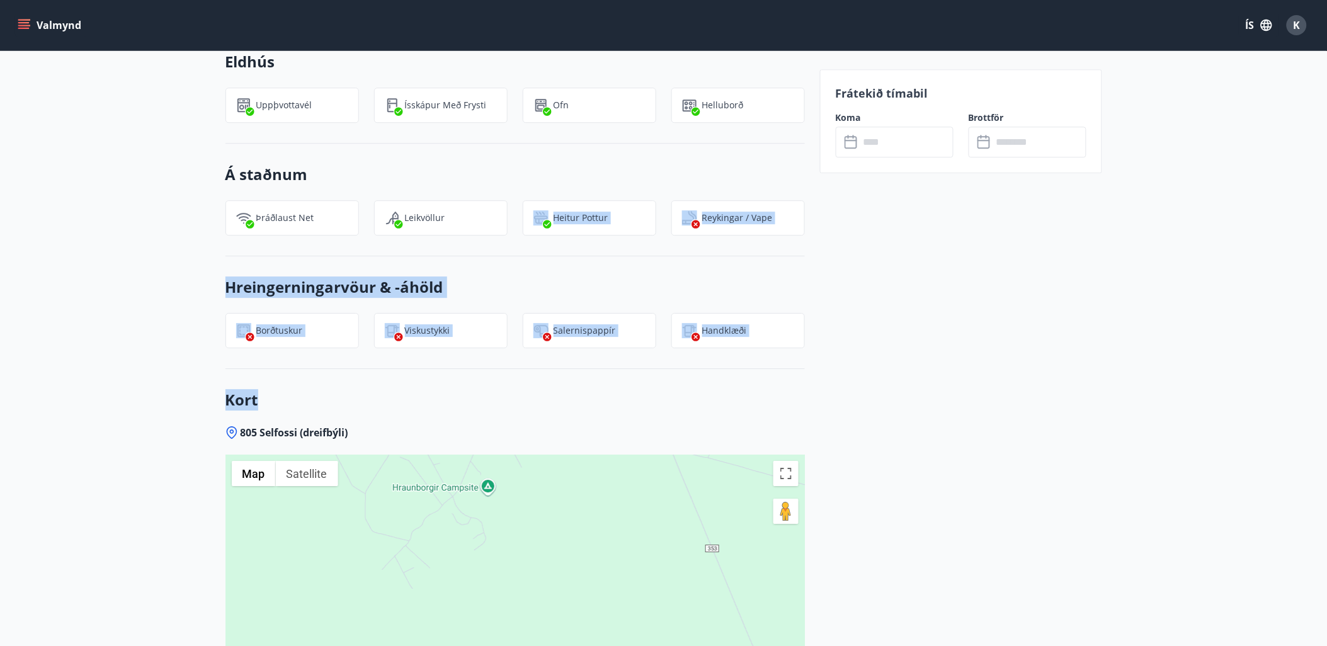
drag, startPoint x: 515, startPoint y: 385, endPoint x: 540, endPoint y: 247, distance: 140.2
click at [540, 247] on div "Upplýsingar Sængur, koddar og rúm fyrir 8 [PERSON_NAME], þar af er svefnpláss f…" at bounding box center [514, 35] width 579 height 1570
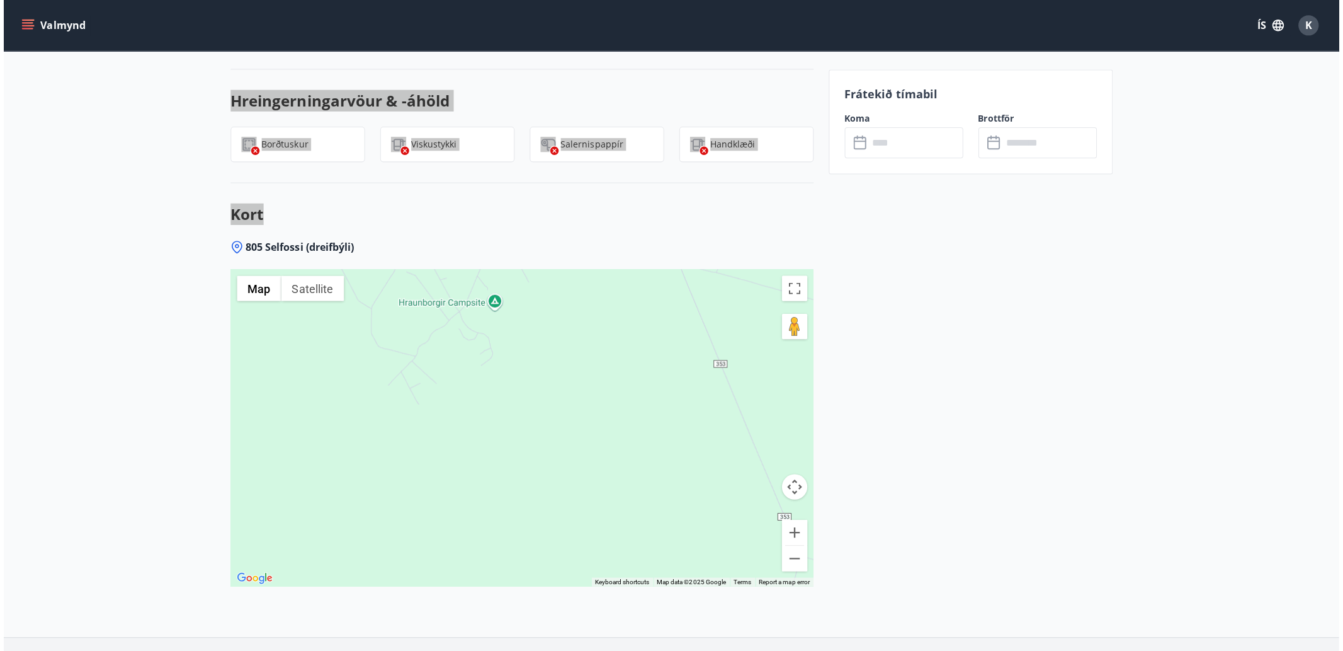
scroll to position [1363, 0]
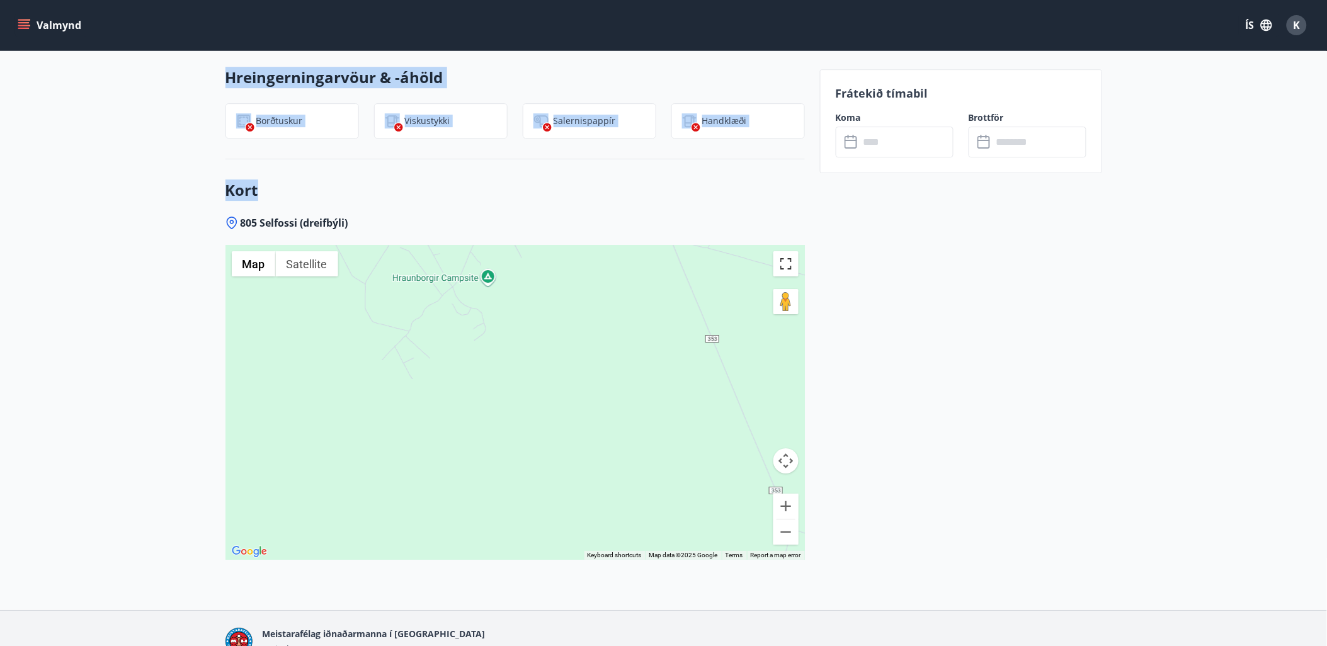
click at [786, 263] on button "Toggle fullscreen view" at bounding box center [785, 263] width 25 height 25
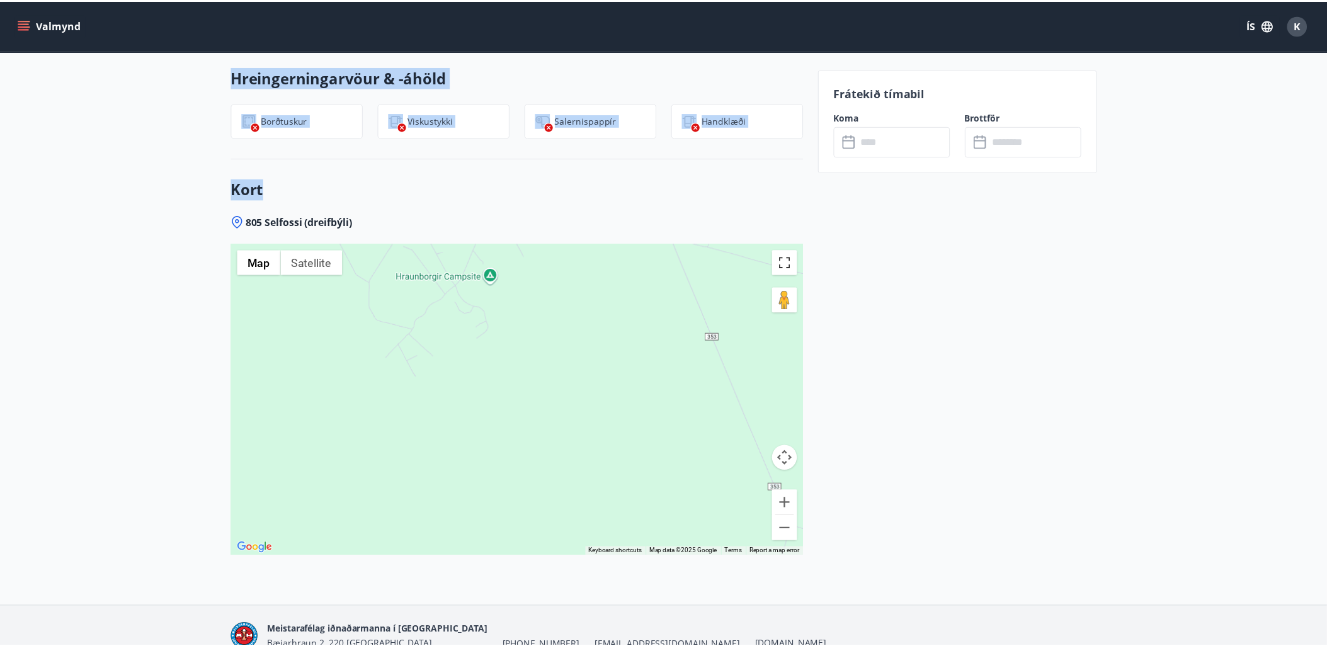
scroll to position [1324, 0]
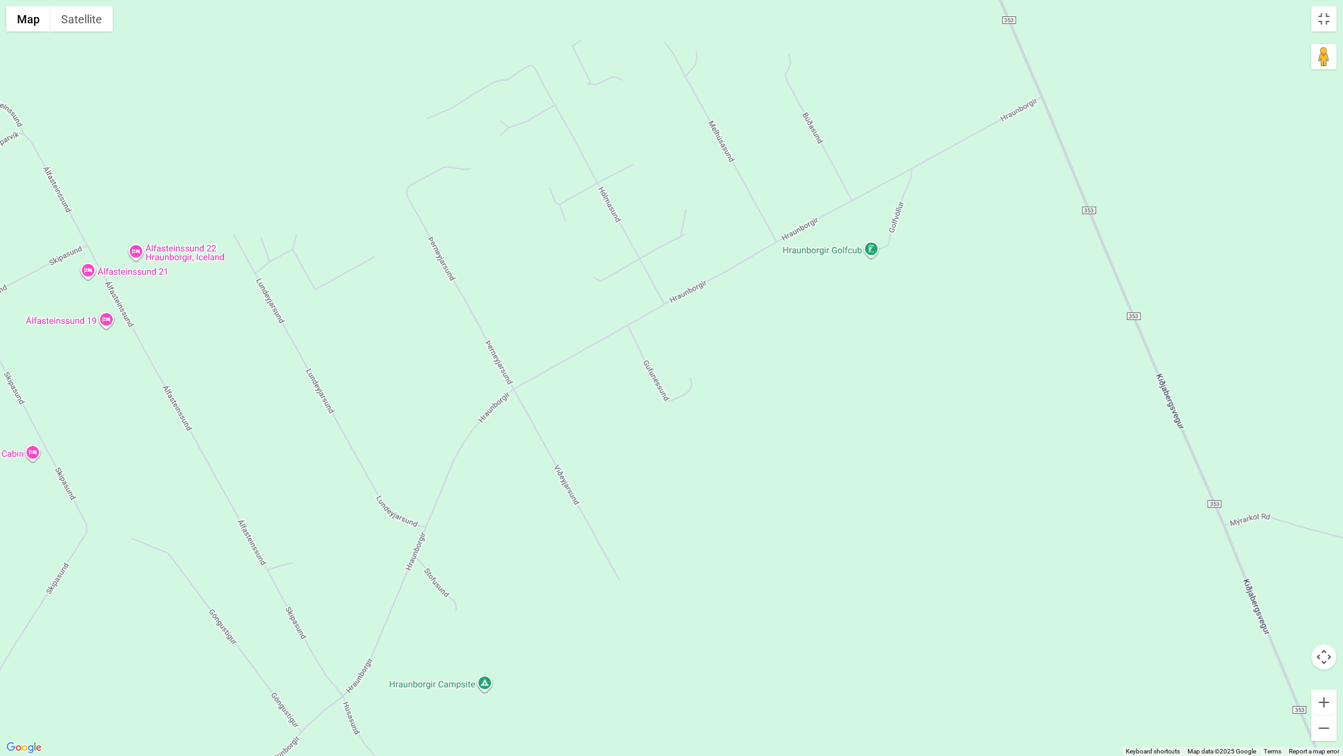
drag, startPoint x: 1065, startPoint y: 188, endPoint x: 606, endPoint y: 438, distance: 523.1
click at [606, 438] on div at bounding box center [671, 378] width 1343 height 756
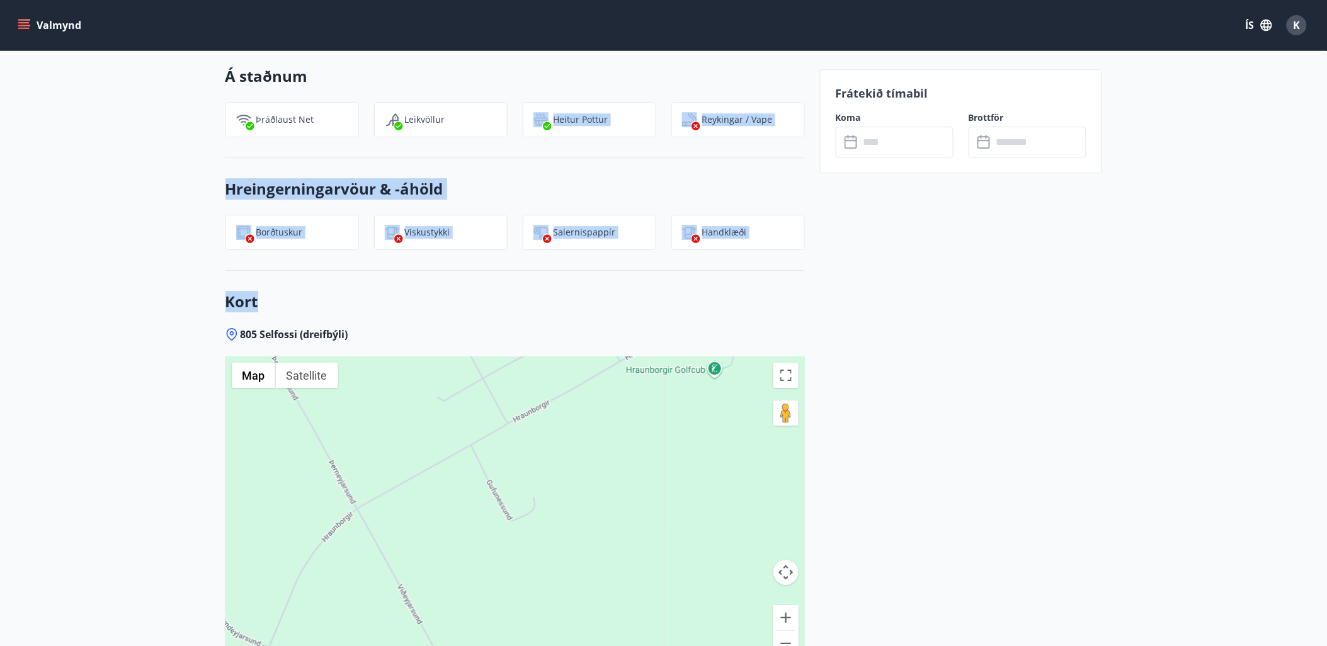
scroll to position [1184, 0]
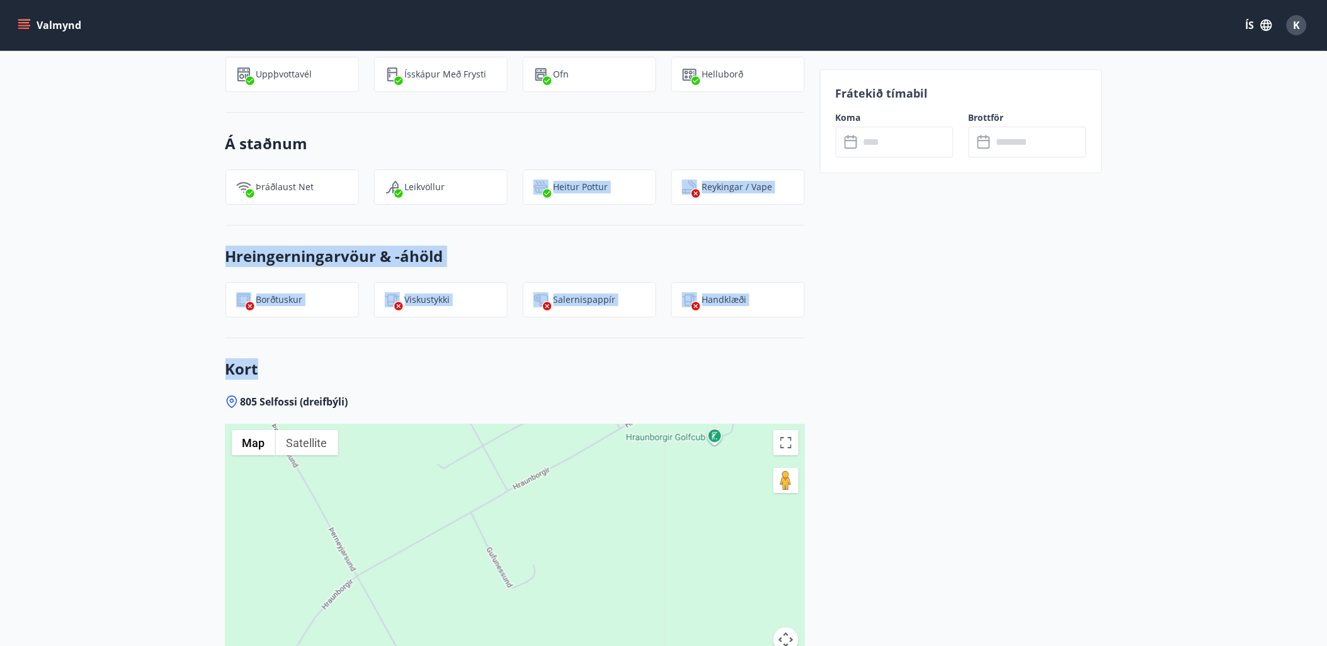
click at [741, 239] on div "Hreingerningarvöur & -áhöld Borðtuskur Viskustykki Salernispappír Handklæði" at bounding box center [514, 281] width 579 height 113
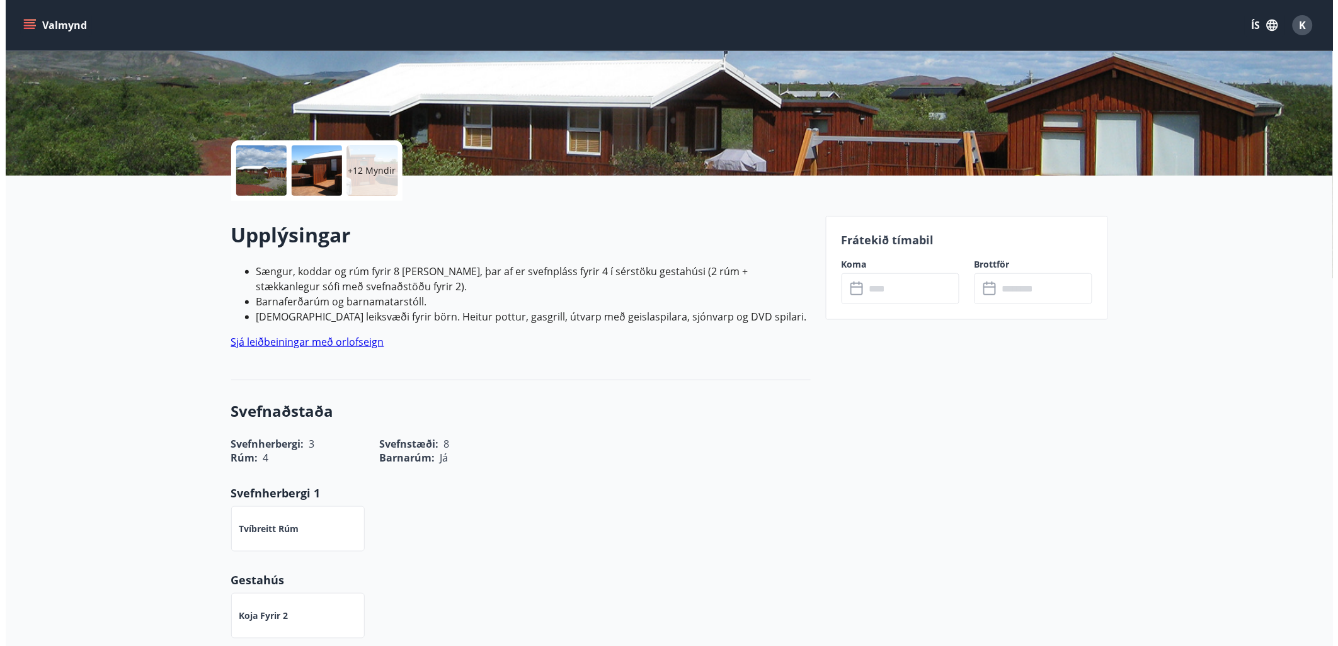
scroll to position [0, 0]
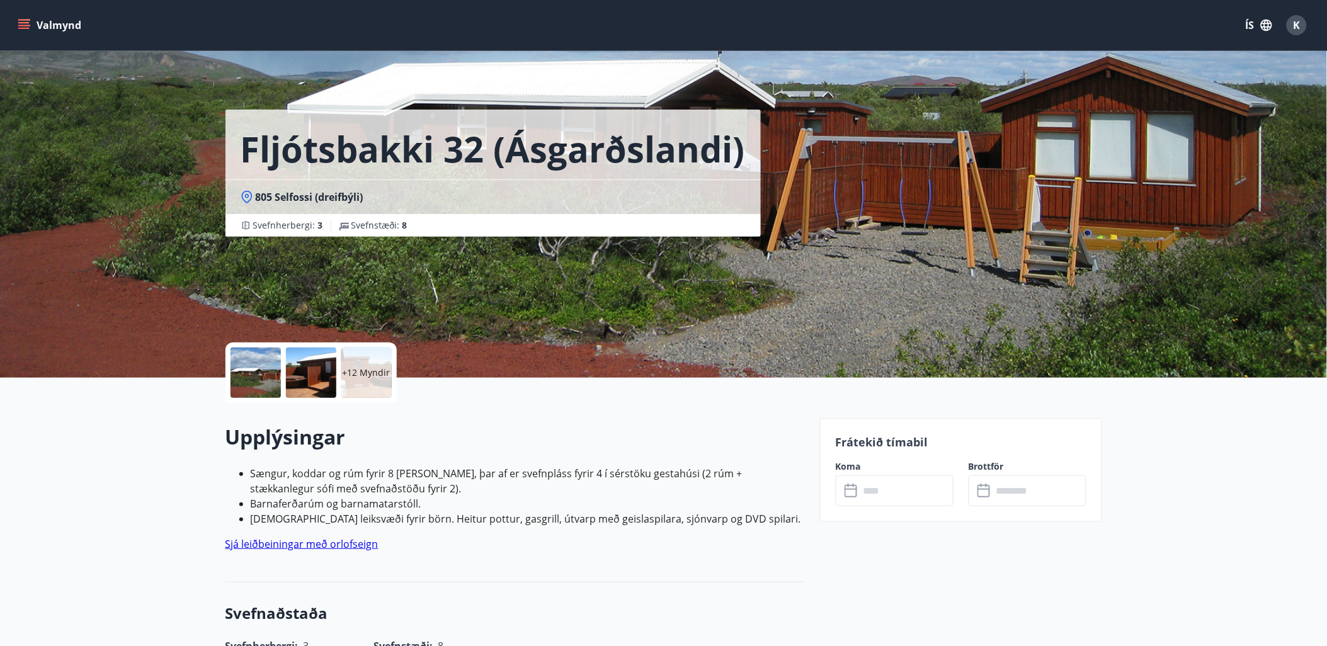
click at [48, 35] on button "Valmynd" at bounding box center [50, 25] width 71 height 23
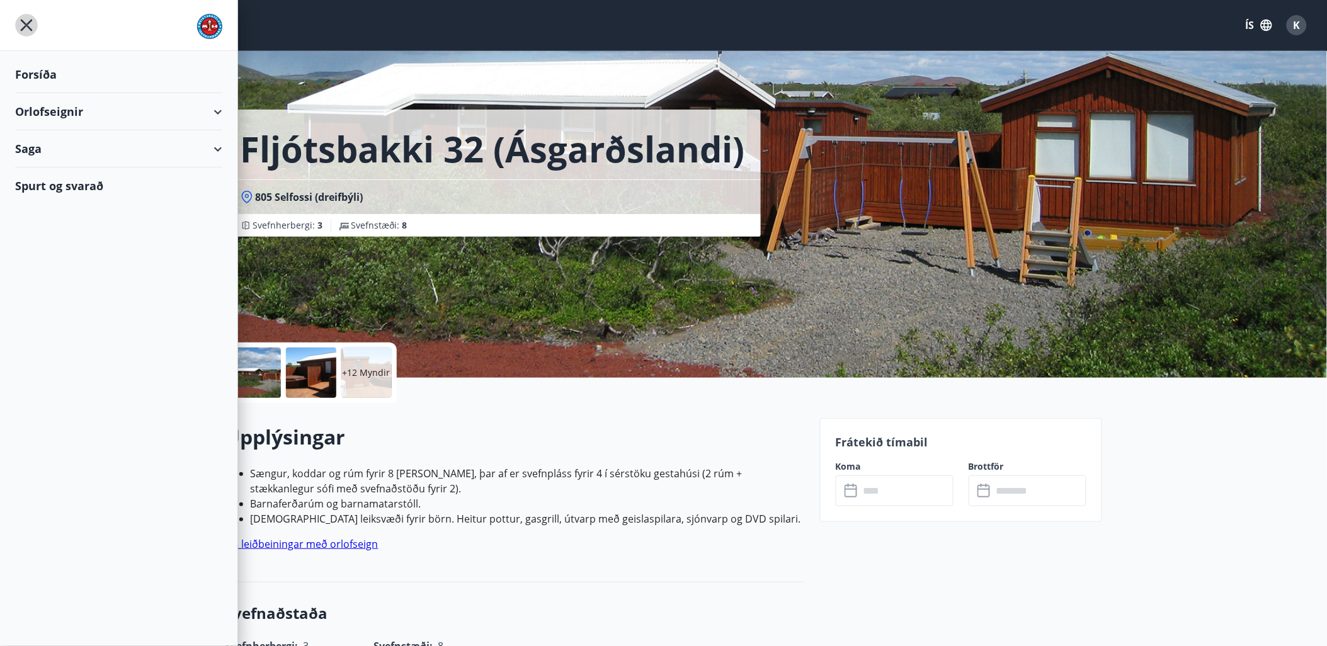
click at [20, 26] on icon "menu" at bounding box center [26, 25] width 23 height 23
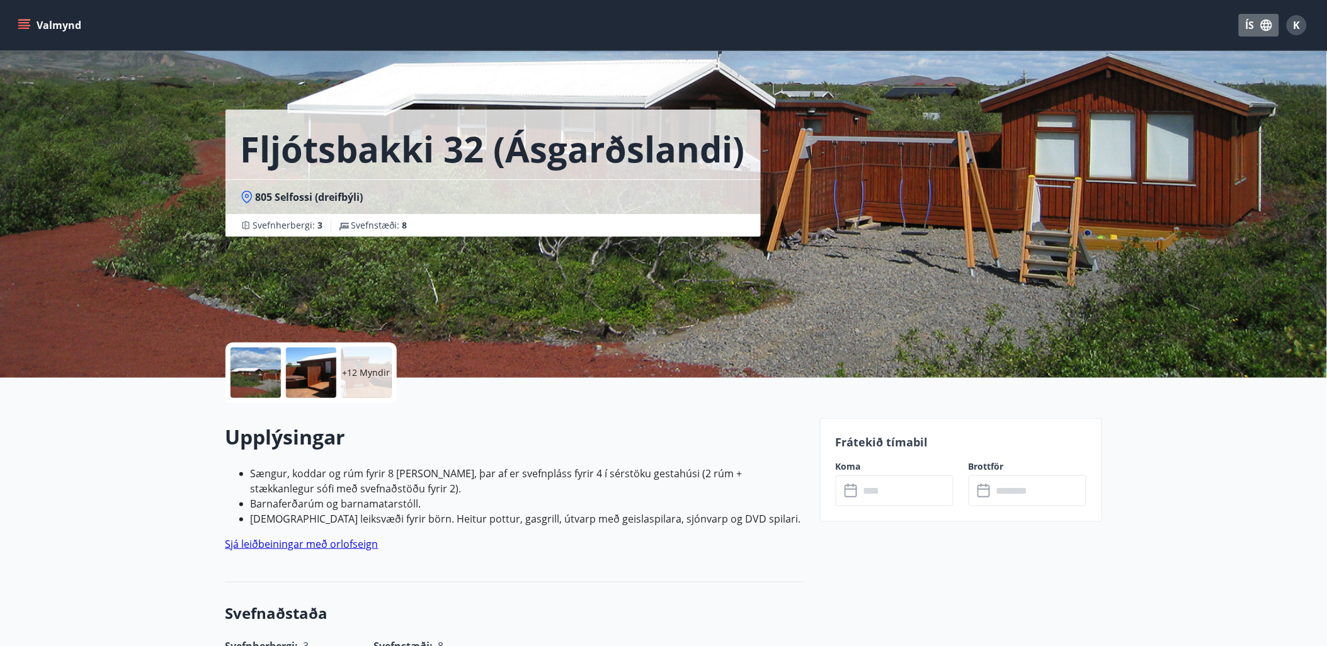
click at [1203, 18] on icon "button" at bounding box center [1267, 25] width 14 height 14
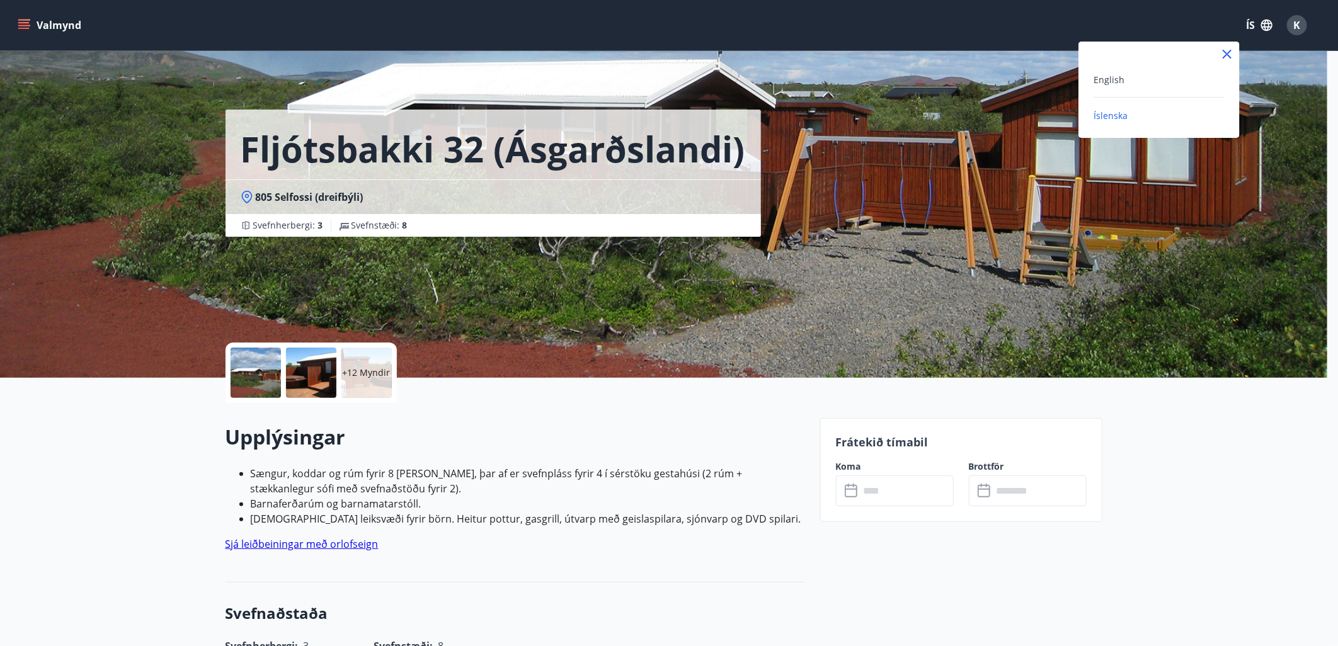
click at [1203, 22] on div at bounding box center [669, 323] width 1338 height 646
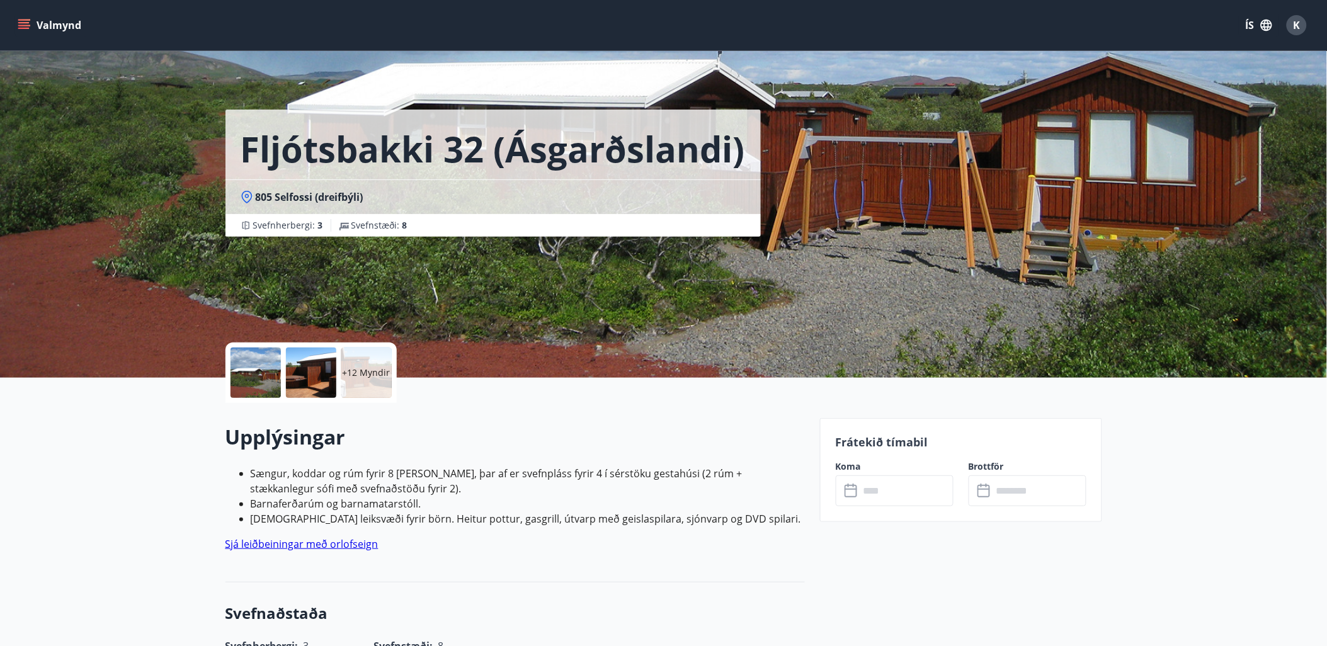
click at [1203, 24] on span "K" at bounding box center [1297, 25] width 7 height 14
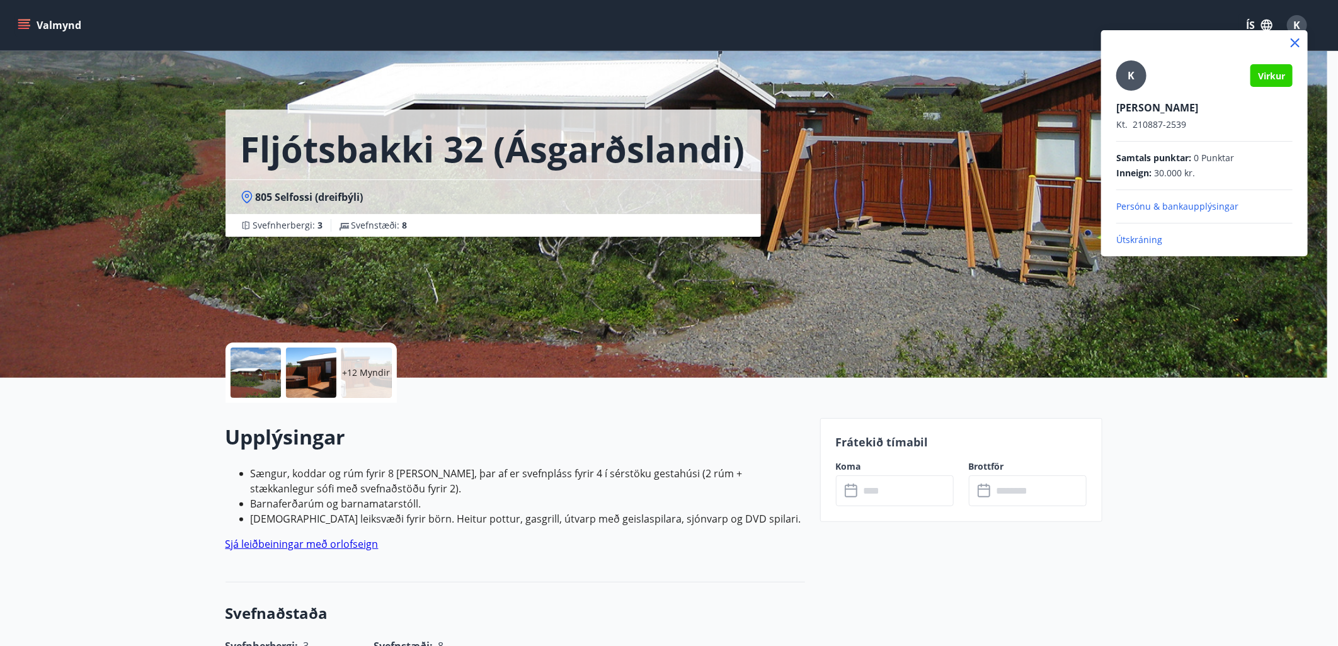
click at [1149, 237] on p "Útskráning" at bounding box center [1204, 240] width 176 height 13
